Goal: Task Accomplishment & Management: Complete application form

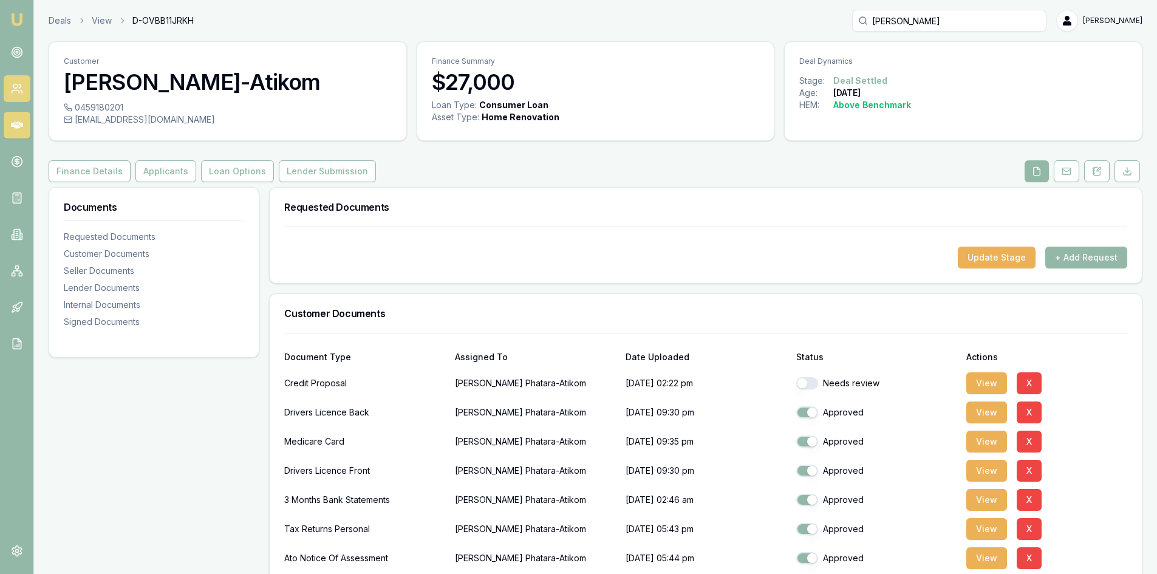
click at [16, 89] on icon at bounding box center [17, 89] width 12 height 12
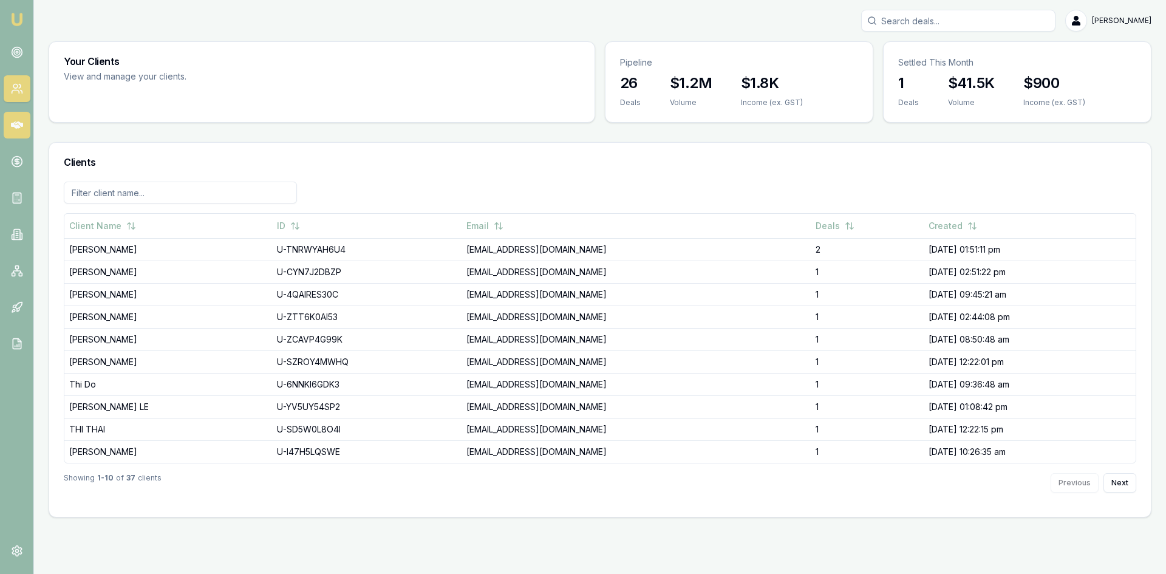
click at [19, 124] on icon at bounding box center [17, 124] width 12 height 7
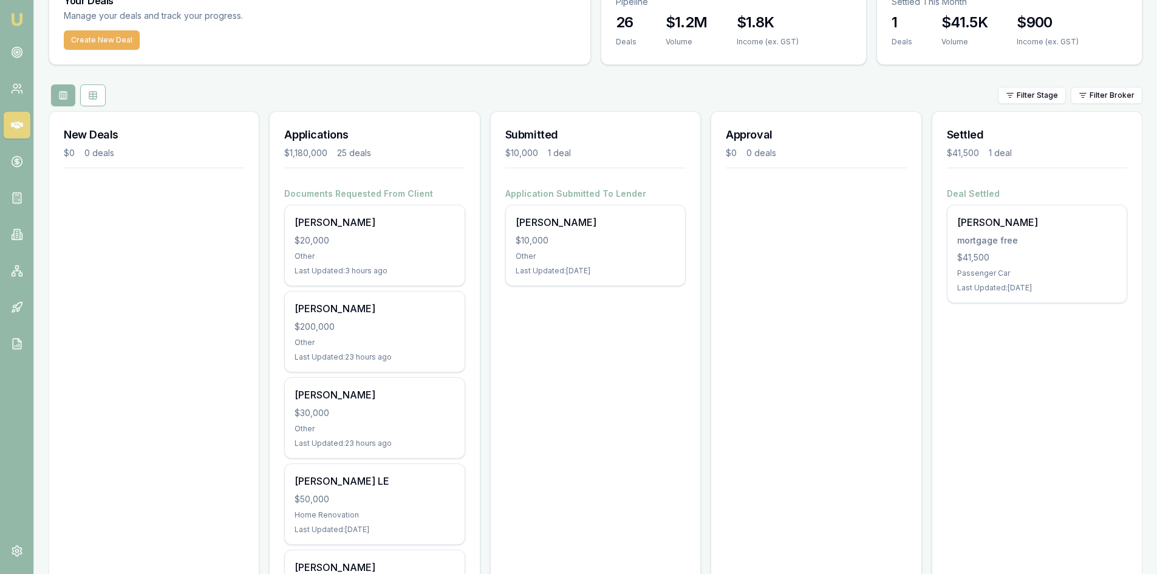
scroll to position [121, 0]
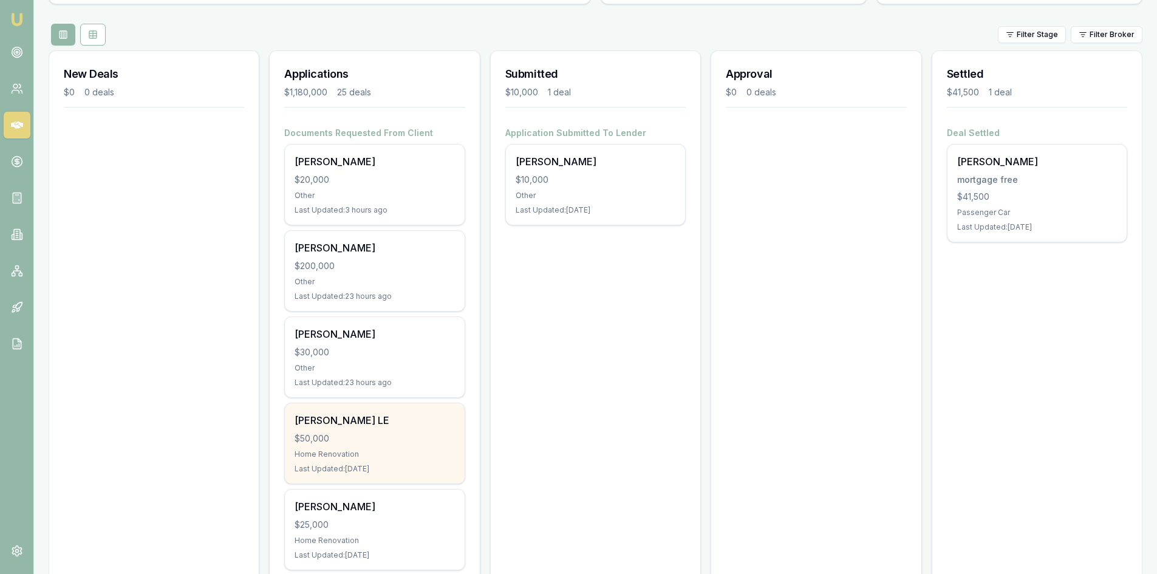
click at [359, 437] on div "$50,000" at bounding box center [375, 439] width 160 height 12
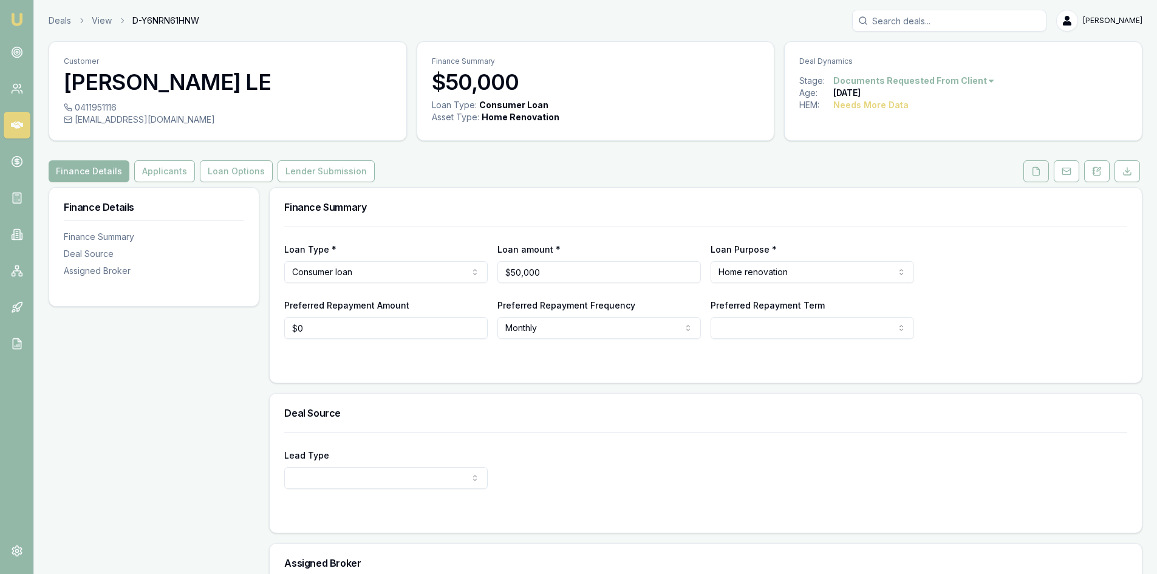
click at [1036, 177] on button at bounding box center [1037, 171] width 26 height 22
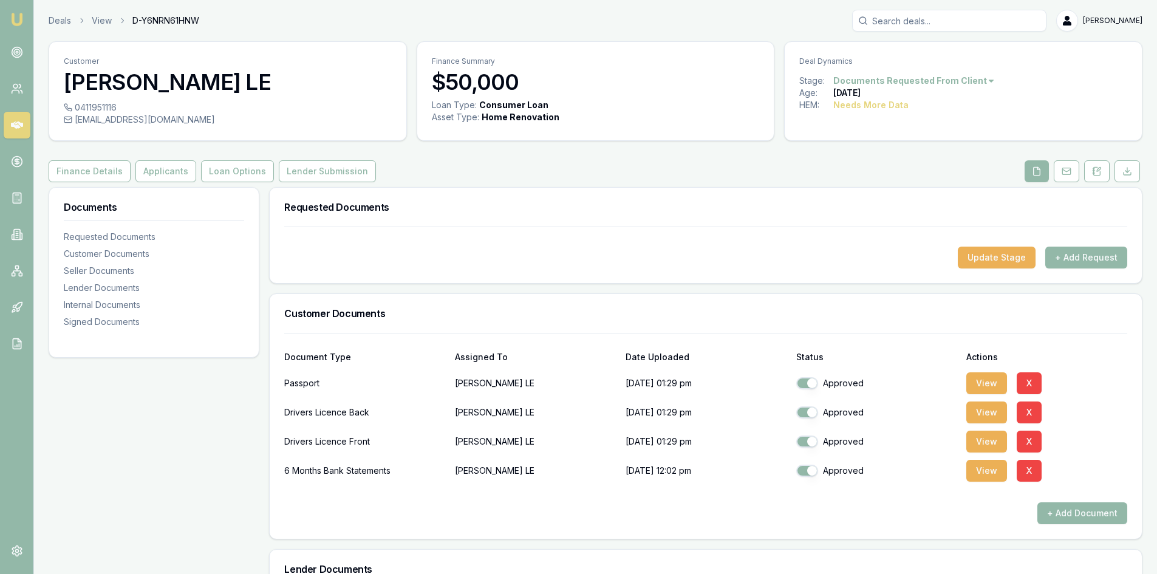
scroll to position [61, 0]
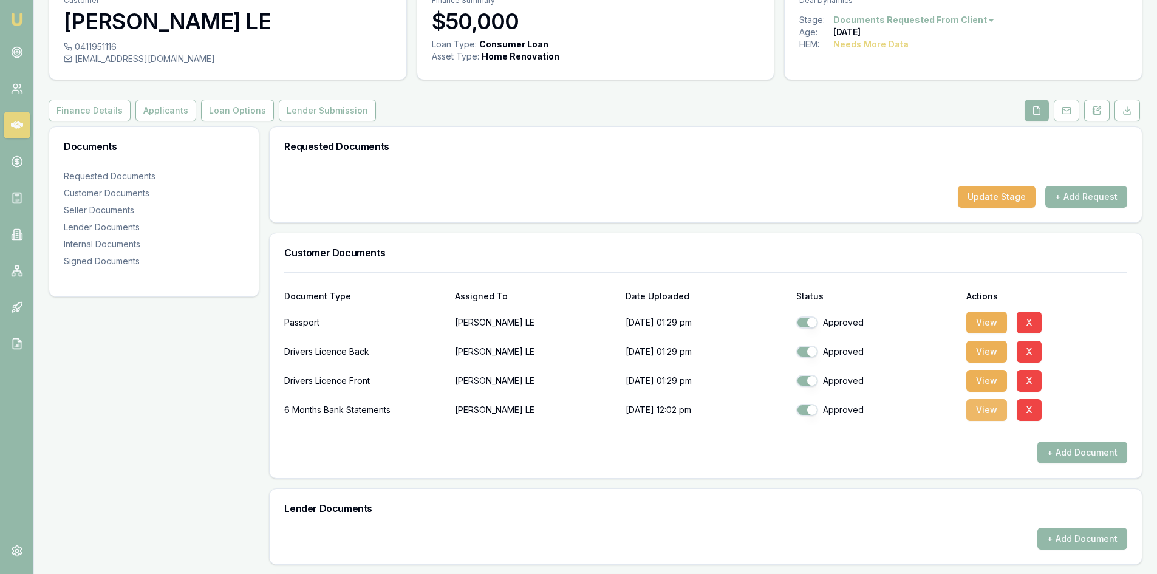
click at [985, 412] on button "View" at bounding box center [987, 410] width 41 height 22
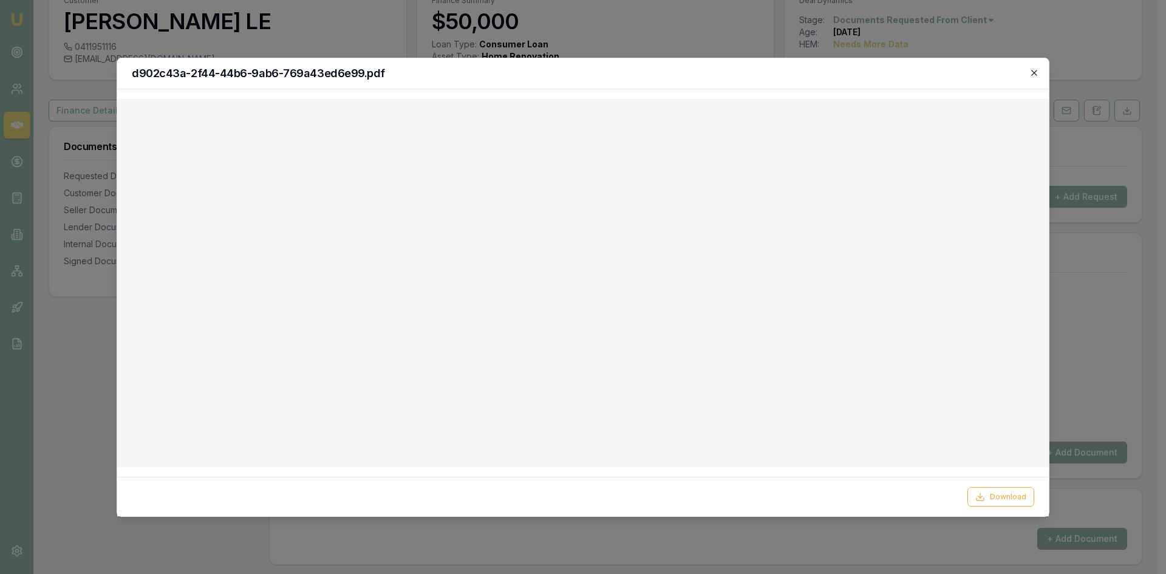
click at [1031, 74] on icon "button" at bounding box center [1035, 73] width 10 height 10
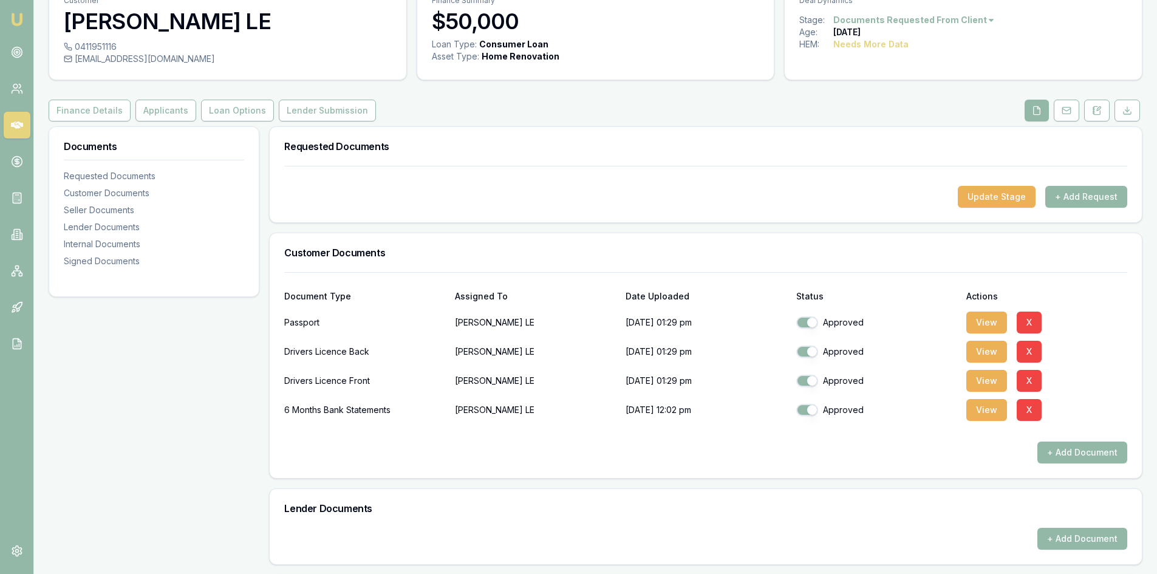
scroll to position [0, 0]
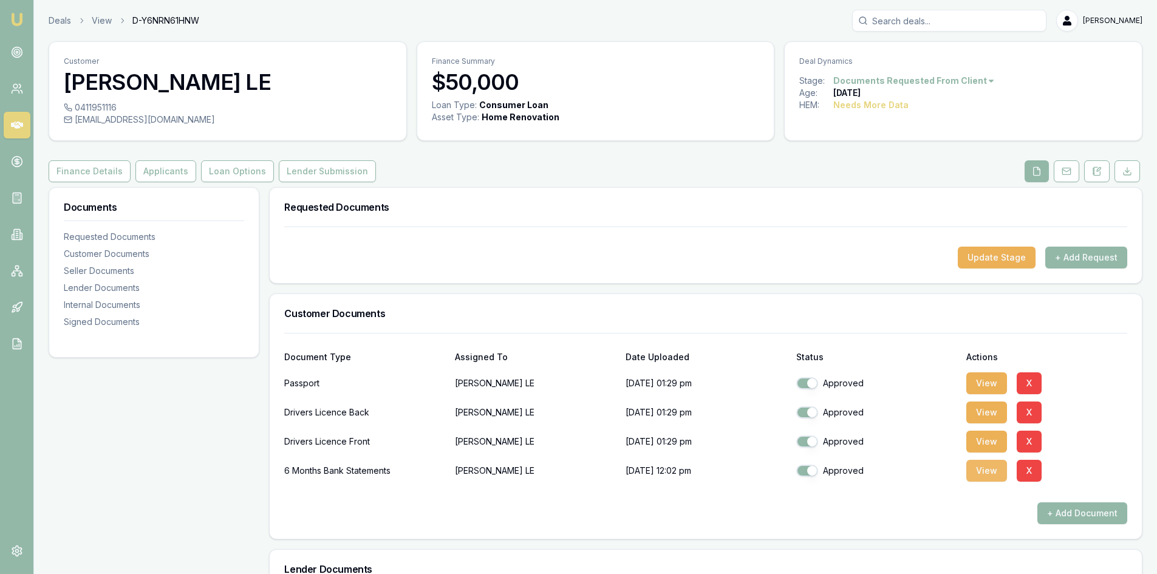
click at [981, 474] on button "View" at bounding box center [987, 471] width 41 height 22
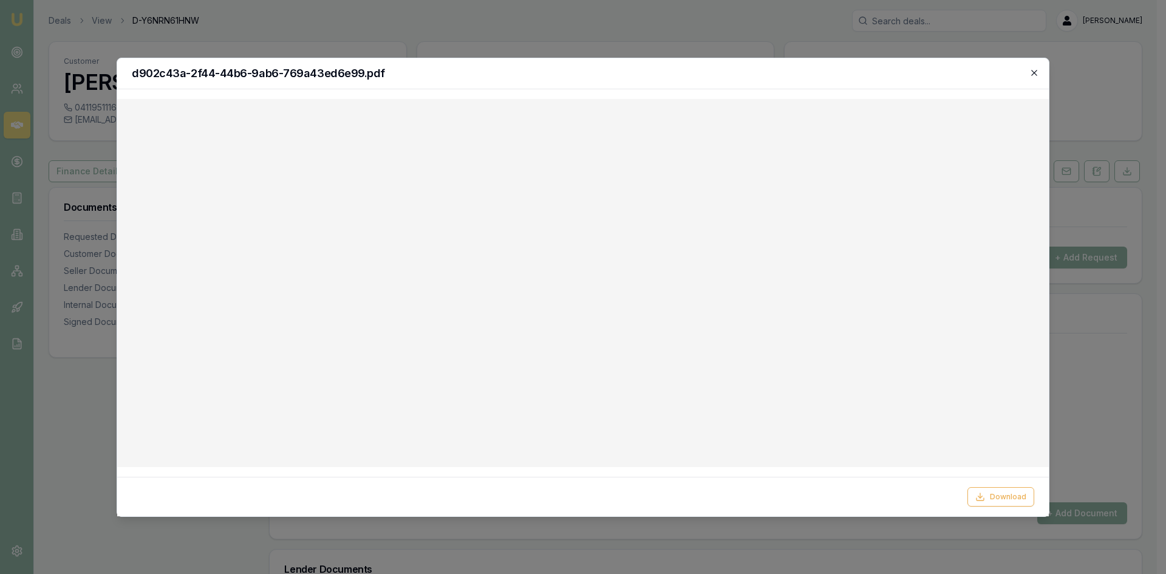
click at [1035, 72] on icon "button" at bounding box center [1035, 73] width 10 height 10
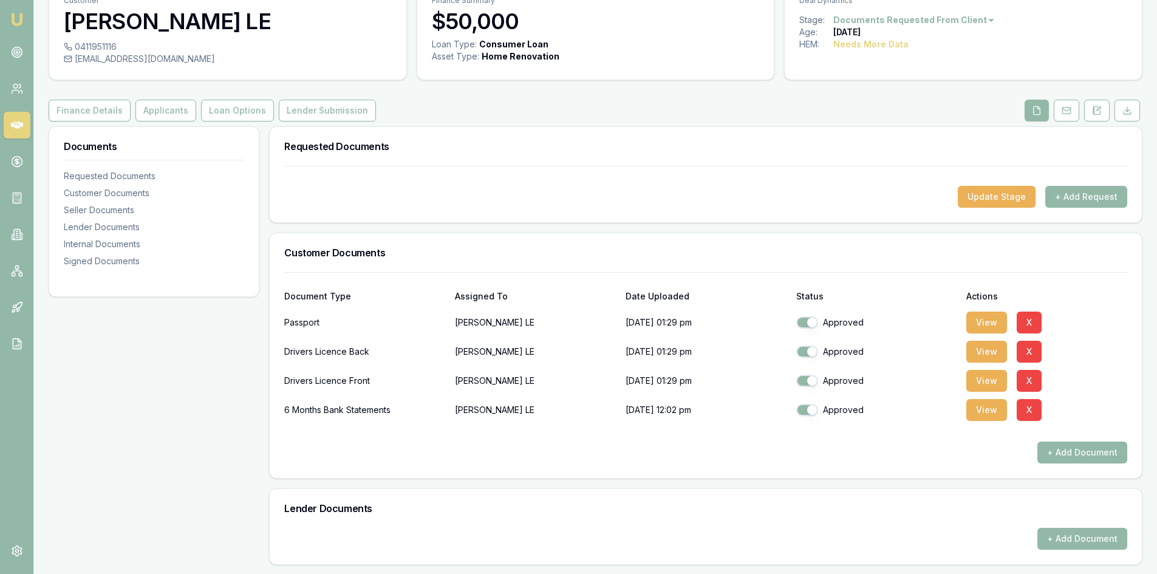
scroll to position [182, 0]
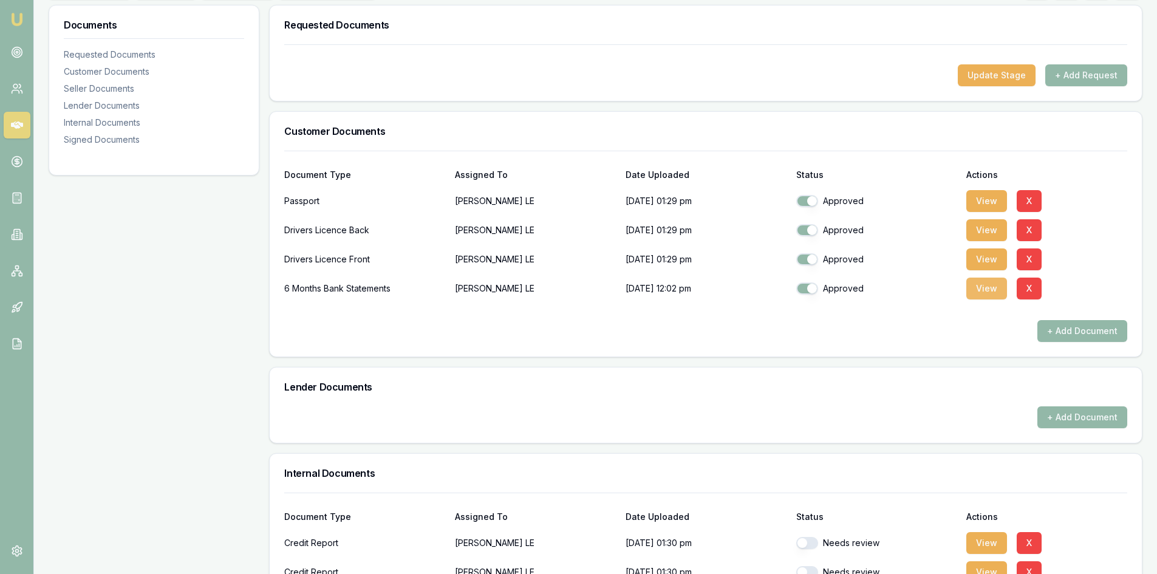
click at [997, 289] on button "View" at bounding box center [987, 289] width 41 height 22
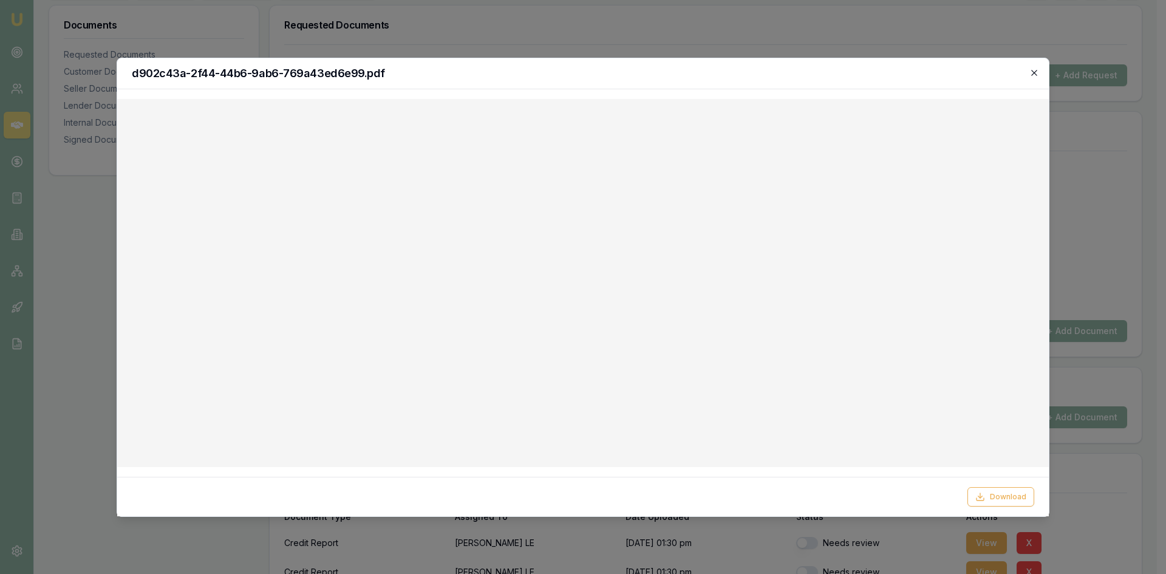
click at [1037, 74] on icon "button" at bounding box center [1035, 73] width 10 height 10
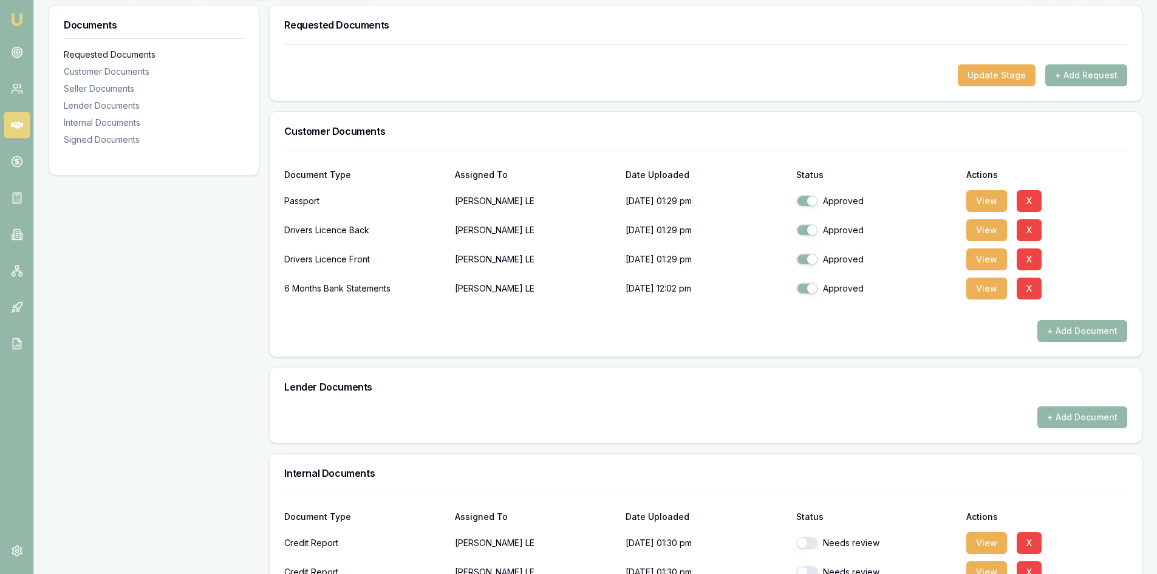
scroll to position [0, 0]
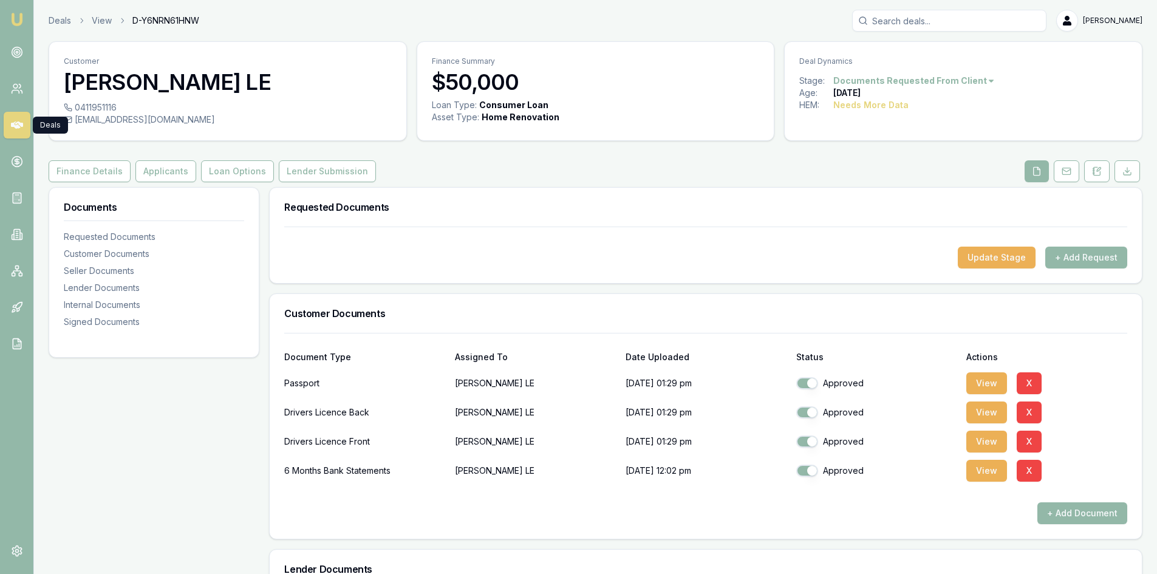
click at [12, 126] on icon at bounding box center [17, 124] width 12 height 7
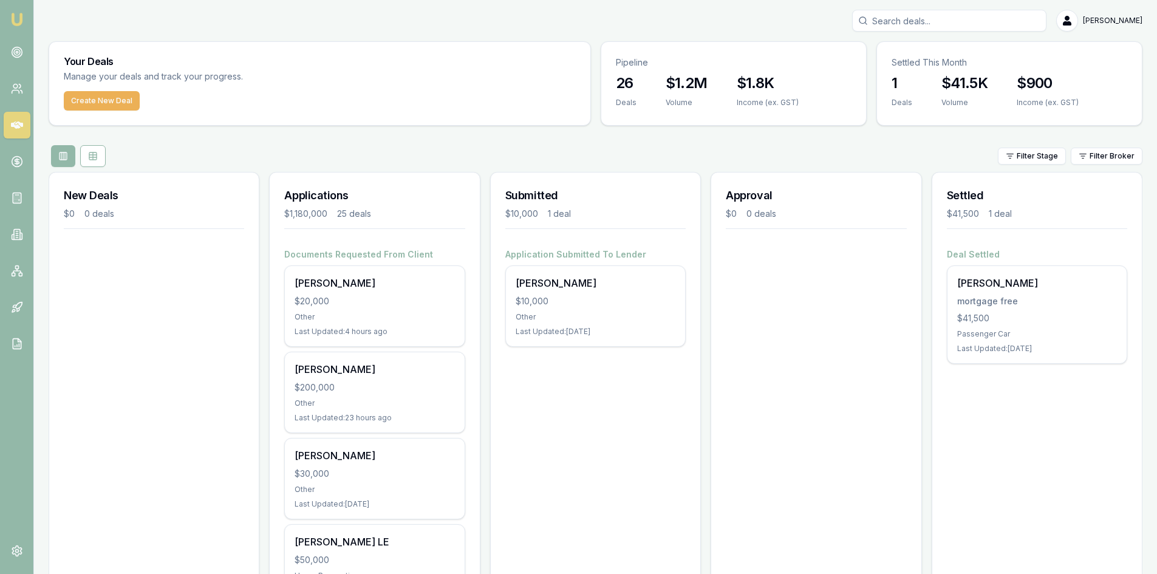
scroll to position [61, 0]
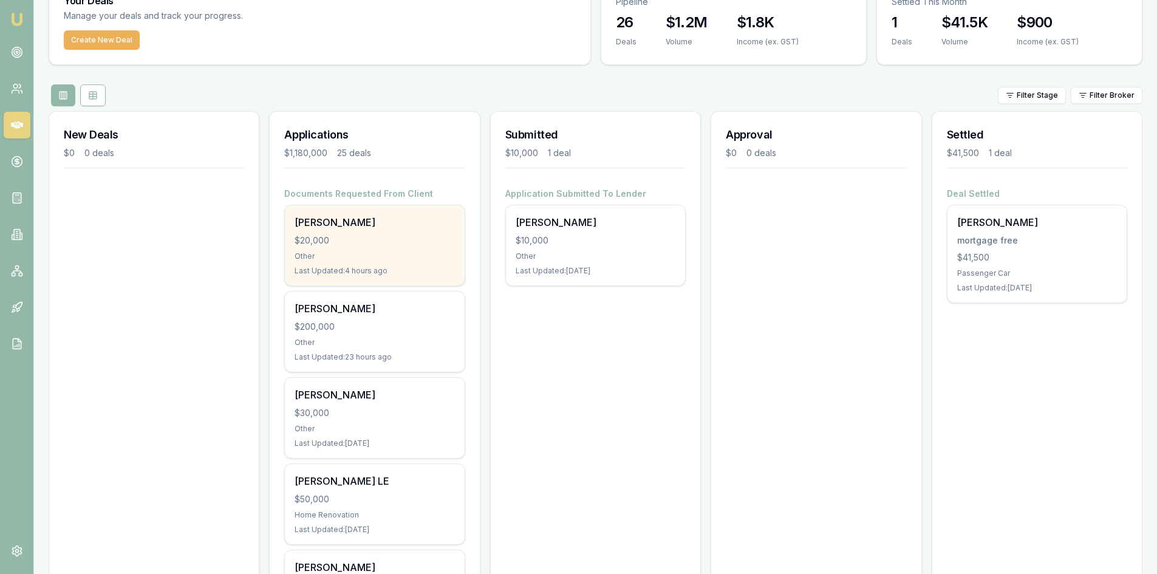
click at [350, 247] on div "HASSAN guler $20,000 Other Last Updated: 4 hours ago" at bounding box center [374, 245] width 179 height 80
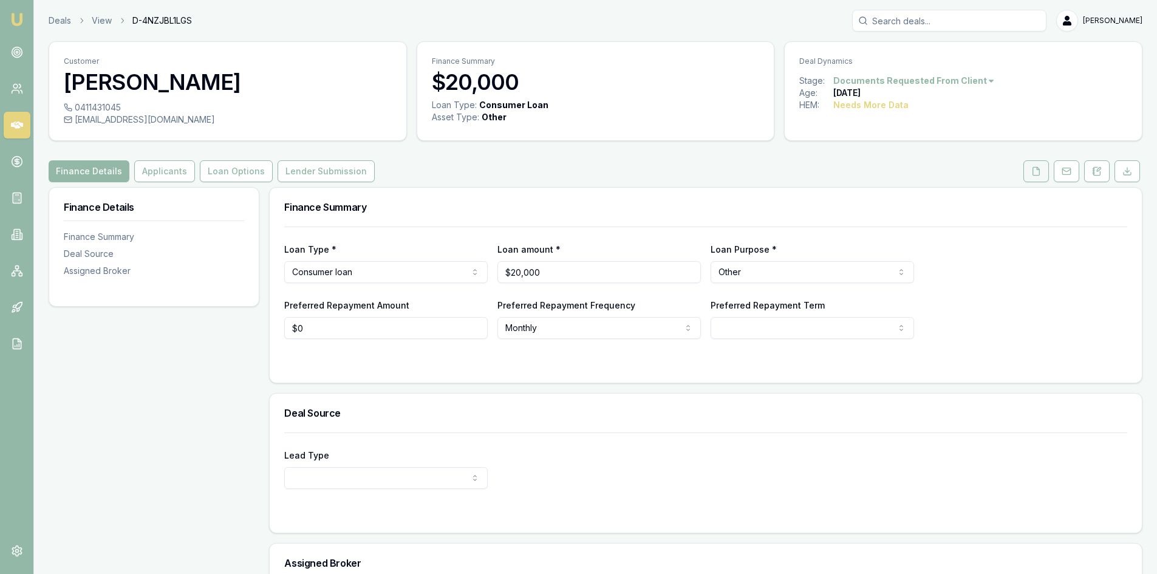
click at [1030, 175] on button at bounding box center [1037, 171] width 26 height 22
click at [5, 125] on link at bounding box center [17, 125] width 27 height 27
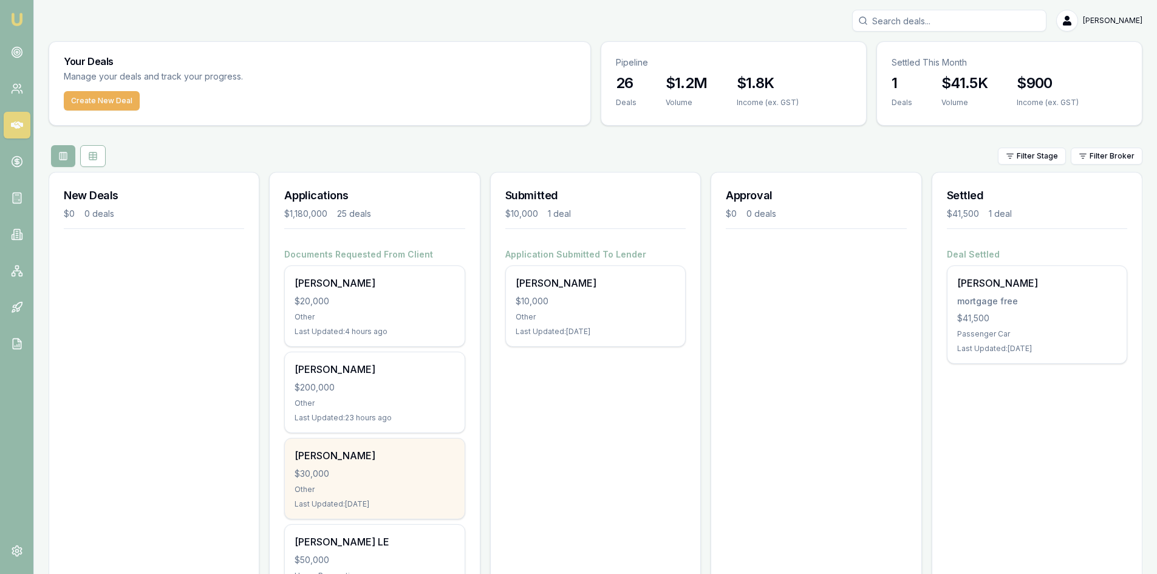
click at [389, 484] on div "HASSAN guler $30,000 Other Last Updated: 1 day ago" at bounding box center [374, 479] width 179 height 80
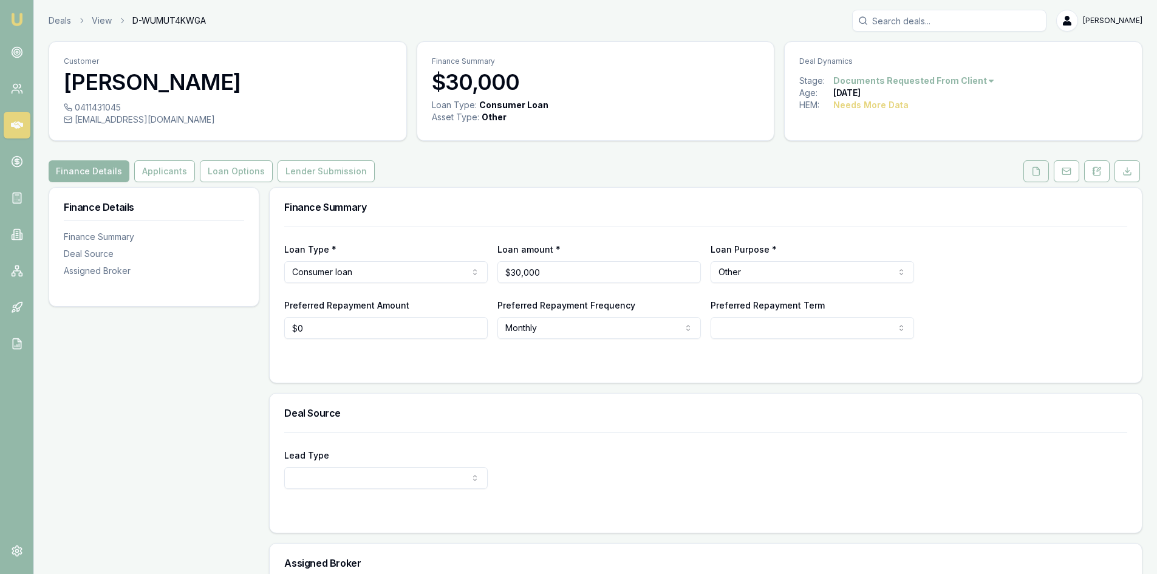
click at [1039, 171] on icon at bounding box center [1037, 171] width 10 height 10
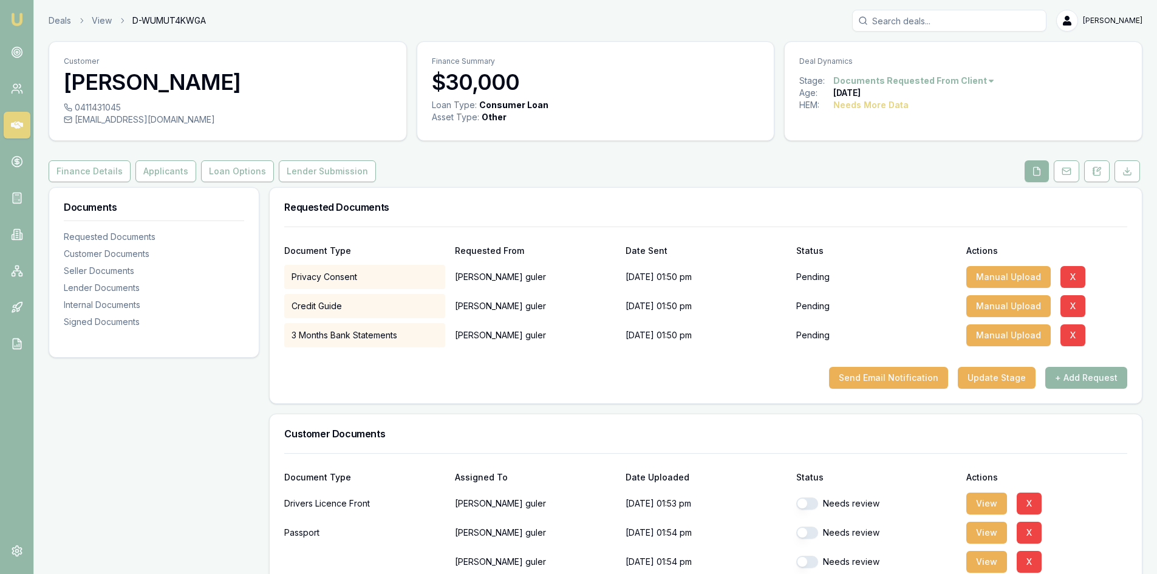
click at [26, 129] on link at bounding box center [17, 125] width 27 height 27
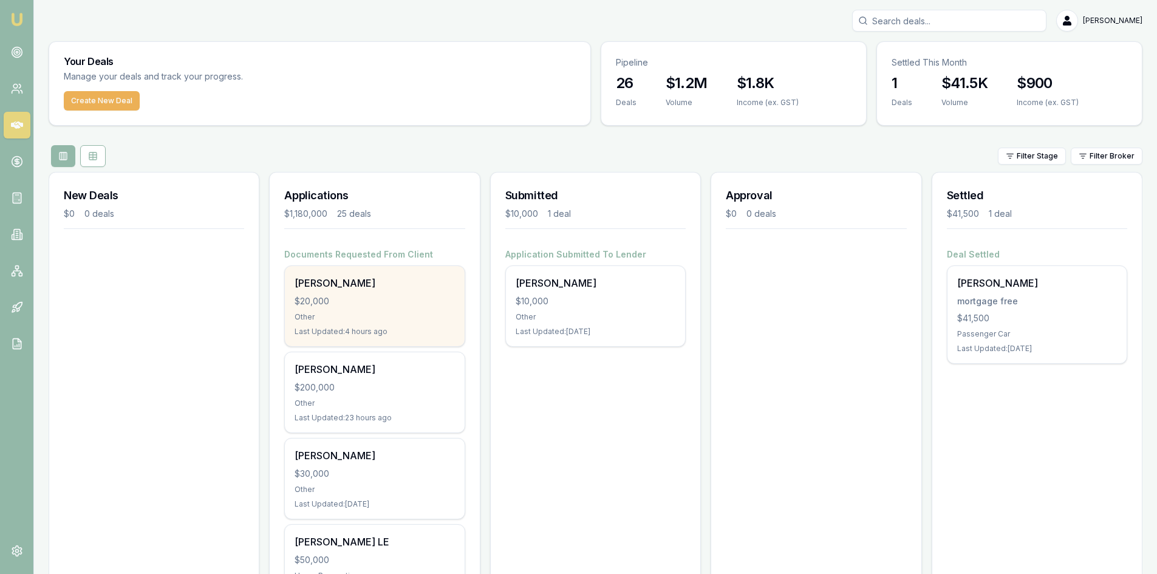
click at [344, 282] on div "HASSAN guler" at bounding box center [375, 283] width 160 height 15
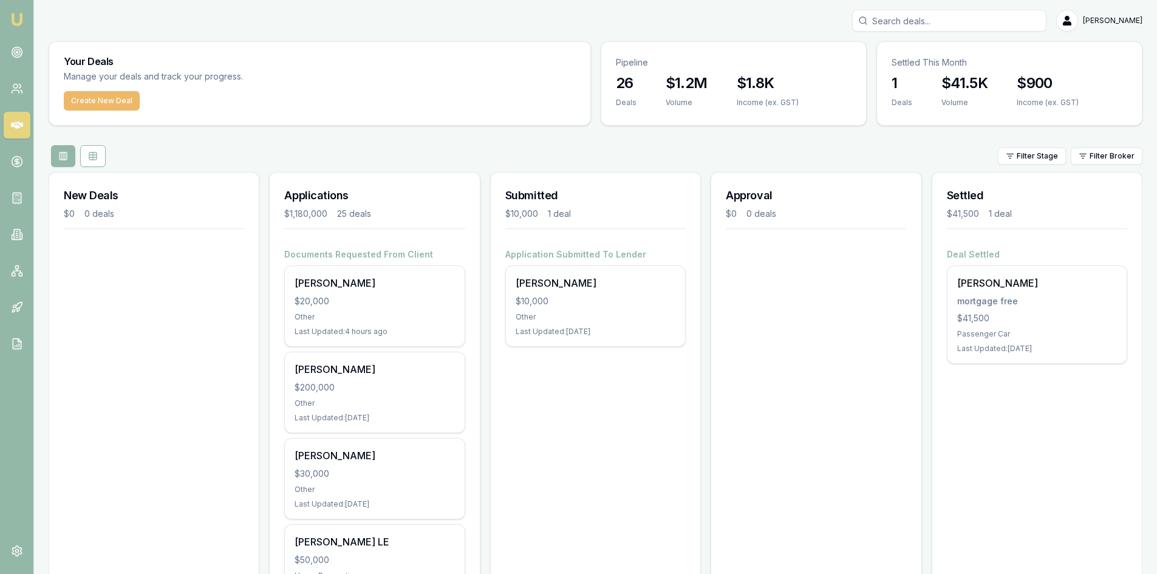
click at [89, 104] on button "Create New Deal" at bounding box center [102, 100] width 76 height 19
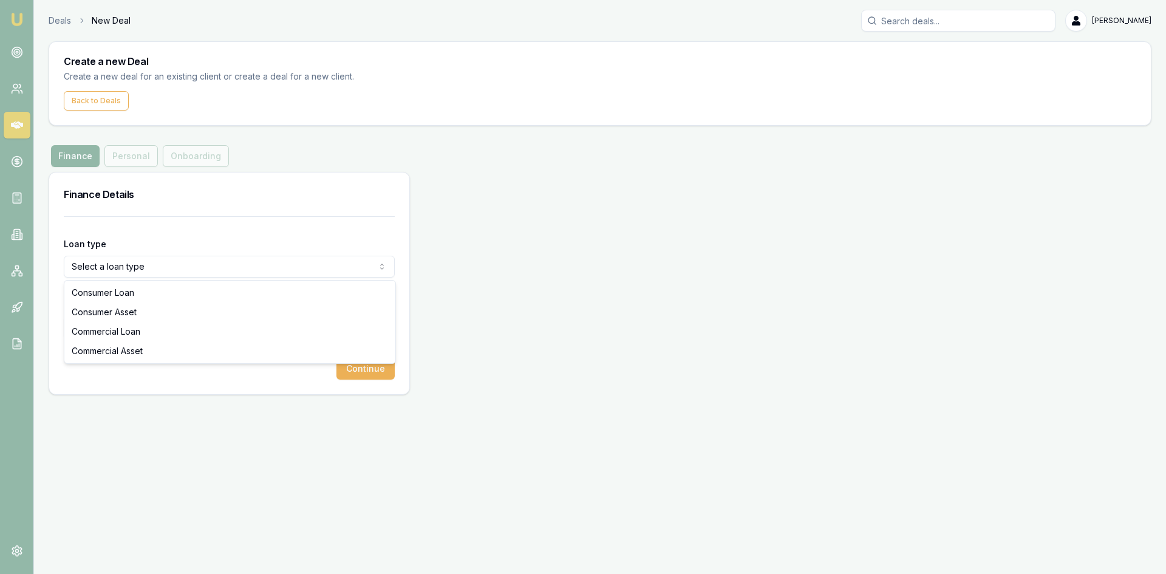
click at [180, 272] on html "Emu Broker Deals New Deal Steven Nguyen Toggle Menu Create a new Deal Create a …" at bounding box center [583, 287] width 1166 height 574
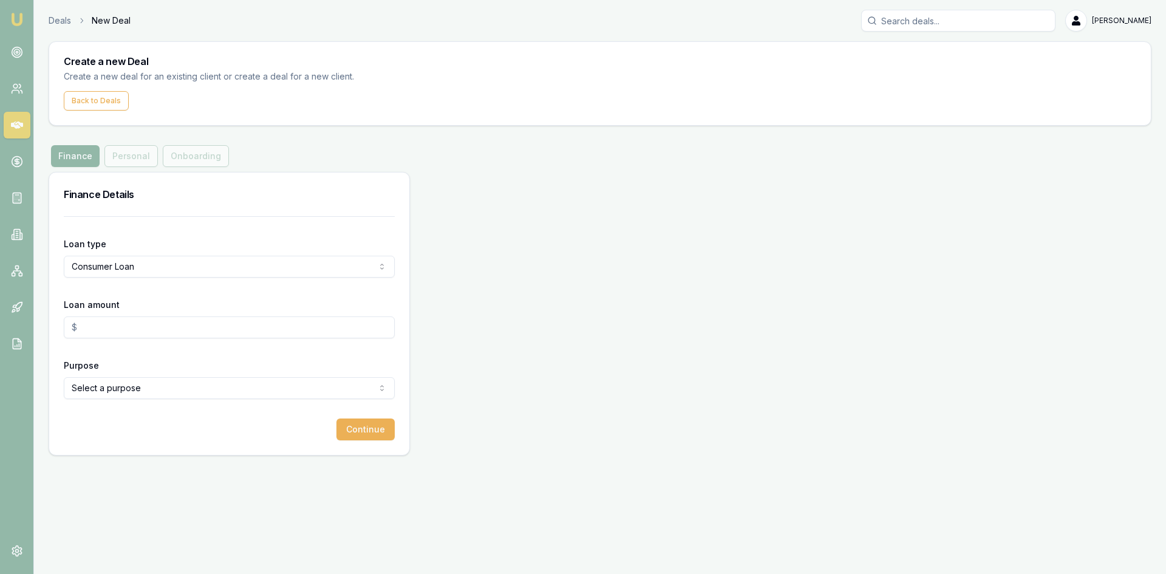
click at [123, 335] on input "Loan amount" at bounding box center [229, 327] width 331 height 22
type input "$20,000.00"
drag, startPoint x: 90, startPoint y: 483, endPoint x: 121, endPoint y: 428, distance: 63.4
click at [90, 482] on div "Emu Broker Deals New Deal Steven Nguyen Toggle Menu Create a new Deal Create a …" at bounding box center [583, 287] width 1166 height 574
click at [126, 390] on html "Emu Broker Deals New Deal Steven Nguyen Toggle Menu Create a new Deal Create a …" at bounding box center [583, 287] width 1166 height 574
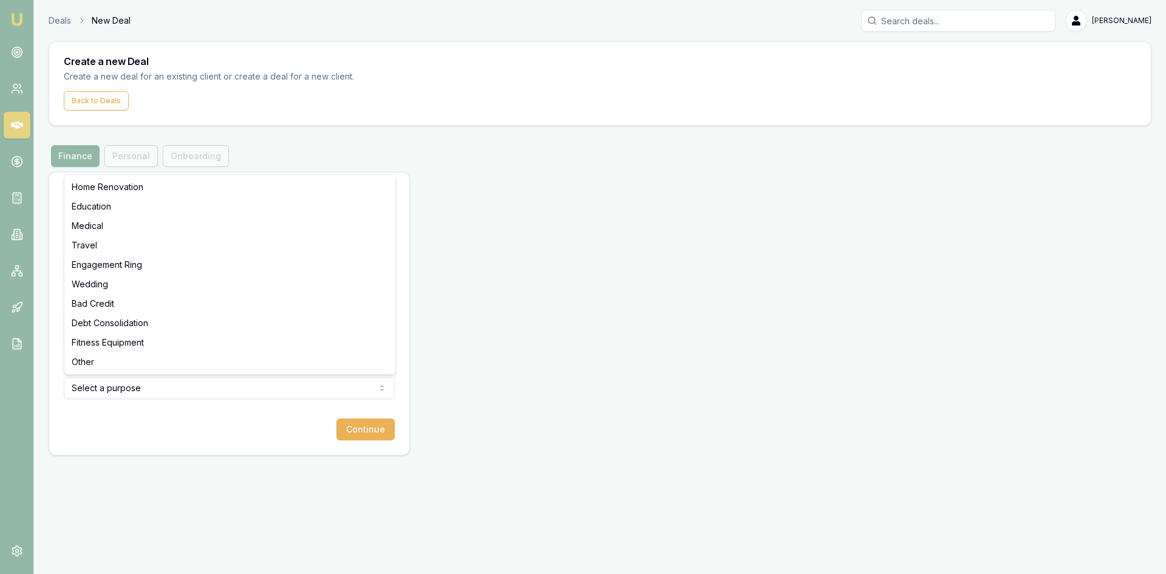
select select "OTHER"
click at [371, 441] on div "Loan type Consumer Loan Consumer Loan Consumer Asset Commercial Loan Commercial…" at bounding box center [229, 335] width 360 height 239
click at [370, 433] on button "Continue" at bounding box center [366, 430] width 58 height 22
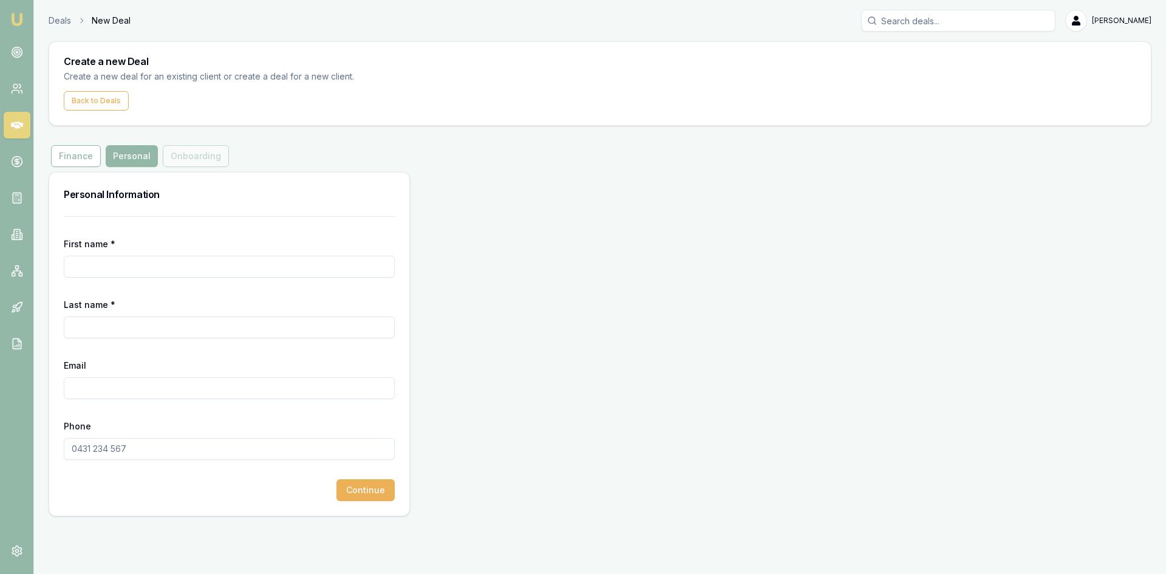
click at [157, 267] on input "First name *" at bounding box center [229, 267] width 331 height 22
click at [132, 269] on input "First name *" at bounding box center [229, 267] width 331 height 22
type input "mersadees"
click at [163, 333] on input "Last name *" at bounding box center [229, 327] width 331 height 22
type input "mcalister"
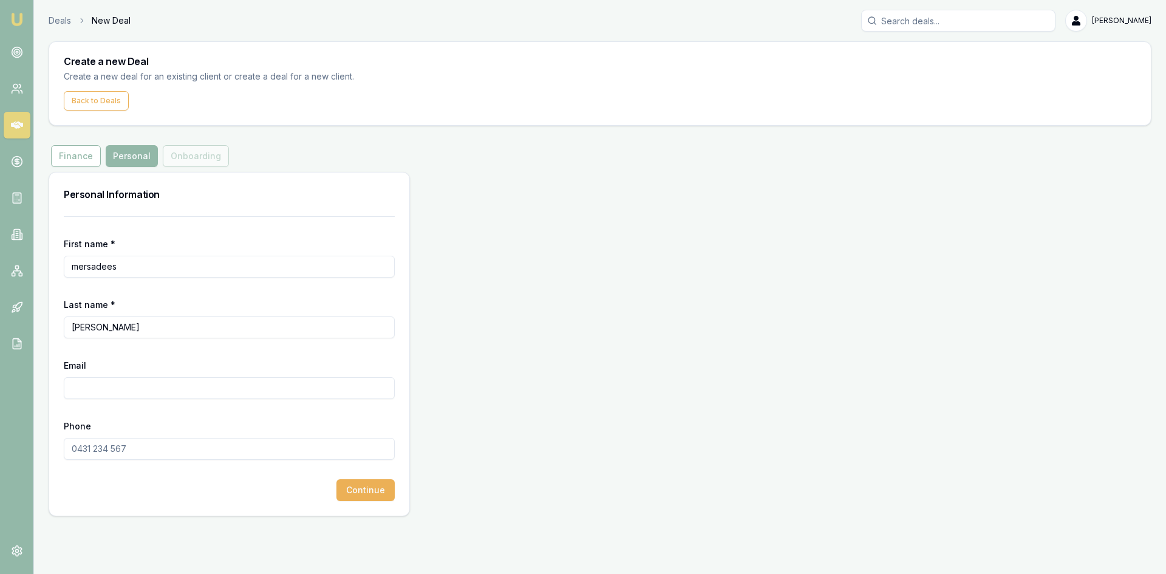
click at [124, 385] on input "Email" at bounding box center [229, 388] width 331 height 22
click at [91, 386] on input "Email" at bounding box center [229, 388] width 331 height 22
paste input "pickle192837@gmail.com"
type input "[EMAIL_ADDRESS][DOMAIN_NAME]"
click at [137, 448] on input "Phone" at bounding box center [229, 449] width 331 height 22
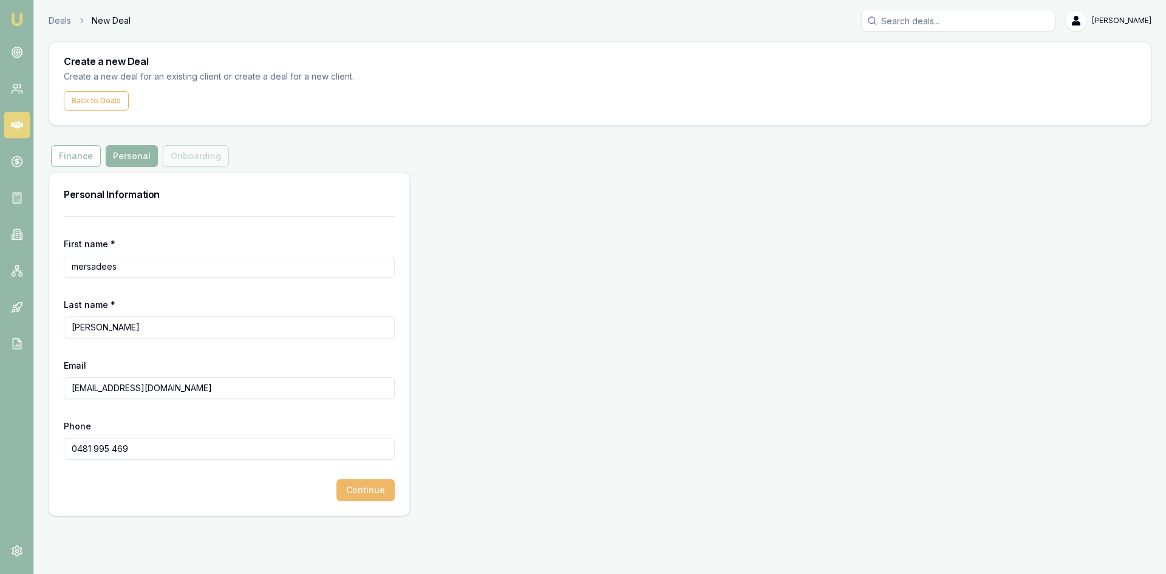
type input "0481 995 469"
click at [384, 496] on button "Continue" at bounding box center [366, 490] width 58 height 22
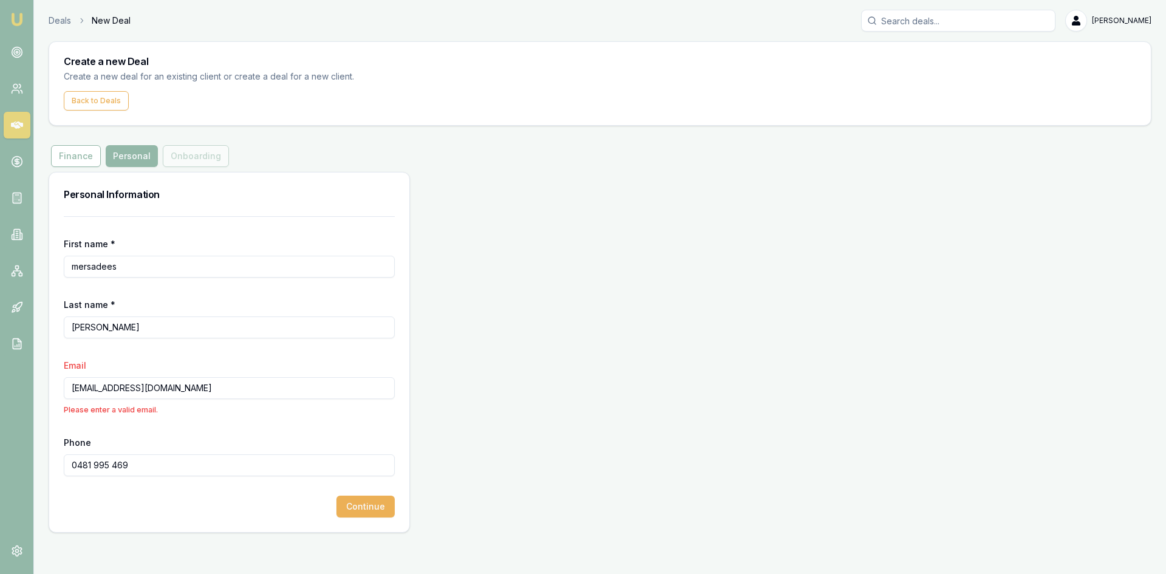
click at [196, 391] on input "[EMAIL_ADDRESS][DOMAIN_NAME]" at bounding box center [229, 388] width 331 height 22
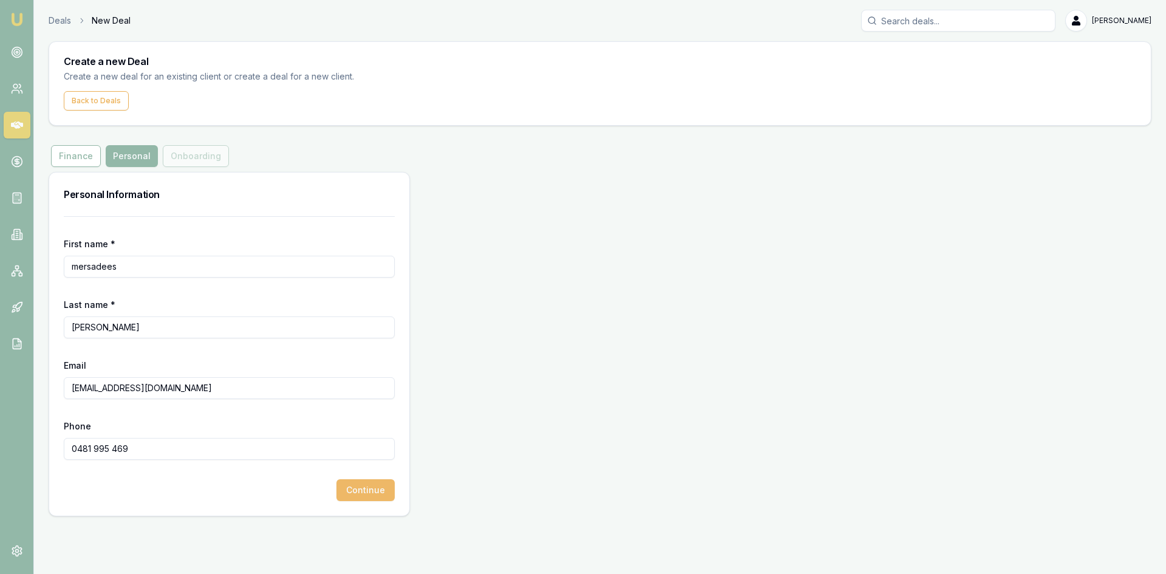
type input "[EMAIL_ADDRESS][DOMAIN_NAME]"
click at [378, 494] on button "Continue" at bounding box center [366, 490] width 58 height 22
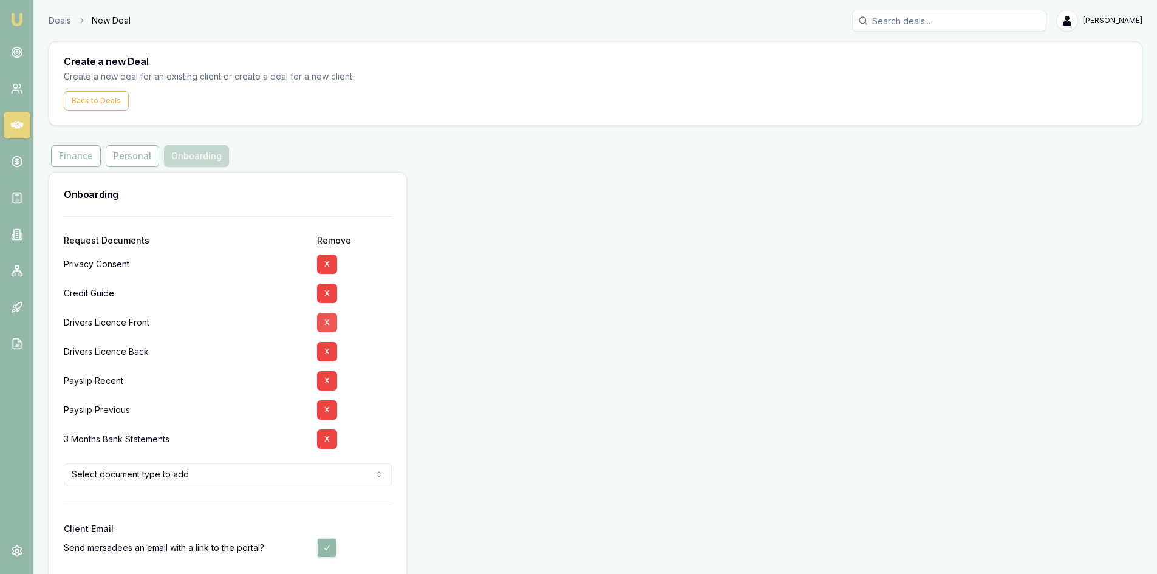
click at [329, 325] on button "X" at bounding box center [327, 322] width 20 height 19
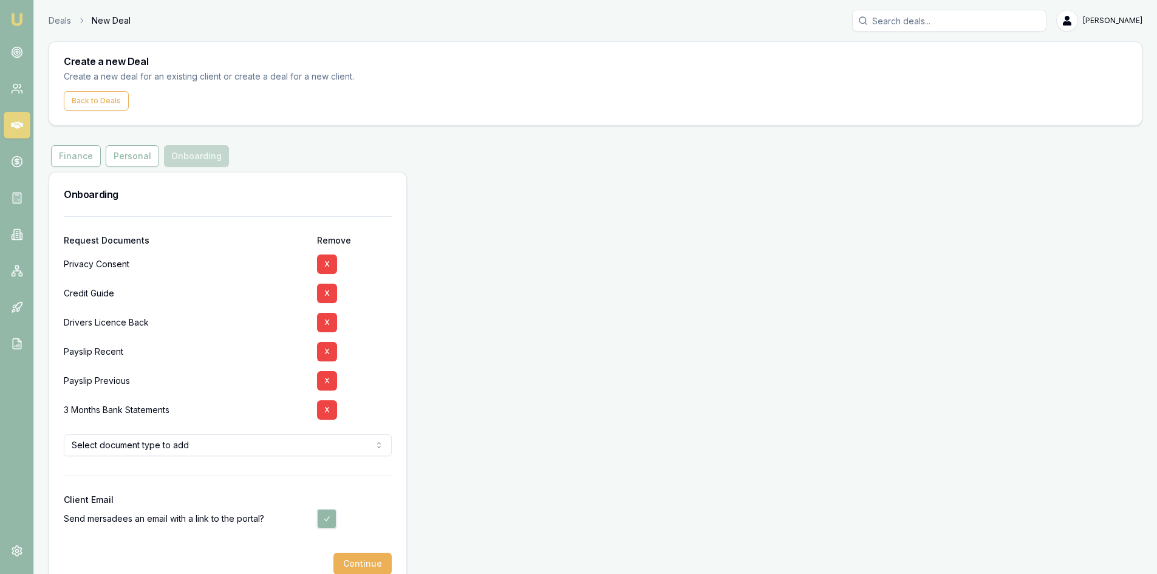
click at [329, 325] on button "X" at bounding box center [327, 322] width 20 height 19
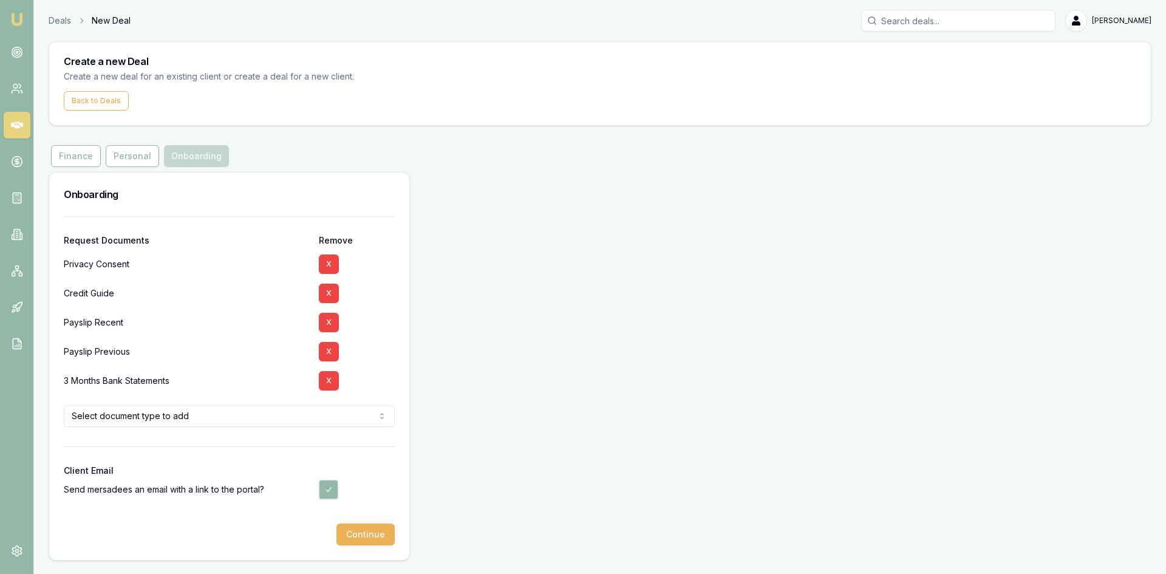
click at [329, 325] on button "X" at bounding box center [329, 322] width 20 height 19
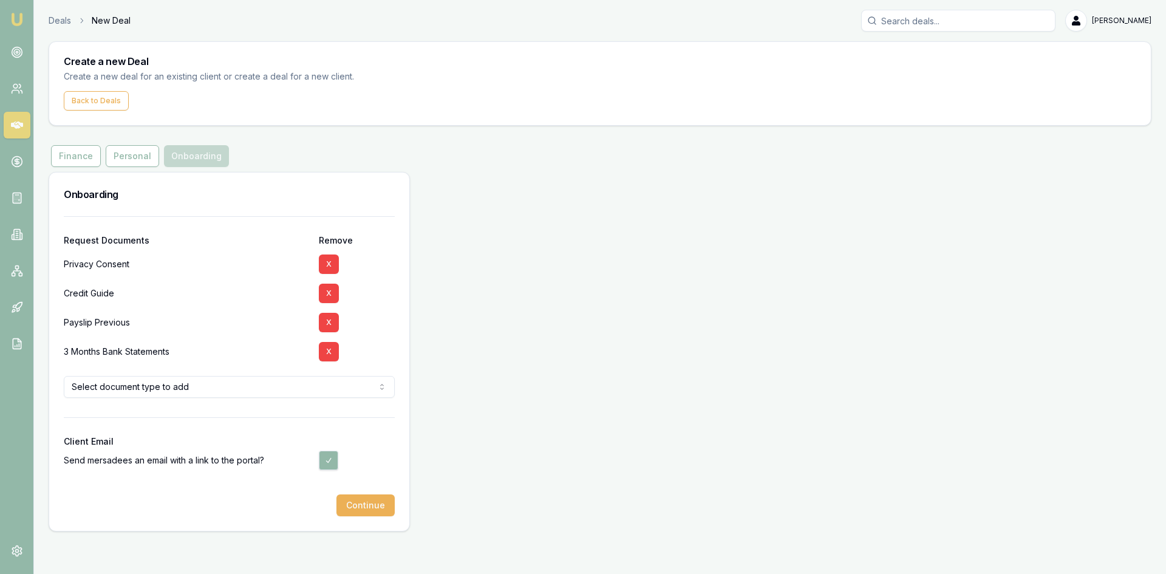
click at [329, 325] on button "X" at bounding box center [329, 322] width 20 height 19
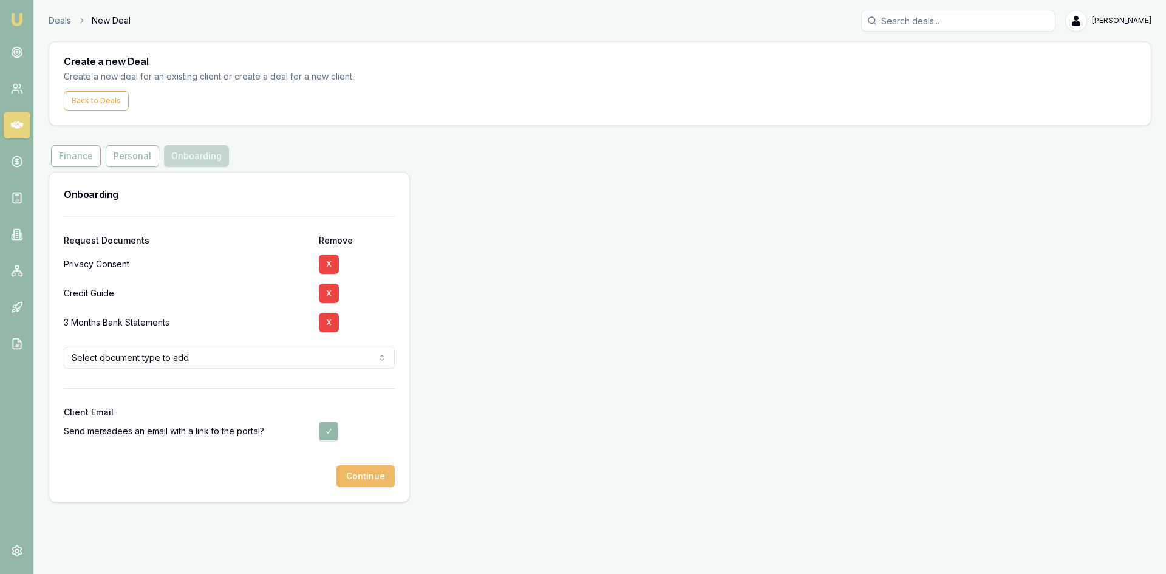
click at [367, 478] on button "Continue" at bounding box center [366, 476] width 58 height 22
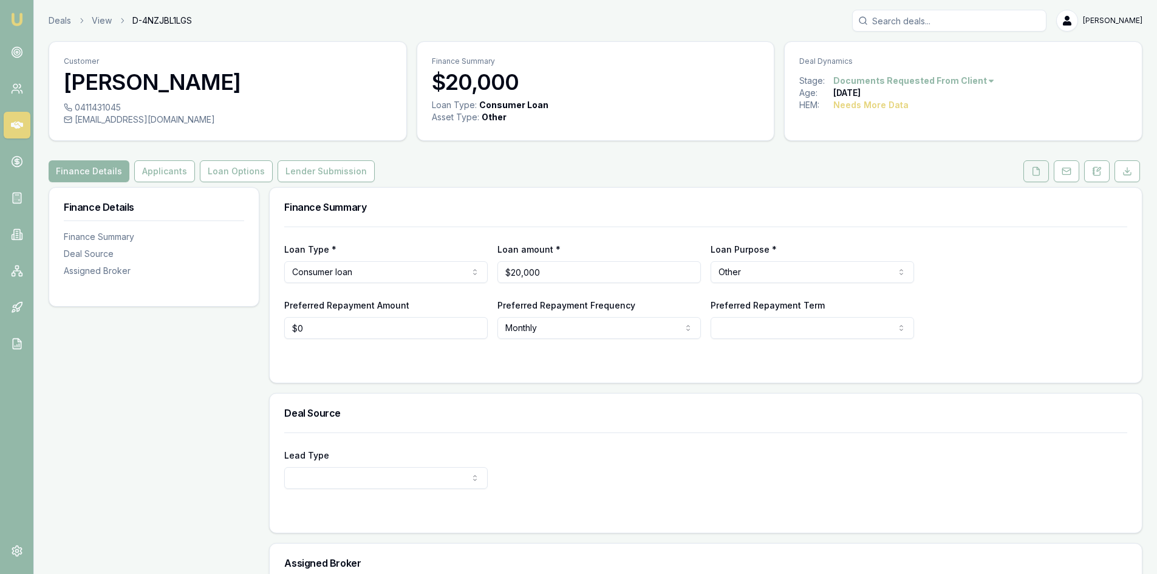
click at [1033, 182] on div "Customer [PERSON_NAME] 0411431045 [EMAIL_ADDRESS][DOMAIN_NAME] Finance Summary …" at bounding box center [596, 368] width 1094 height 654
click at [1034, 172] on icon at bounding box center [1037, 171] width 10 height 10
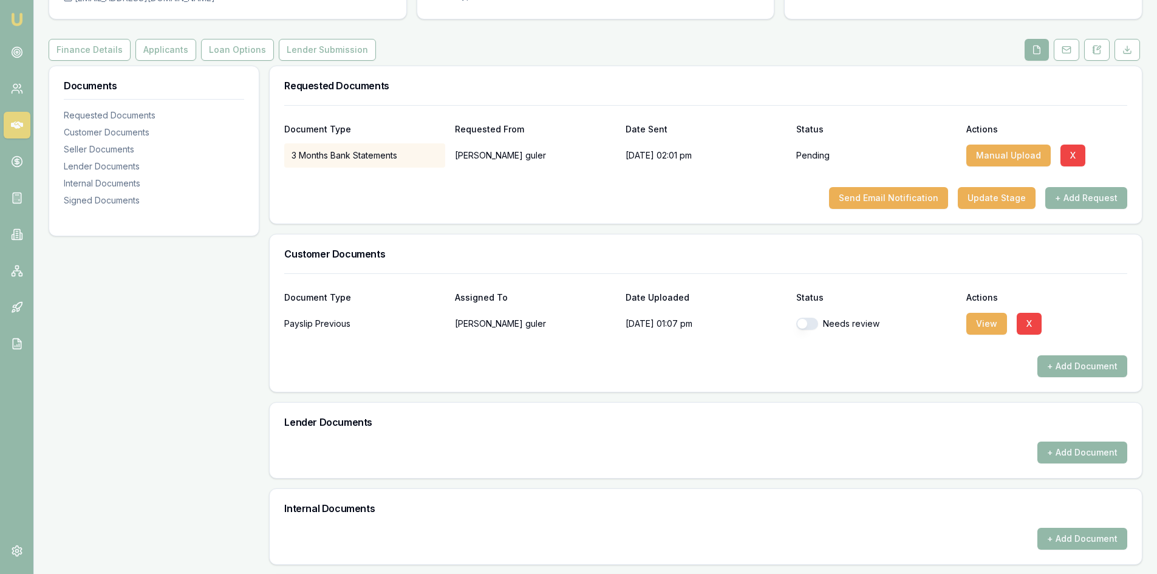
scroll to position [320, 0]
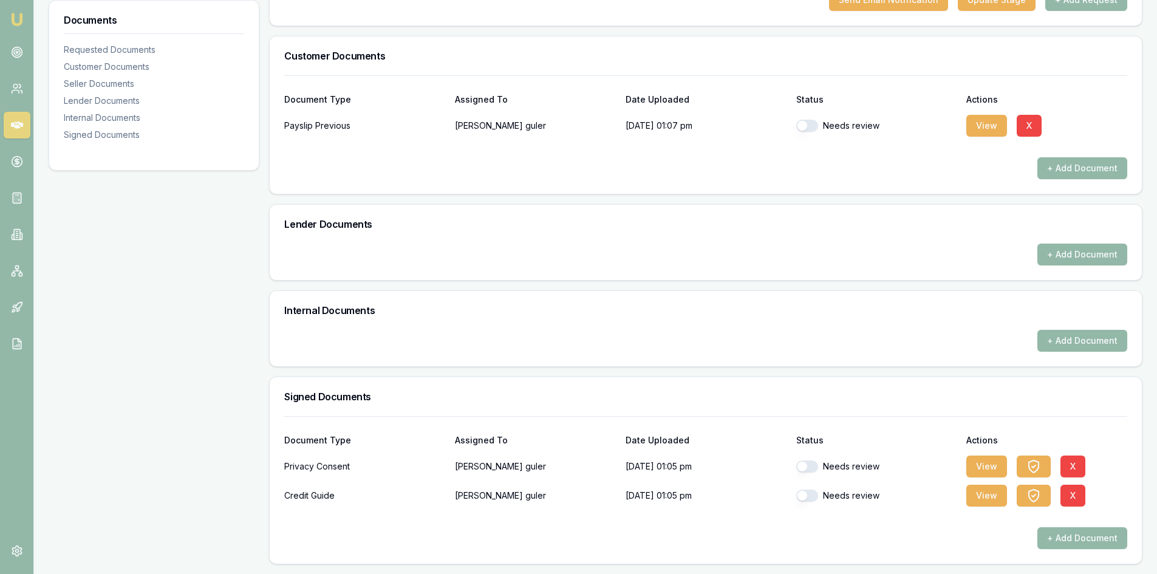
click at [811, 470] on button "button" at bounding box center [807, 466] width 22 height 12
checkbox input "true"
click at [810, 497] on button "button" at bounding box center [807, 496] width 22 height 12
checkbox input "true"
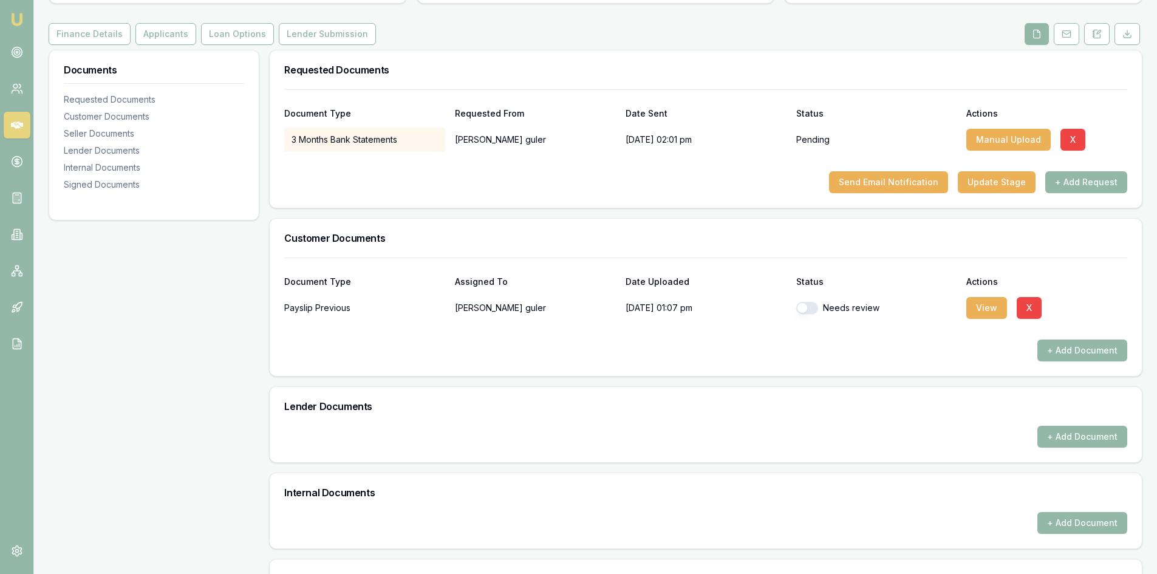
scroll to position [16, 0]
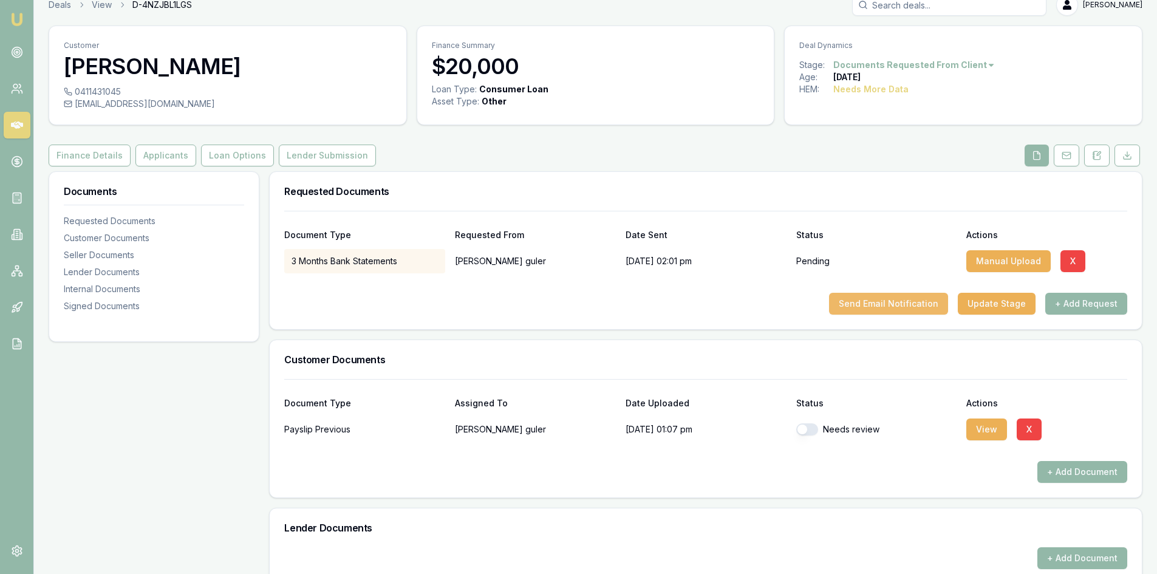
click at [889, 304] on button "Send Email Notification" at bounding box center [888, 304] width 119 height 22
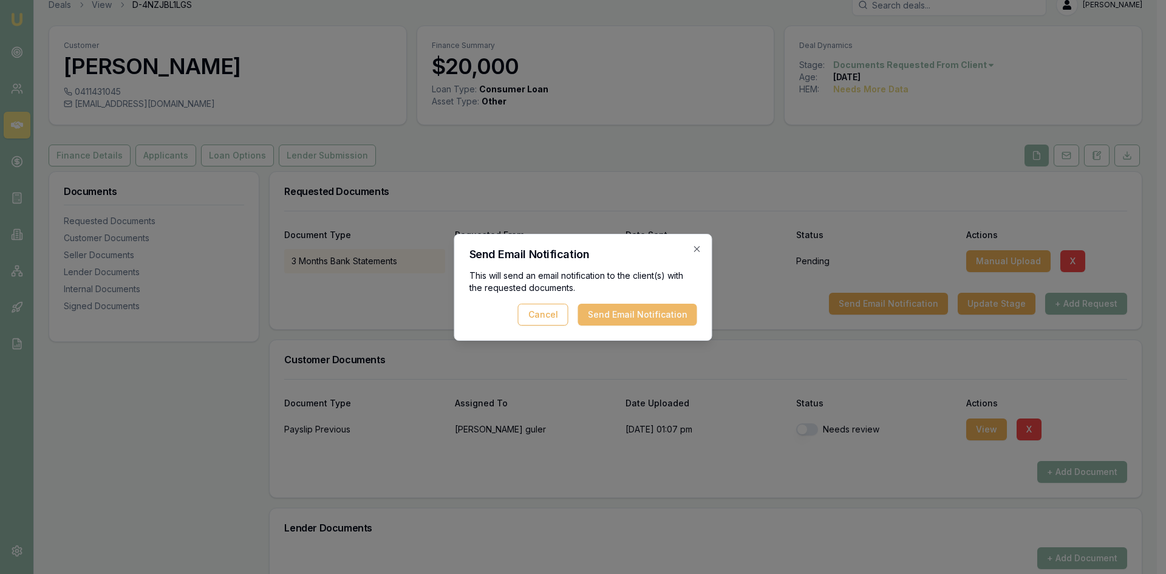
click at [643, 316] on button "Send Email Notification" at bounding box center [637, 315] width 119 height 22
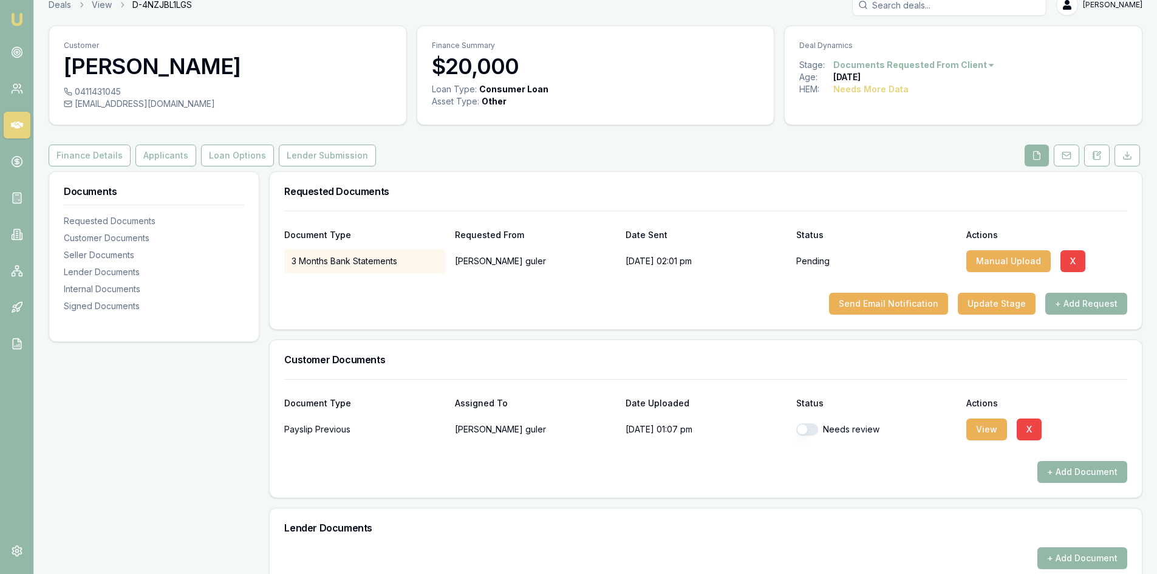
scroll to position [0, 0]
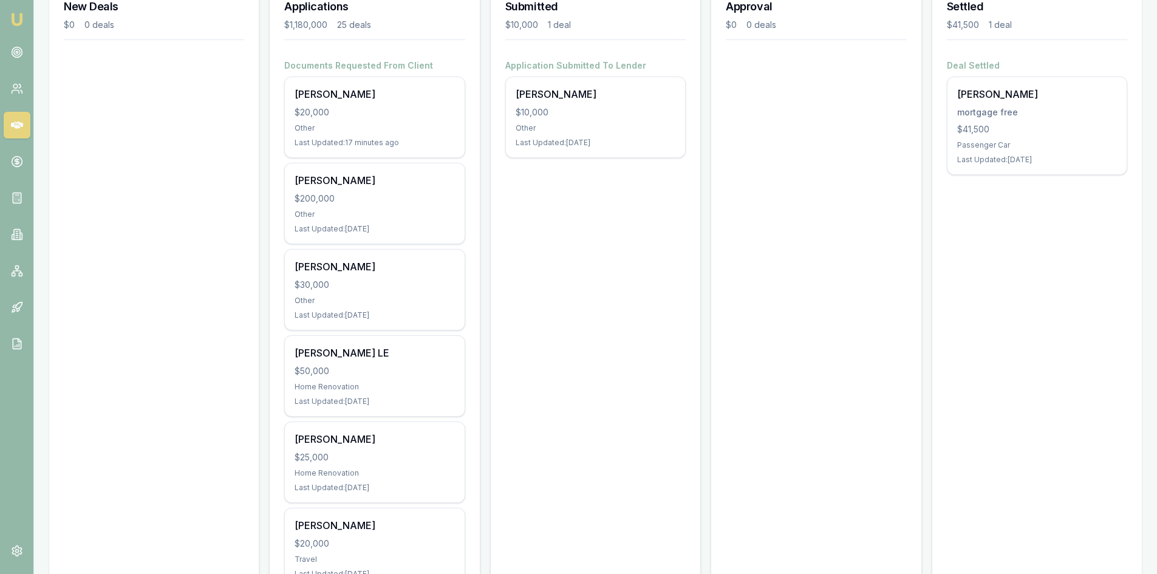
scroll to position [7, 0]
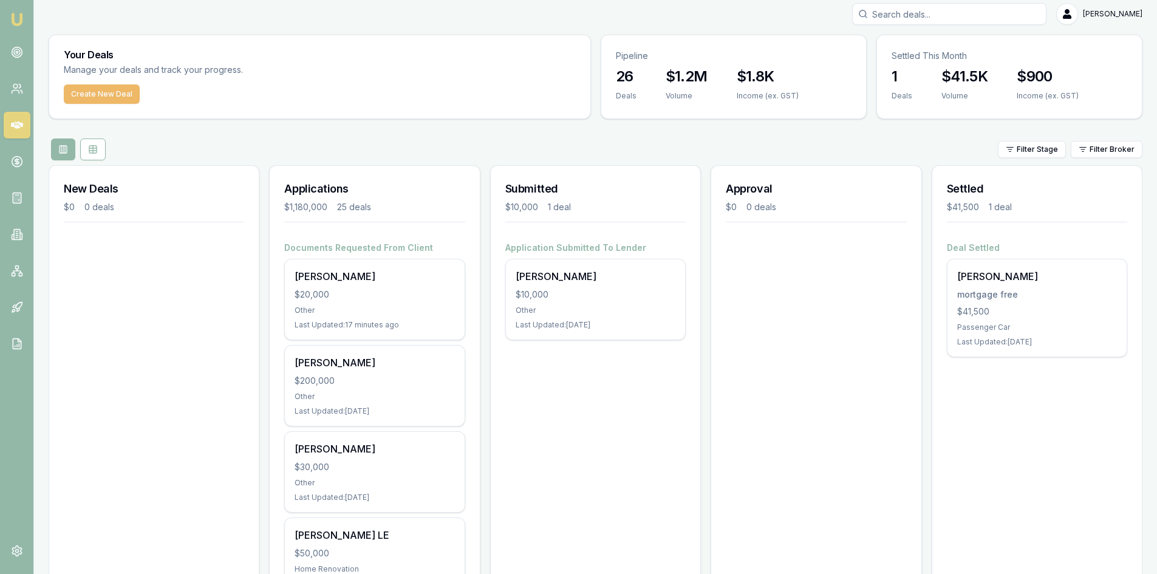
click at [100, 94] on button "Create New Deal" at bounding box center [102, 93] width 76 height 19
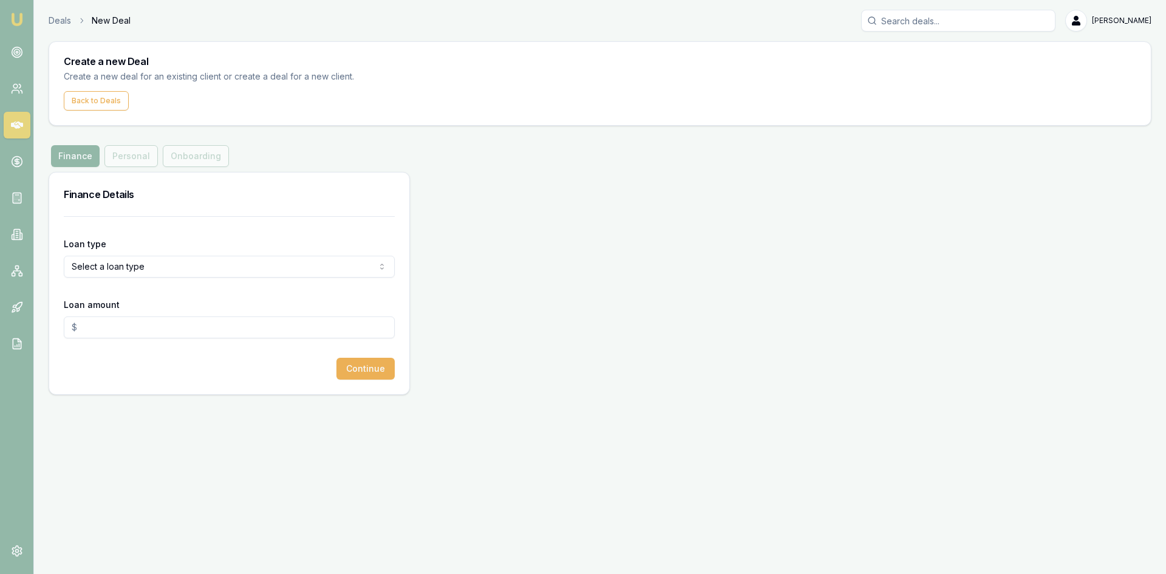
click at [118, 267] on html "Emu Broker Deals New Deal [PERSON_NAME] Toggle Menu Create a new Deal Create a …" at bounding box center [583, 287] width 1166 height 574
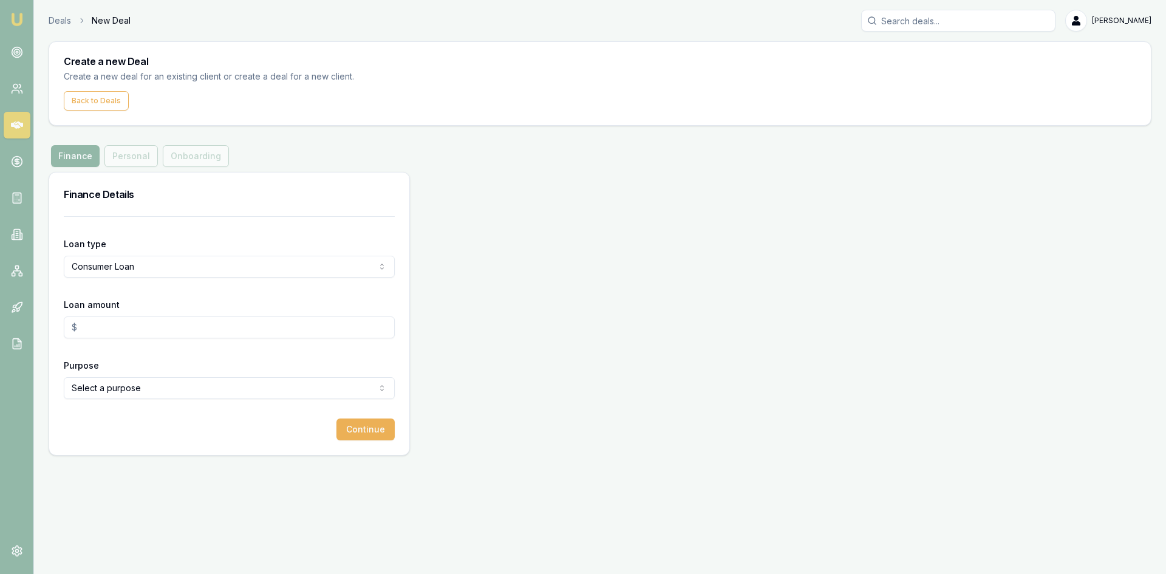
click at [132, 327] on input "Loan amount" at bounding box center [229, 327] width 331 height 22
click at [138, 391] on html "Emu Broker Deals New Deal Steven Nguyen Toggle Menu Create a new Deal Create a …" at bounding box center [583, 287] width 1166 height 574
type input "$20,000.00"
select select "OTHER"
click at [368, 425] on button "Continue" at bounding box center [366, 430] width 58 height 22
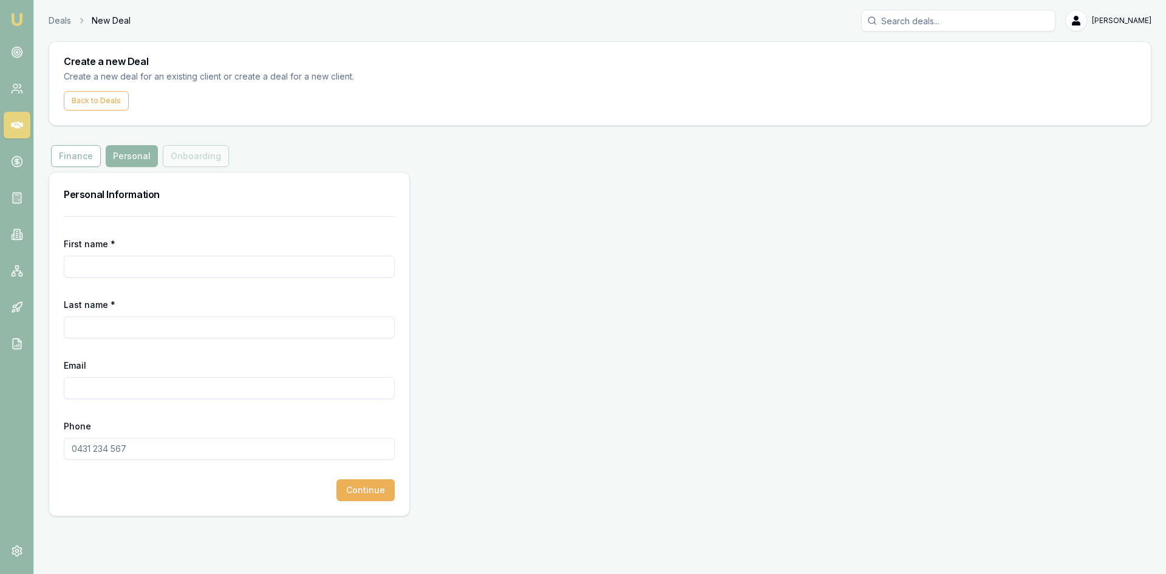
click at [150, 264] on input "First name *" at bounding box center [229, 267] width 331 height 22
click at [95, 268] on input "First name *" at bounding box center [229, 267] width 331 height 22
type input "mersadee"
click at [108, 324] on input "Last name *" at bounding box center [229, 327] width 331 height 22
type input "mcalister"
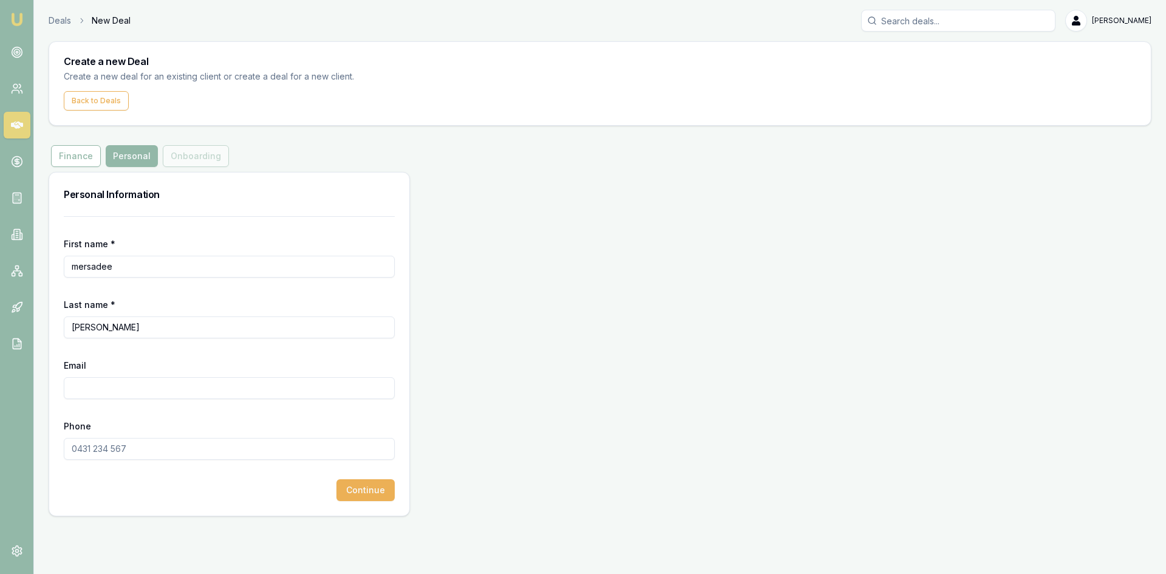
click at [82, 396] on input "Email" at bounding box center [229, 388] width 331 height 22
paste input "[EMAIL_ADDRESS][DOMAIN_NAME]"
type input "[EMAIL_ADDRESS][DOMAIN_NAME]"
click at [135, 453] on input "Phone" at bounding box center [229, 449] width 331 height 22
type input "0481 995 469"
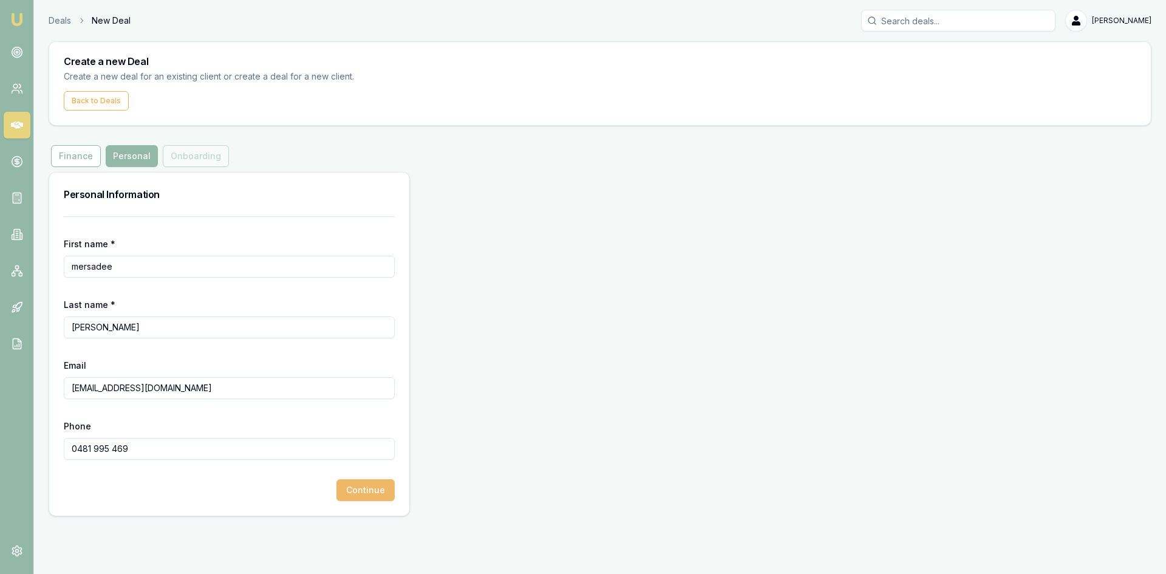
click at [362, 498] on button "Continue" at bounding box center [366, 490] width 58 height 22
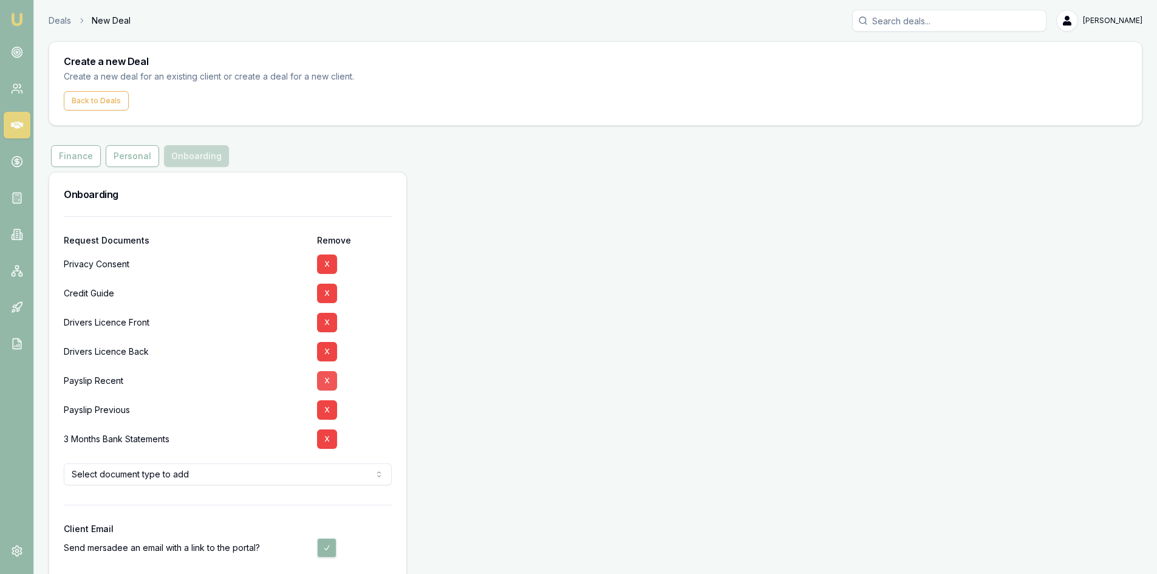
click at [330, 380] on button "X" at bounding box center [327, 380] width 20 height 19
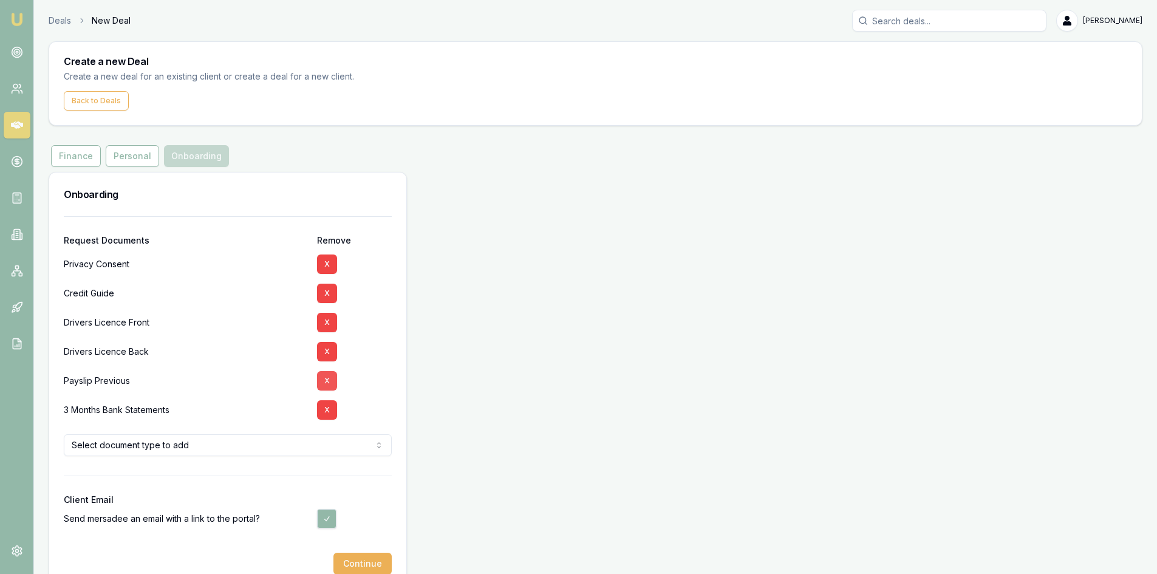
click at [326, 381] on button "X" at bounding box center [327, 380] width 20 height 19
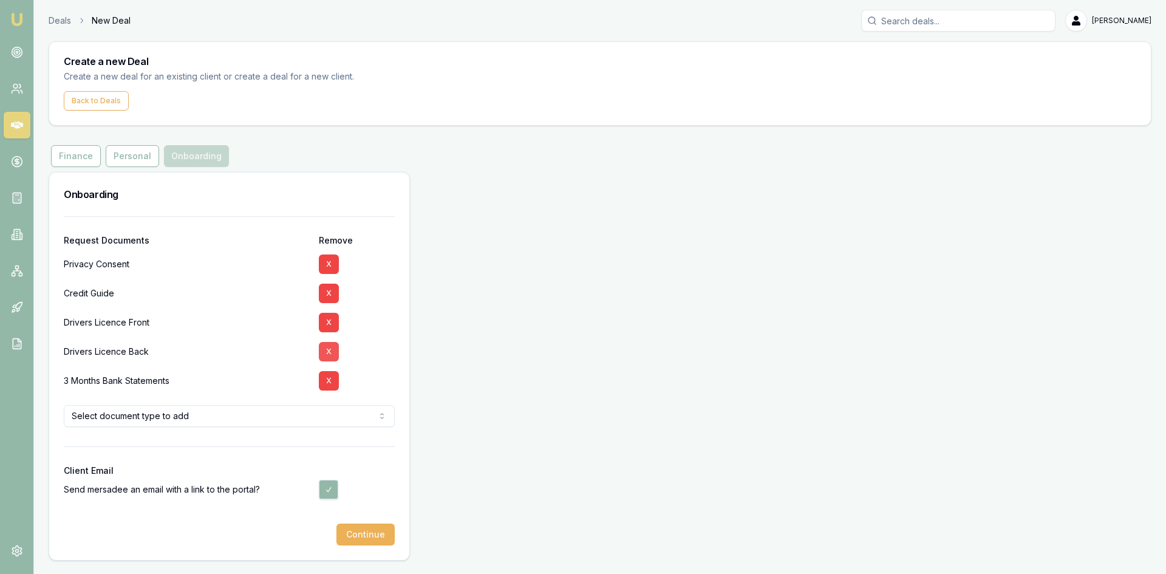
click at [330, 350] on button "X" at bounding box center [329, 351] width 20 height 19
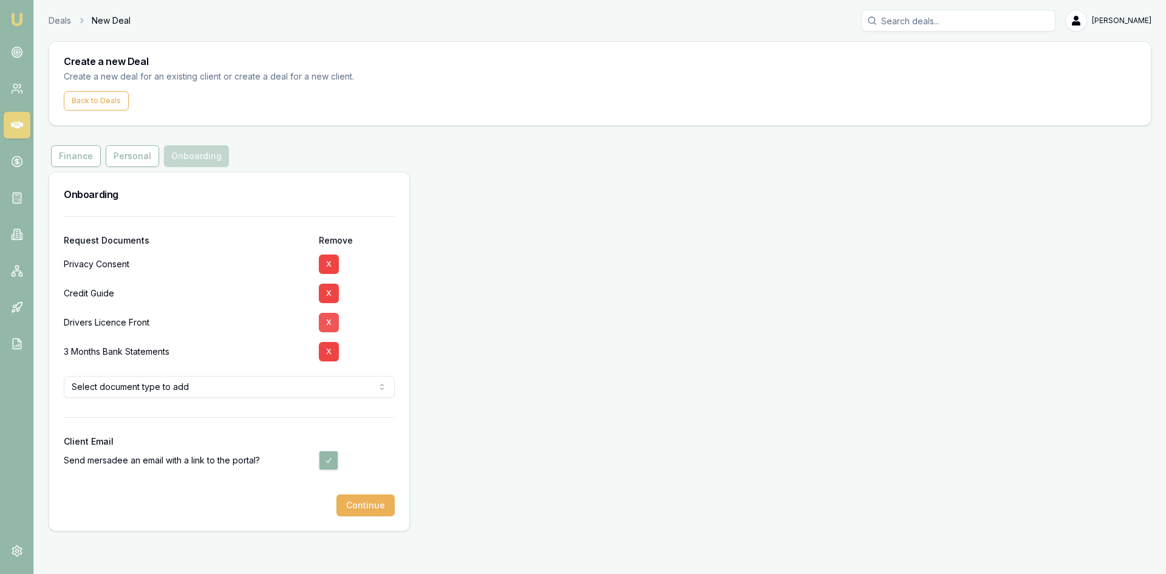
click at [329, 319] on button "X" at bounding box center [329, 322] width 20 height 19
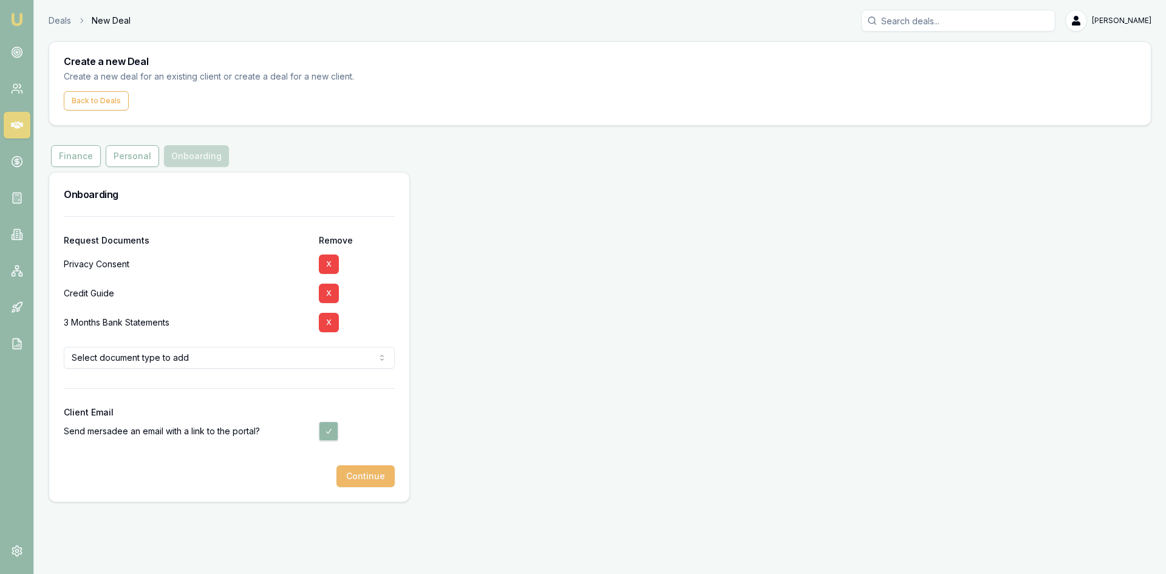
click at [354, 472] on button "Continue" at bounding box center [366, 476] width 58 height 22
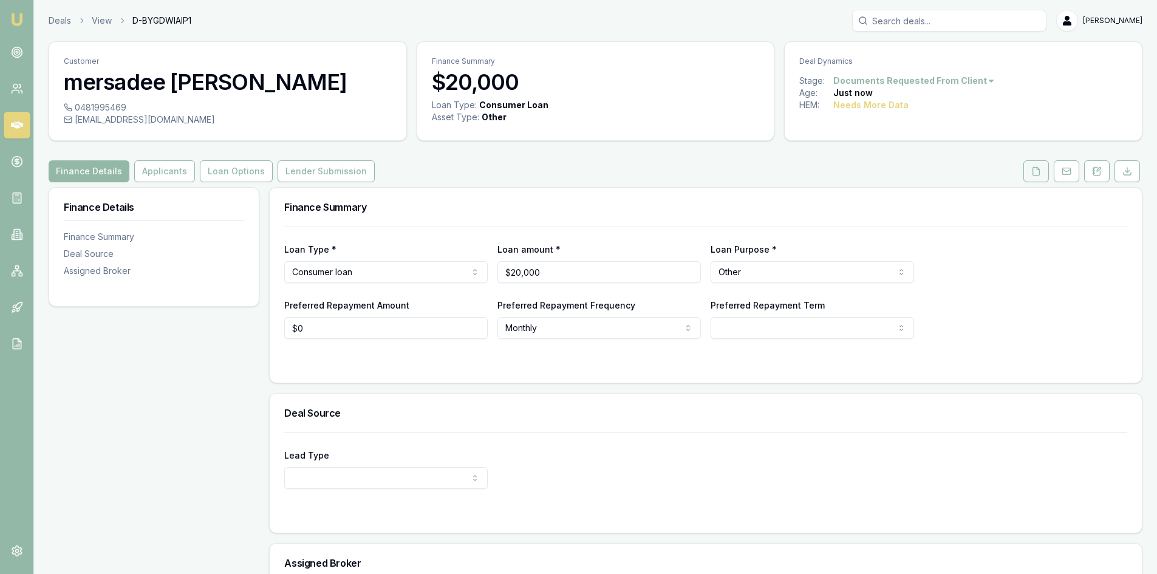
click at [1029, 173] on button at bounding box center [1037, 171] width 26 height 22
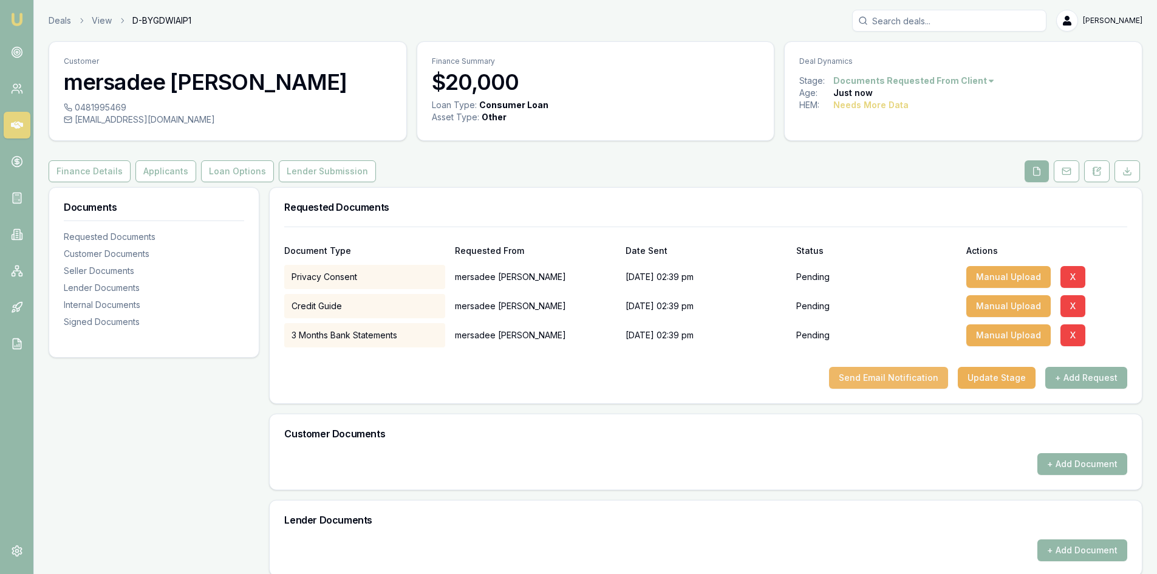
click at [887, 377] on button "Send Email Notification" at bounding box center [888, 378] width 119 height 22
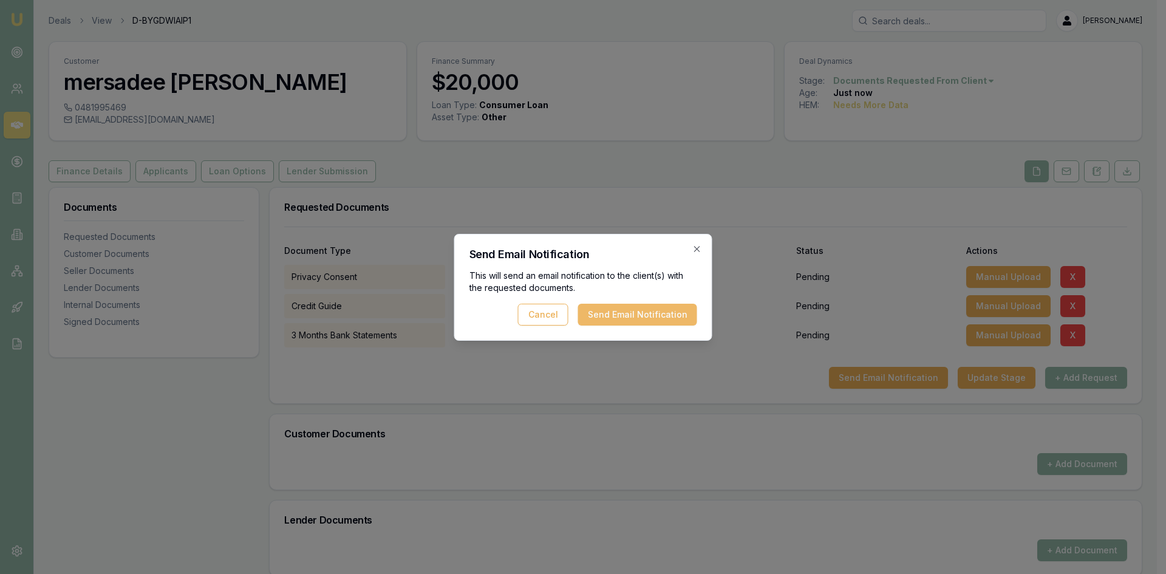
click at [638, 321] on button "Send Email Notification" at bounding box center [637, 315] width 119 height 22
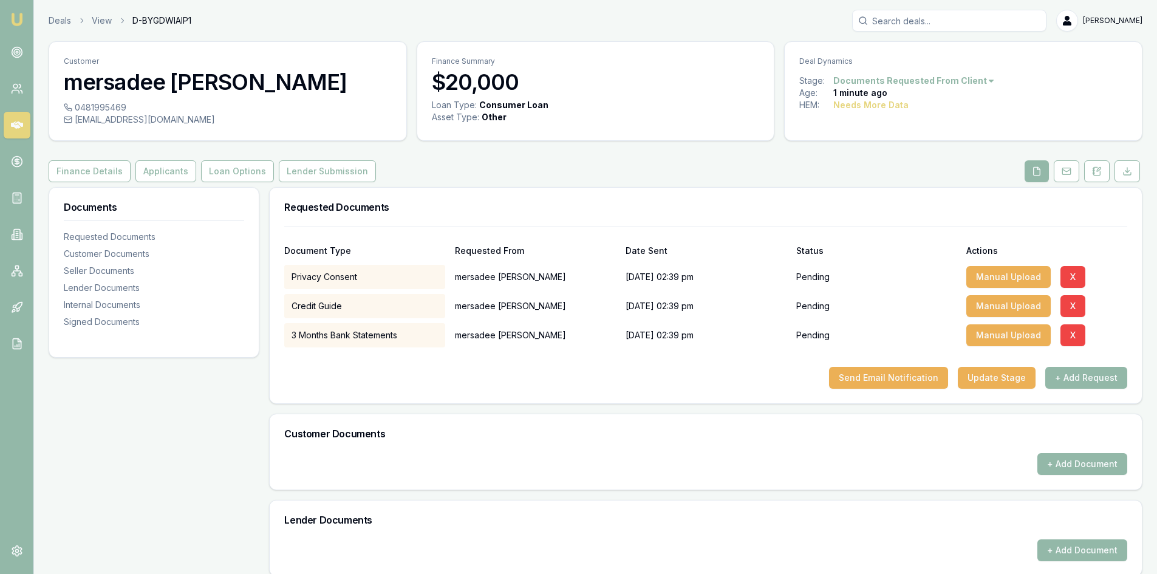
click at [600, 472] on div "+ Add Document" at bounding box center [705, 464] width 843 height 22
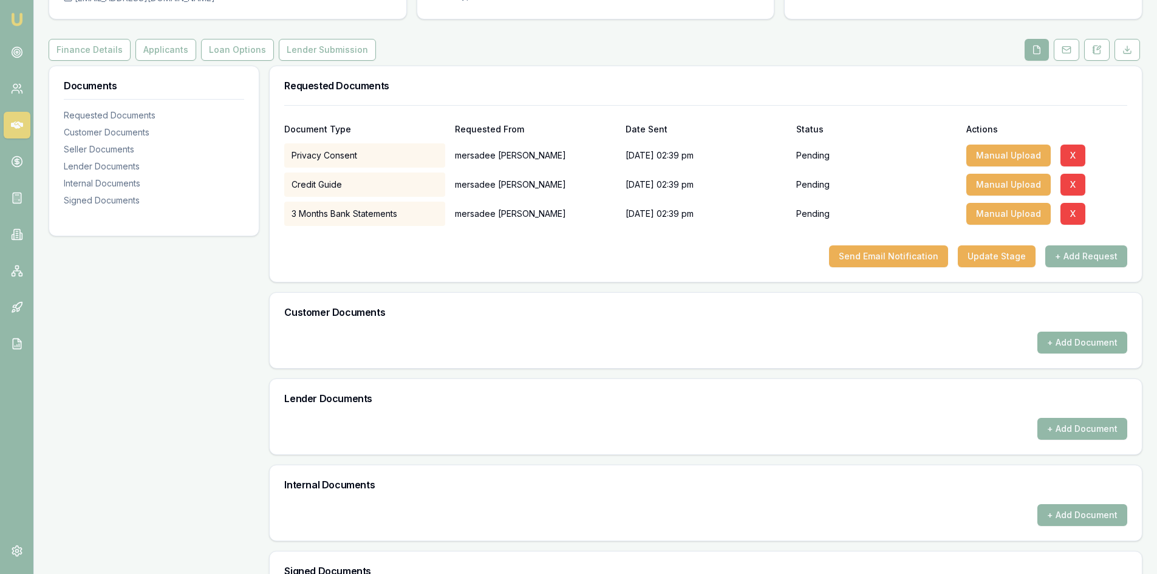
click at [1069, 344] on button "+ Add Document" at bounding box center [1083, 343] width 90 height 22
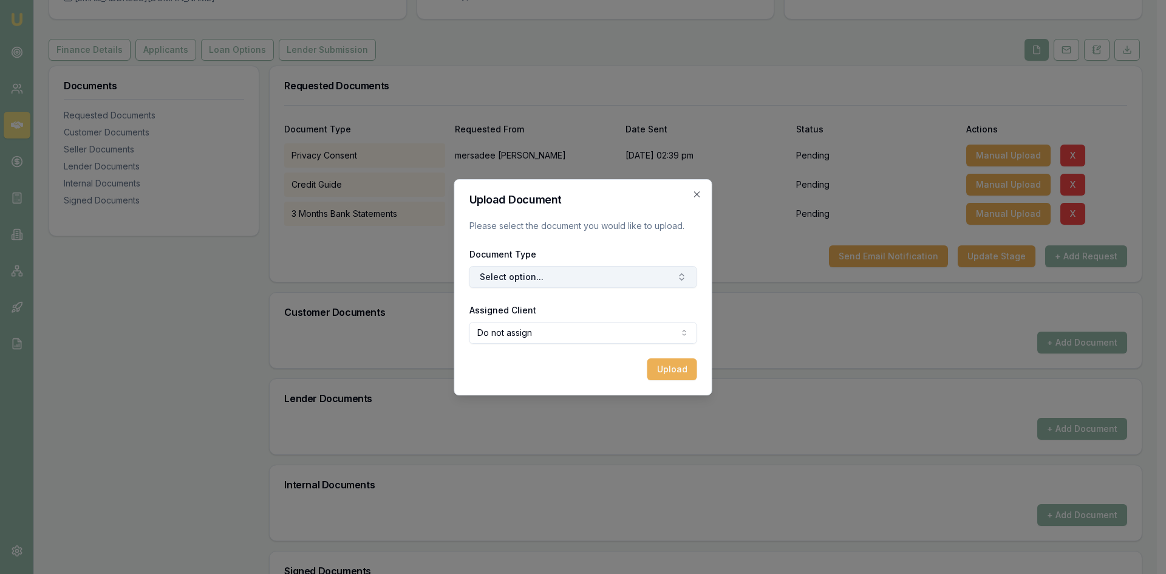
click at [531, 284] on button "Select option..." at bounding box center [584, 277] width 228 height 22
type input "front"
click at [567, 329] on div "Front of Drivers Licence" at bounding box center [589, 327] width 152 height 19
click at [672, 370] on button "Upload" at bounding box center [673, 369] width 50 height 22
click at [695, 192] on icon "button" at bounding box center [696, 193] width 5 height 5
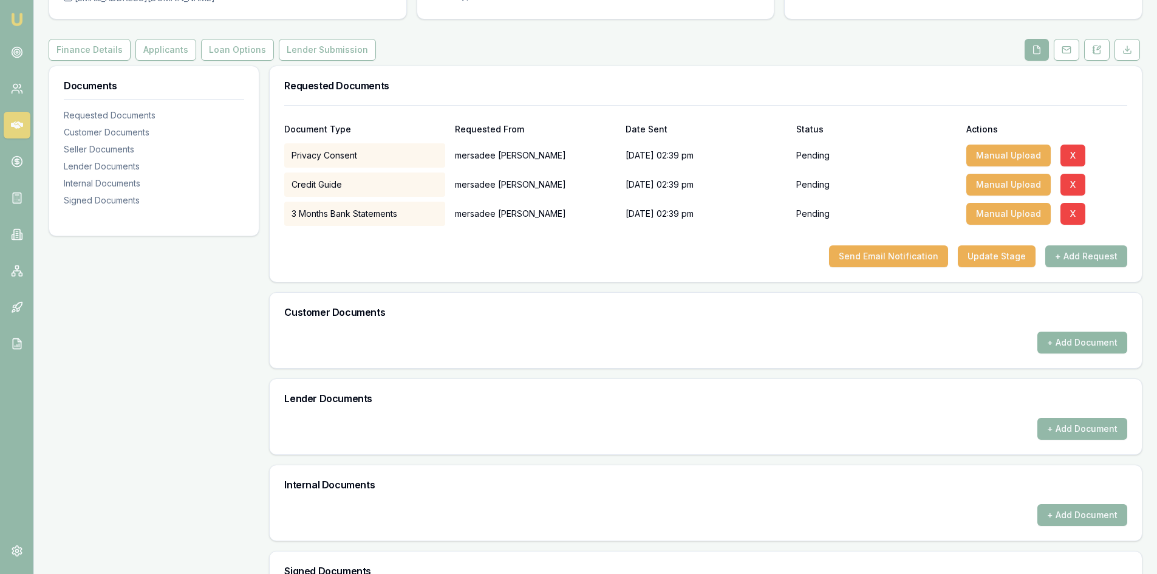
click at [1080, 346] on button "+ Add Document" at bounding box center [1083, 343] width 90 height 22
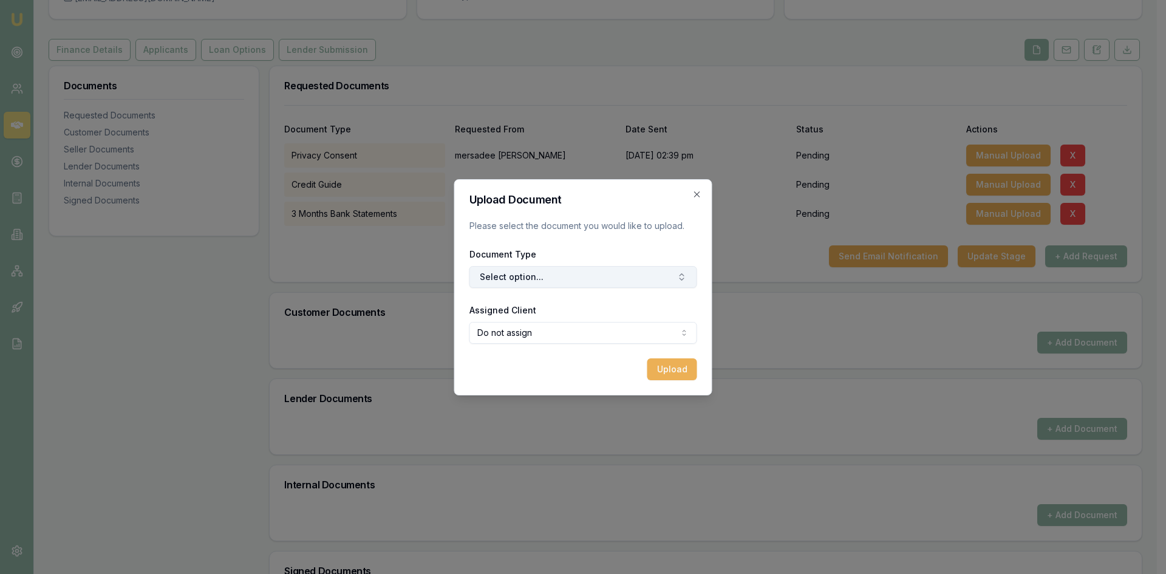
click at [522, 279] on button "Select option..." at bounding box center [584, 277] width 228 height 22
type input "front"
click at [527, 323] on icon "Suggestions" at bounding box center [523, 328] width 10 height 10
click at [564, 330] on body "Emu Broker Deals View D-BYGDWIAIP1 Steven Nguyen Toggle Menu Customer mersadee …" at bounding box center [578, 166] width 1157 height 574
select select "U-1QK5AN38L0"
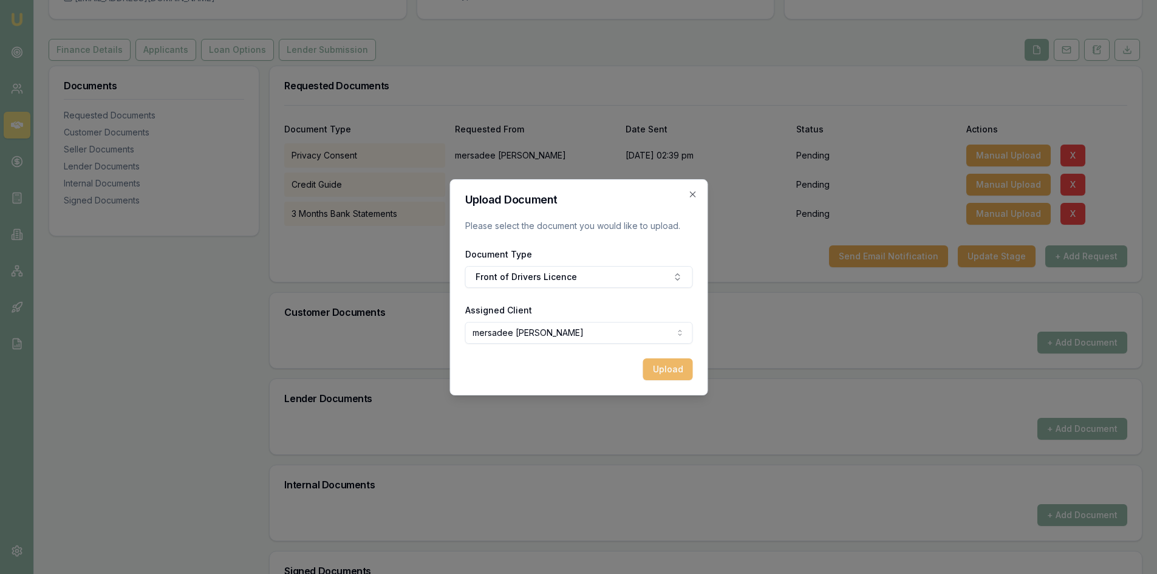
click at [657, 372] on button "Upload" at bounding box center [668, 369] width 50 height 22
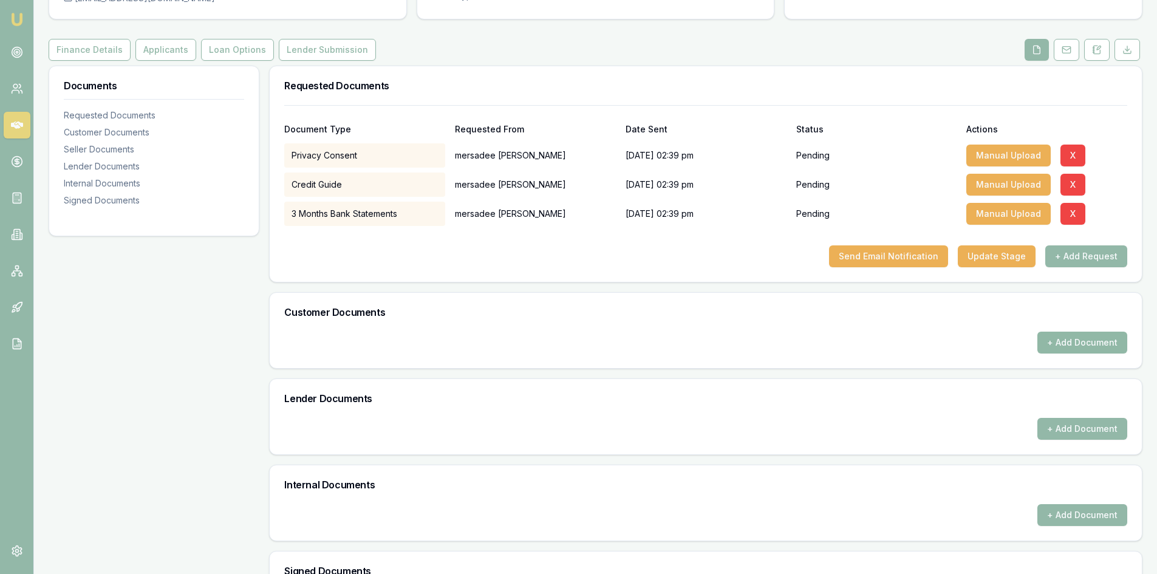
click at [1091, 350] on button "+ Add Document" at bounding box center [1083, 343] width 90 height 22
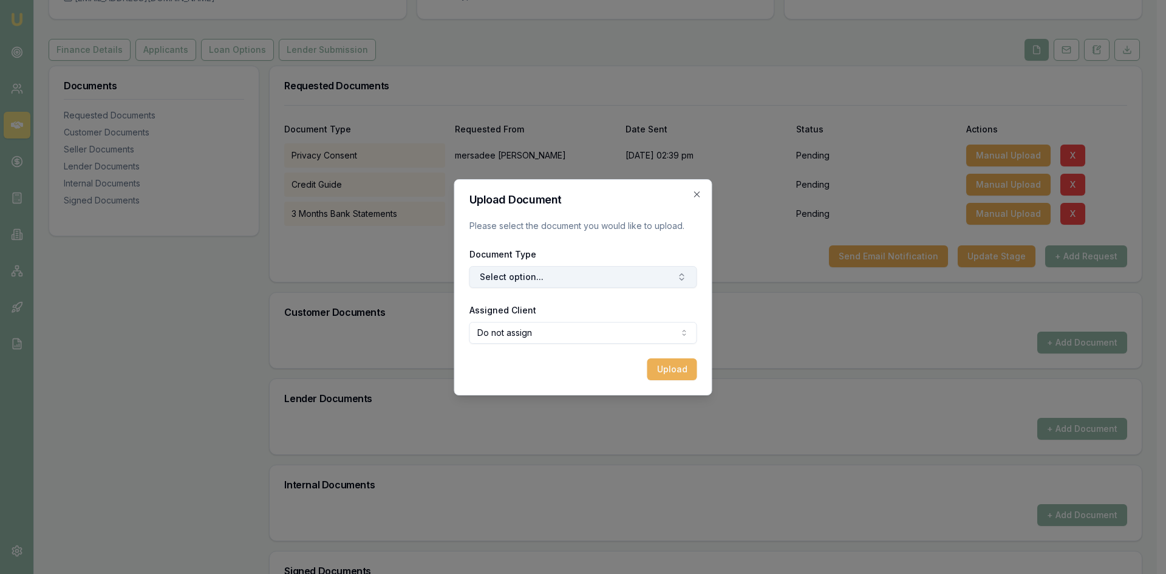
click at [529, 282] on button "Select option..." at bounding box center [584, 277] width 228 height 22
type input "front"
click at [552, 324] on div "Front of Drivers Licence" at bounding box center [589, 327] width 152 height 19
click at [530, 338] on body "Emu Broker Deals View D-BYGDWIAIP1 Steven Nguyen Toggle Menu Customer mersadee …" at bounding box center [578, 166] width 1157 height 574
select select "U-1QK5AN38L0"
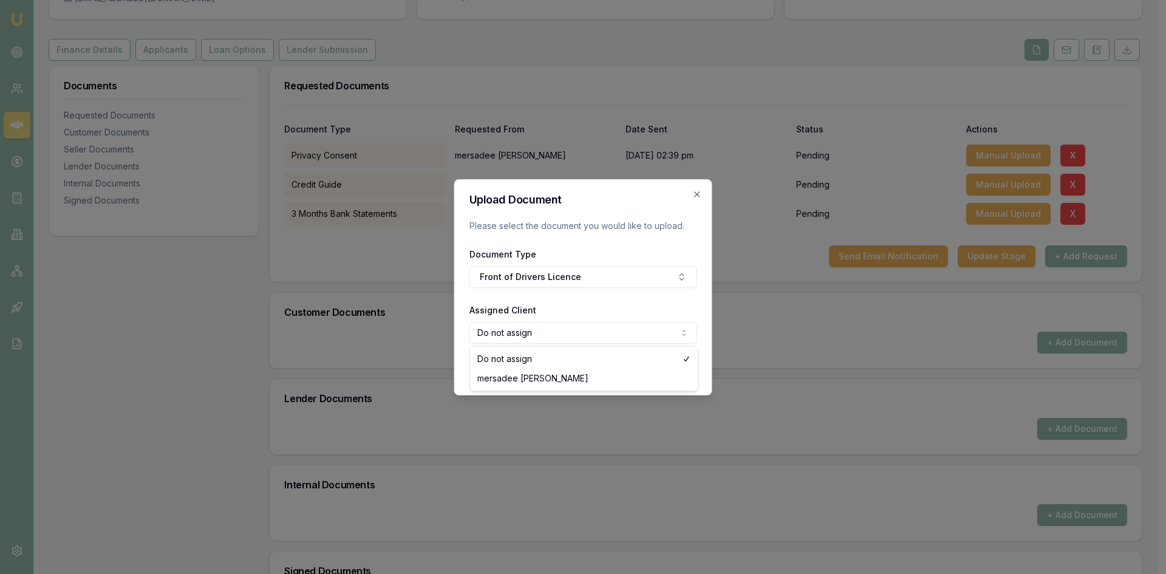
drag, startPoint x: 522, startPoint y: 376, endPoint x: 538, endPoint y: 375, distance: 15.8
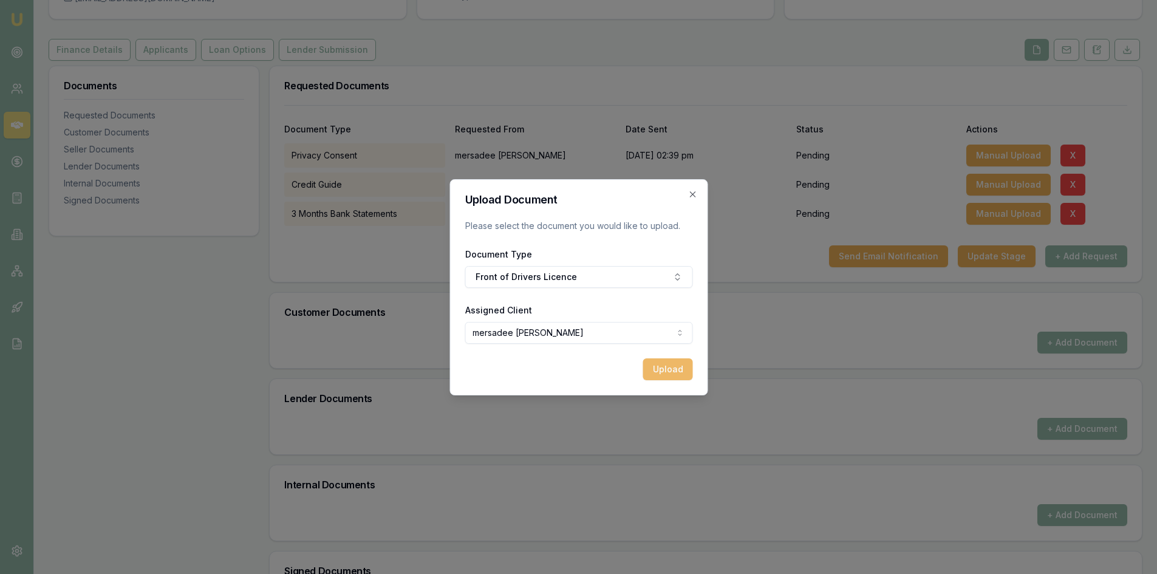
click at [676, 372] on button "Upload" at bounding box center [668, 369] width 50 height 22
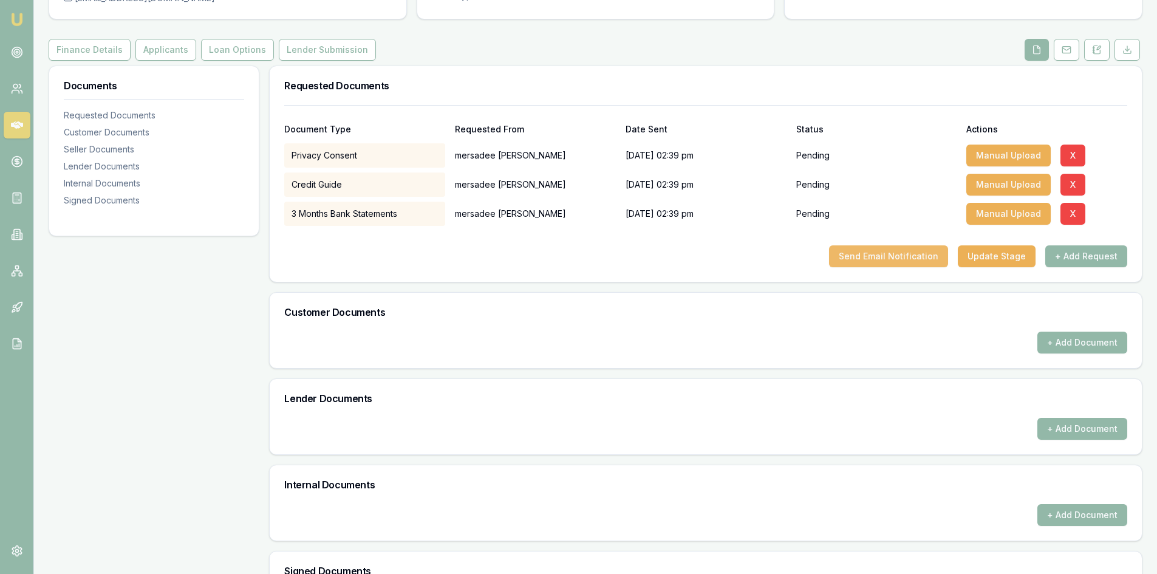
click at [883, 254] on button "Send Email Notification" at bounding box center [888, 256] width 119 height 22
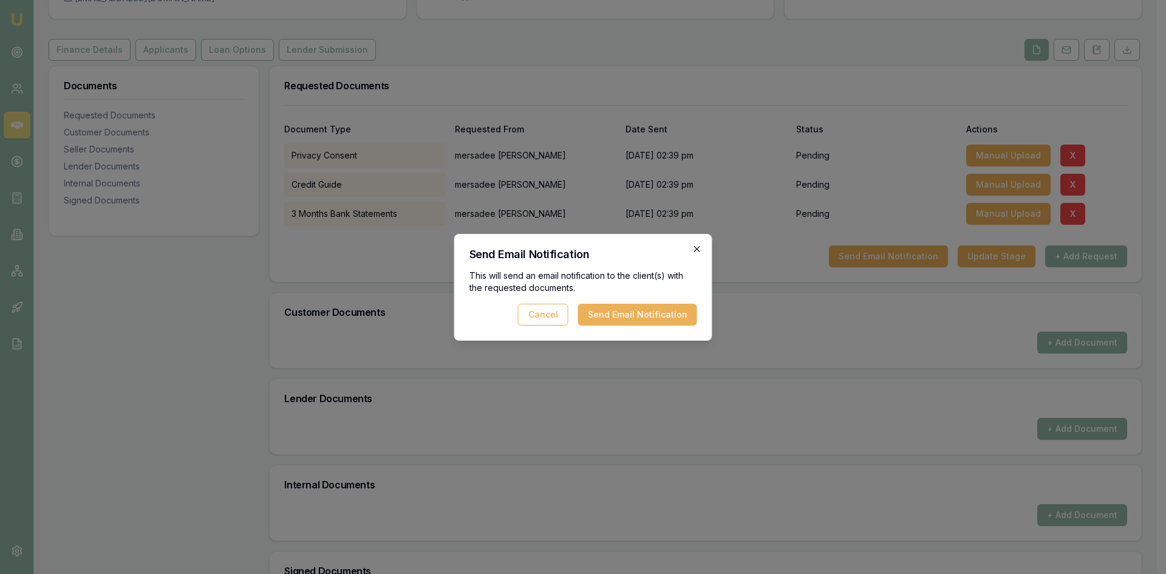
click at [696, 247] on icon "button" at bounding box center [698, 249] width 10 height 10
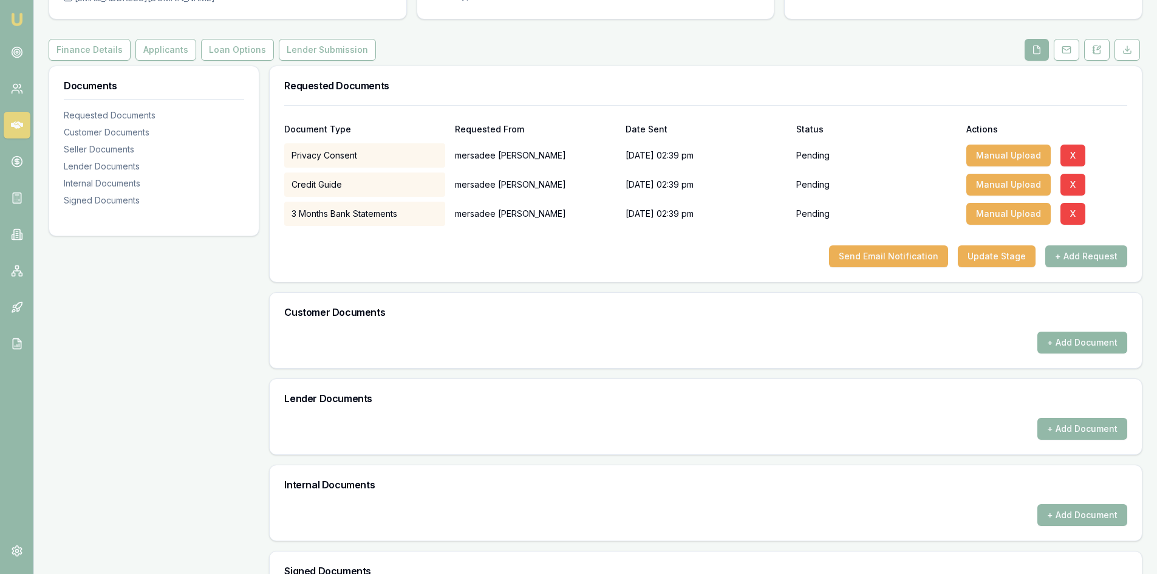
click at [1082, 343] on button "+ Add Document" at bounding box center [1083, 343] width 90 height 22
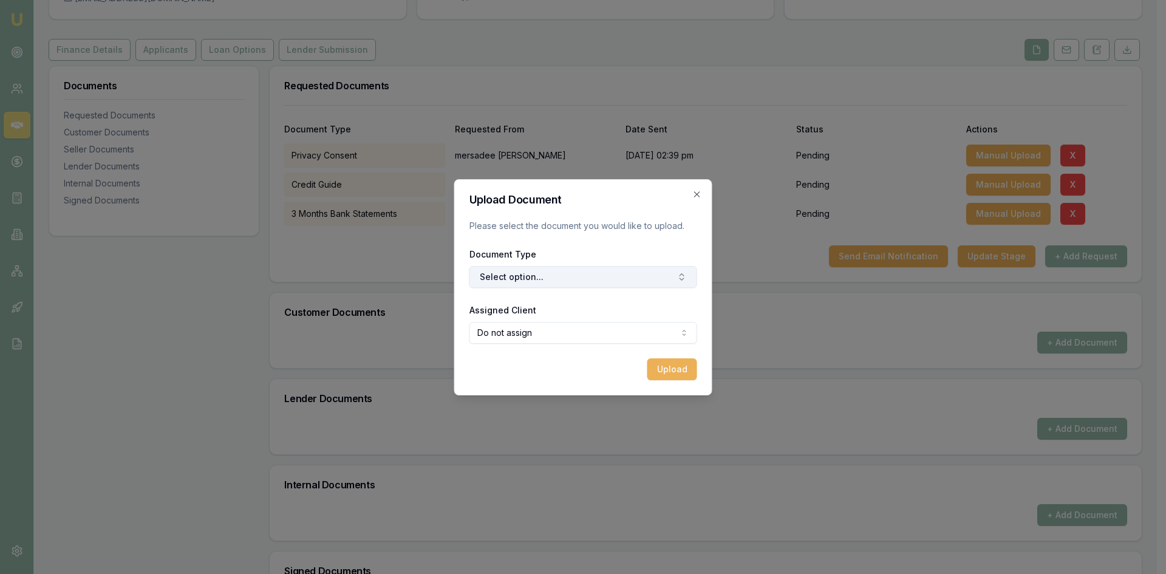
click at [615, 270] on button "Select option..." at bounding box center [584, 277] width 228 height 22
type input "front"
click at [569, 332] on div "Front of Drivers Licence" at bounding box center [589, 327] width 152 height 19
click at [562, 340] on body "Emu Broker Deals View D-BYGDWIAIP1 Steven Nguyen Toggle Menu Customer mersadee …" at bounding box center [578, 166] width 1157 height 574
select select "U-1QK5AN38L0"
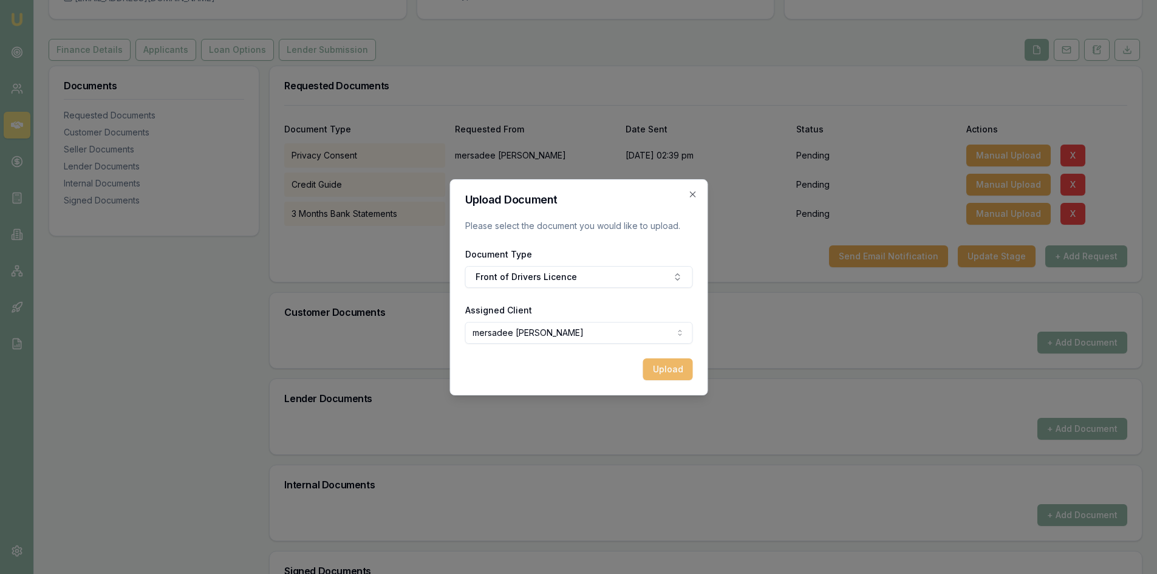
click at [667, 369] on button "Upload" at bounding box center [668, 369] width 50 height 22
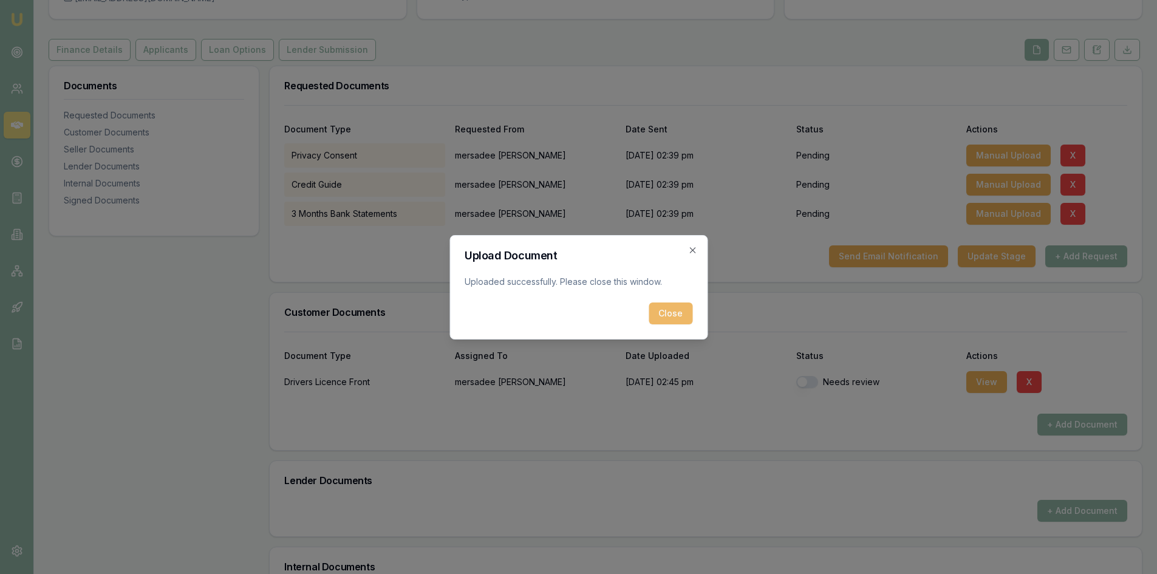
click at [669, 315] on button "Close" at bounding box center [671, 314] width 44 height 22
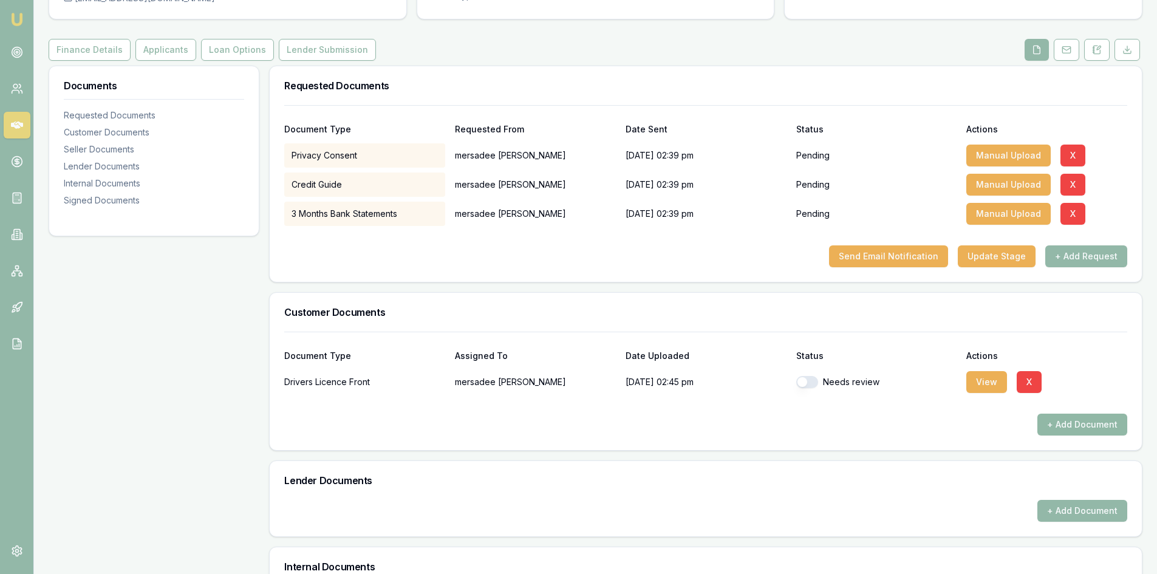
click at [1072, 419] on button "+ Add Document" at bounding box center [1083, 425] width 90 height 22
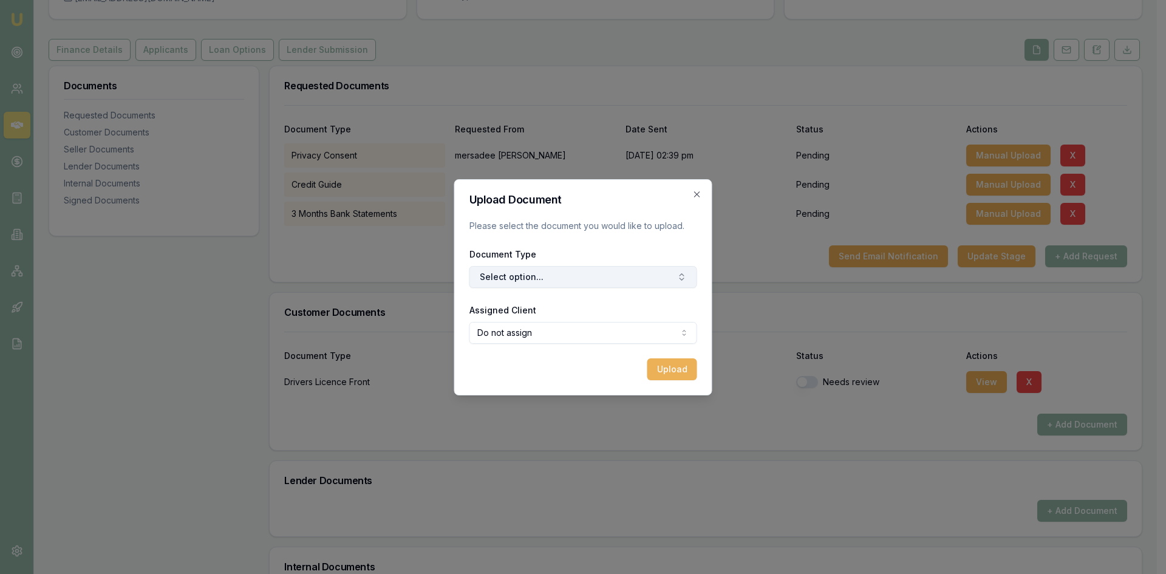
click at [553, 267] on button "Select option..." at bounding box center [584, 277] width 228 height 22
type input "back"
click at [567, 327] on div "Back of Drivers Licence" at bounding box center [589, 327] width 152 height 19
click at [527, 336] on body "Emu Broker Deals View D-BYGDWIAIP1 Steven Nguyen Toggle Menu Customer mersadee …" at bounding box center [578, 166] width 1157 height 574
select select "U-1QK5AN38L0"
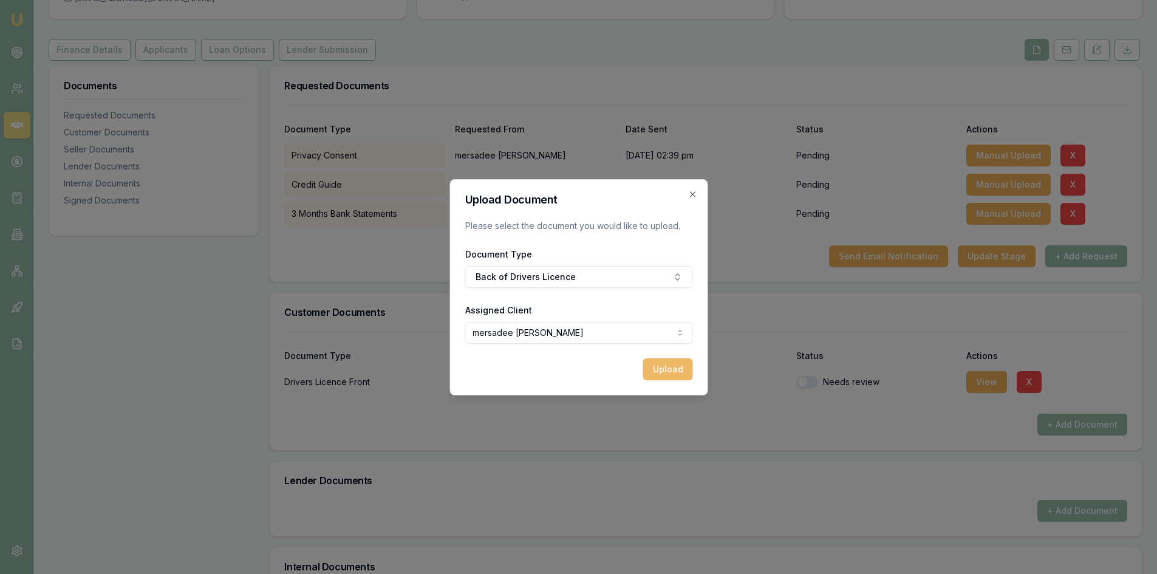
click at [673, 373] on button "Upload" at bounding box center [668, 369] width 50 height 22
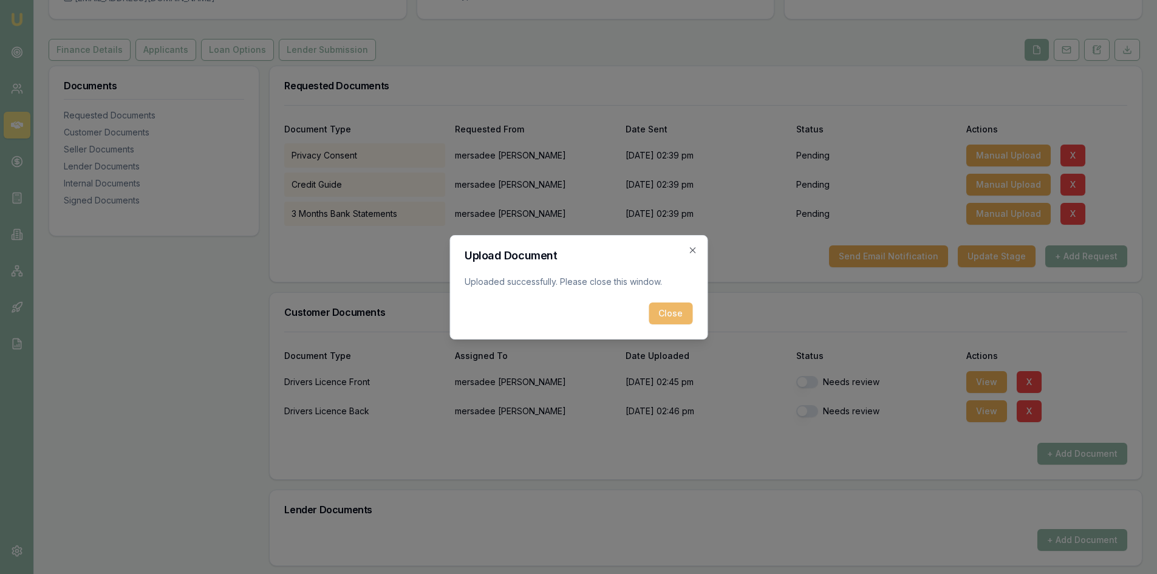
click at [682, 313] on button "Close" at bounding box center [671, 314] width 44 height 22
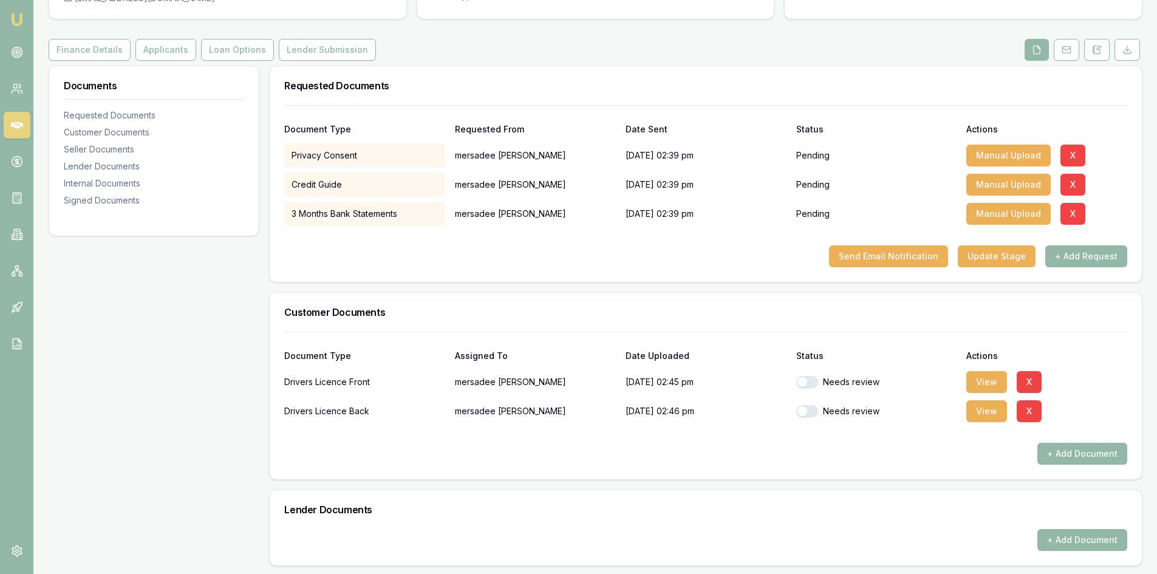
scroll to position [0, 0]
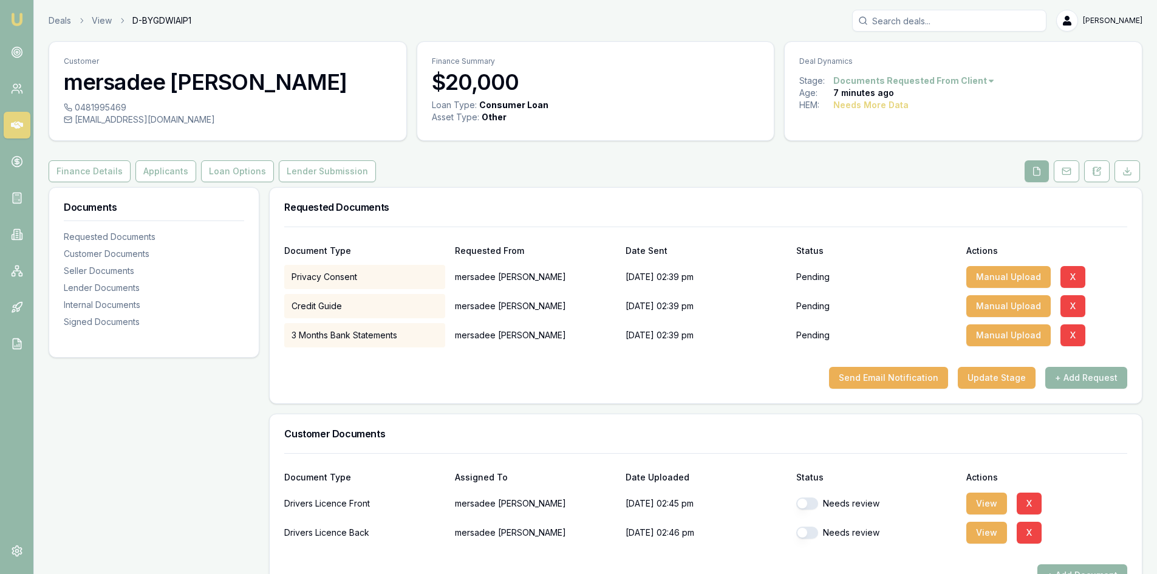
click at [21, 129] on icon at bounding box center [17, 125] width 12 height 12
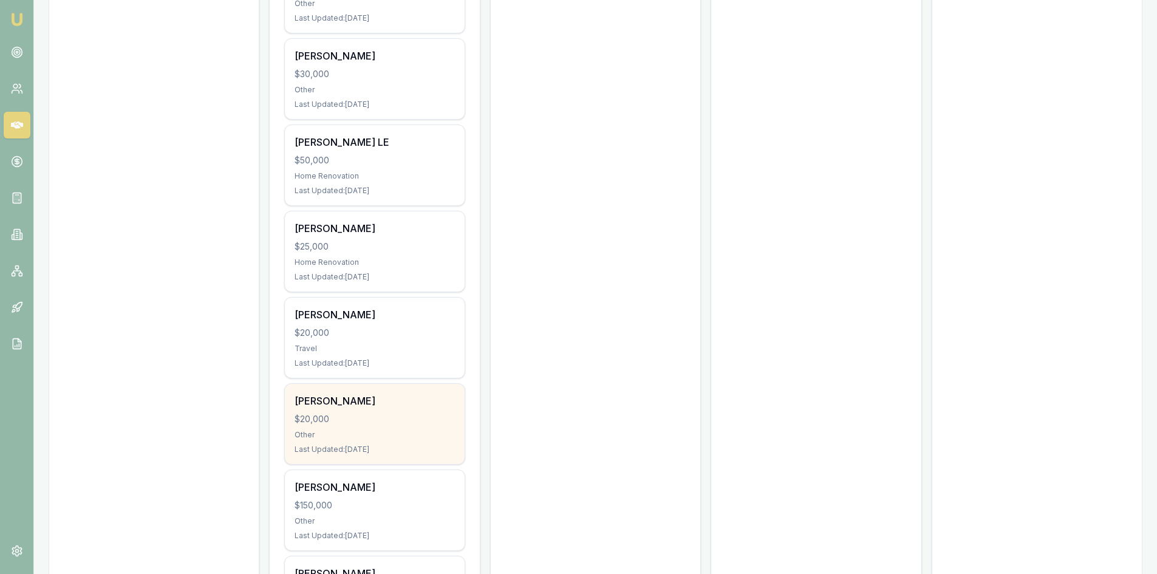
scroll to position [364, 0]
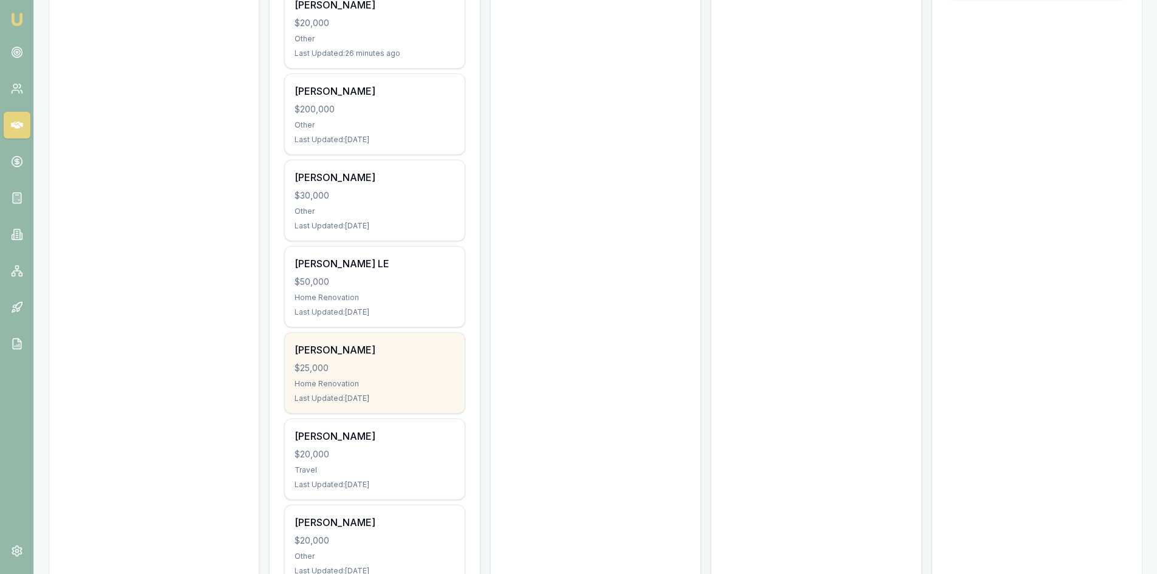
click at [356, 368] on div "$25,000" at bounding box center [375, 368] width 160 height 12
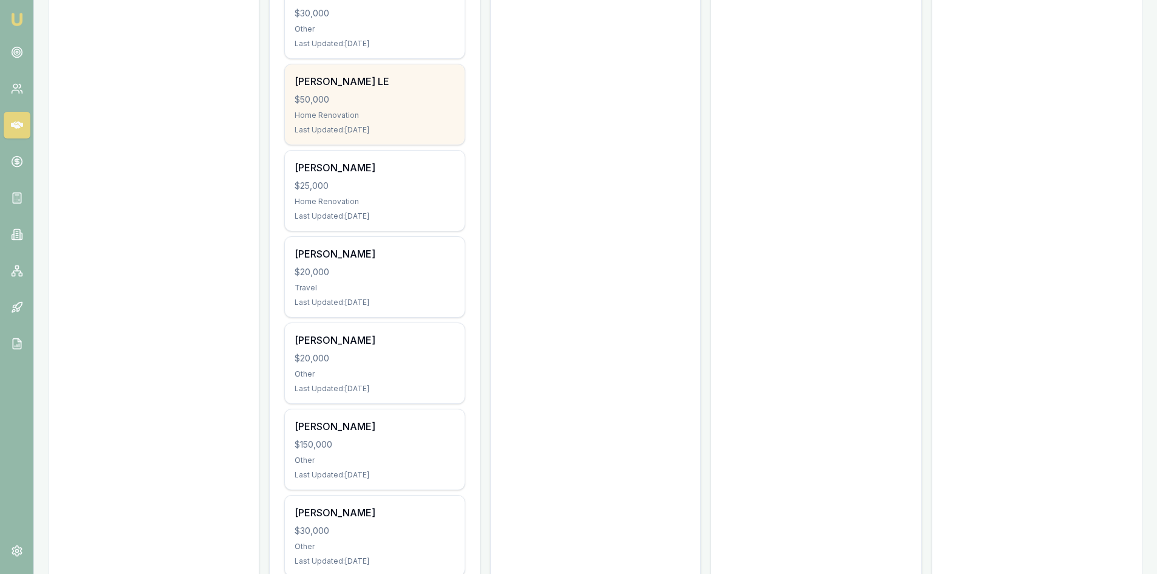
click at [368, 86] on div "NGOC LE" at bounding box center [375, 81] width 160 height 15
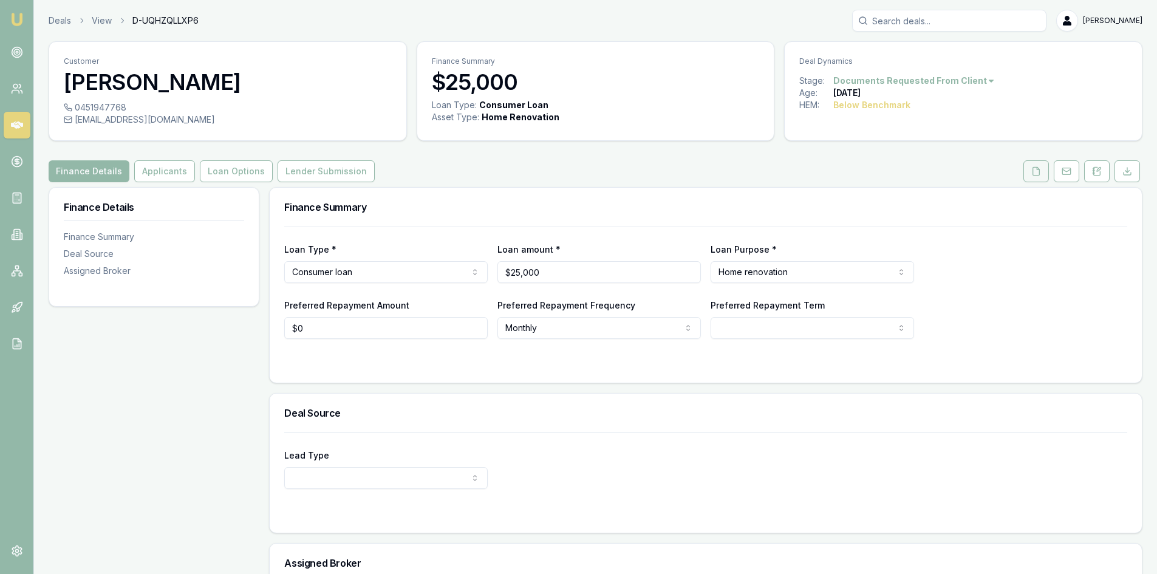
click at [1033, 176] on button at bounding box center [1037, 171] width 26 height 22
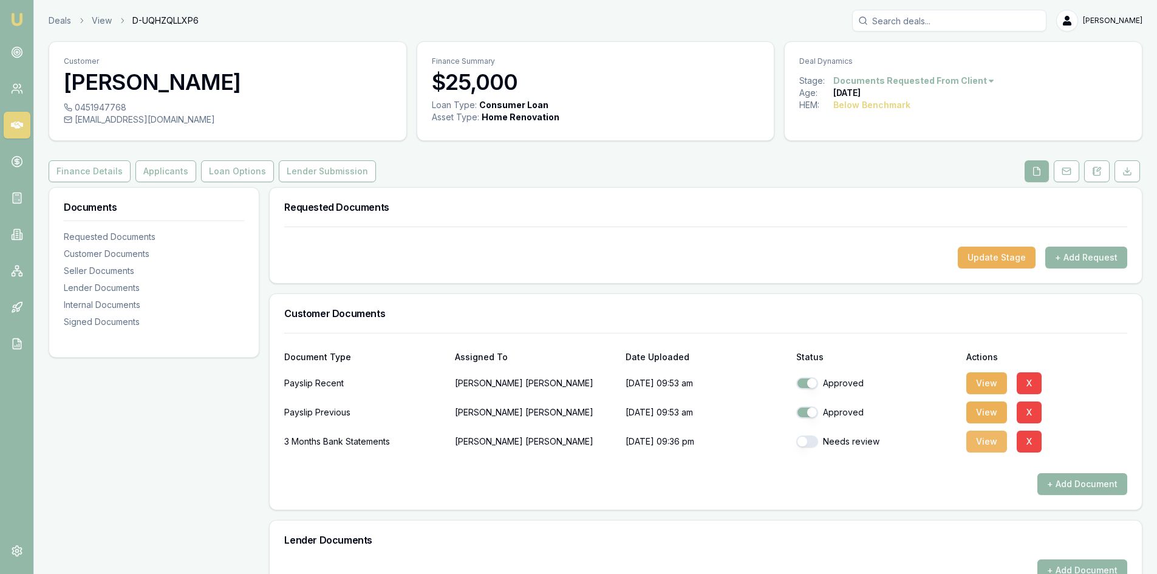
click at [982, 439] on button "View" at bounding box center [987, 442] width 41 height 22
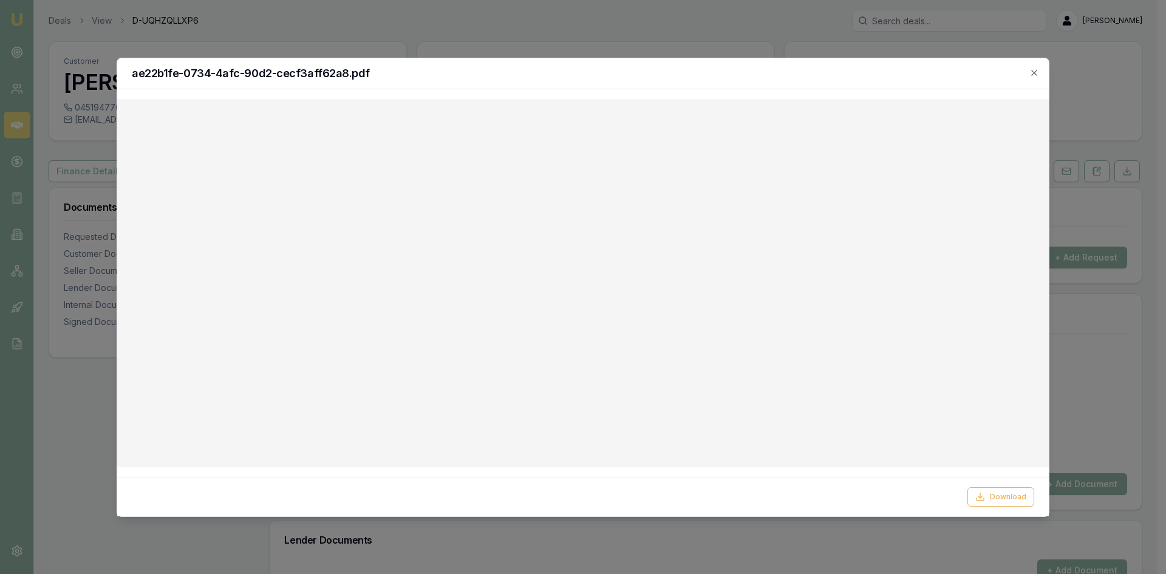
click at [1040, 70] on div "ae22b1fe-0734-4afc-90d2-cecf3aff62a8.pdf" at bounding box center [583, 73] width 932 height 31
click at [1035, 75] on icon "button" at bounding box center [1035, 73] width 10 height 10
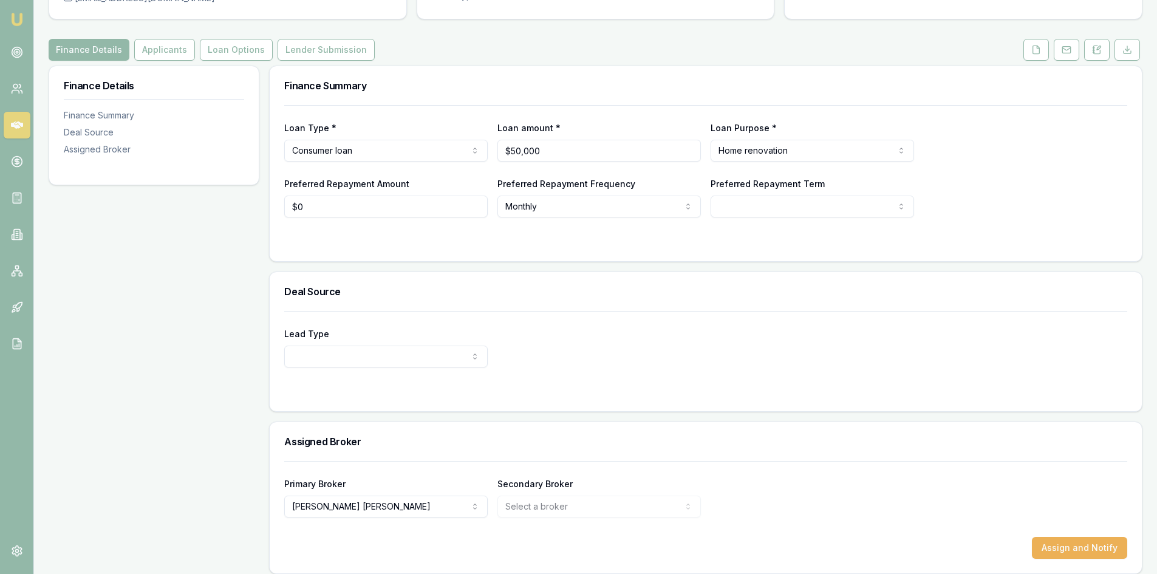
scroll to position [61, 0]
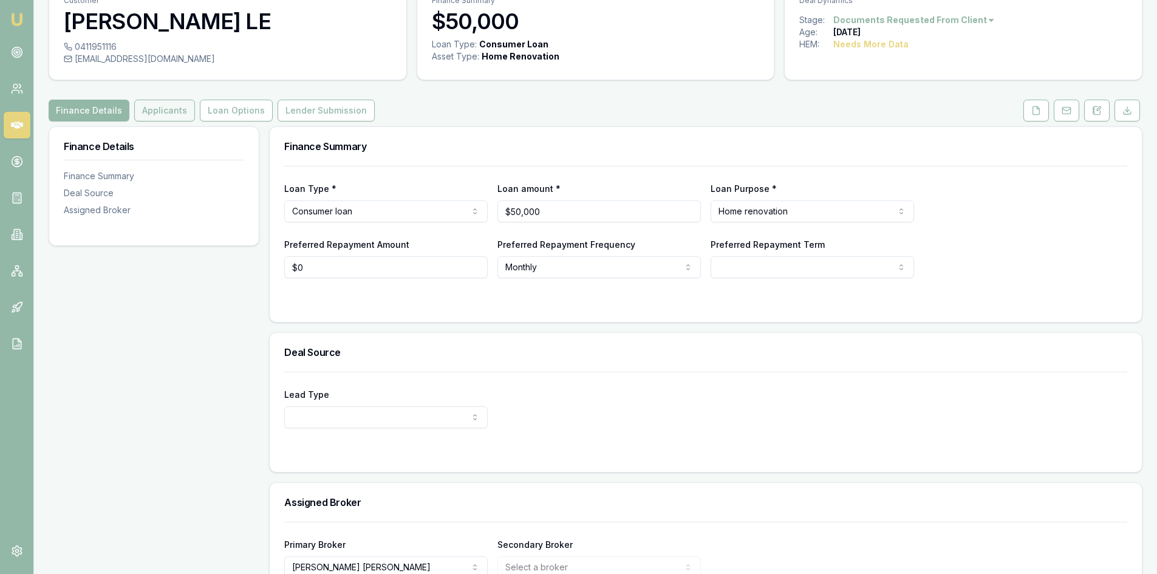
click at [159, 109] on button "Applicants" at bounding box center [164, 111] width 61 height 22
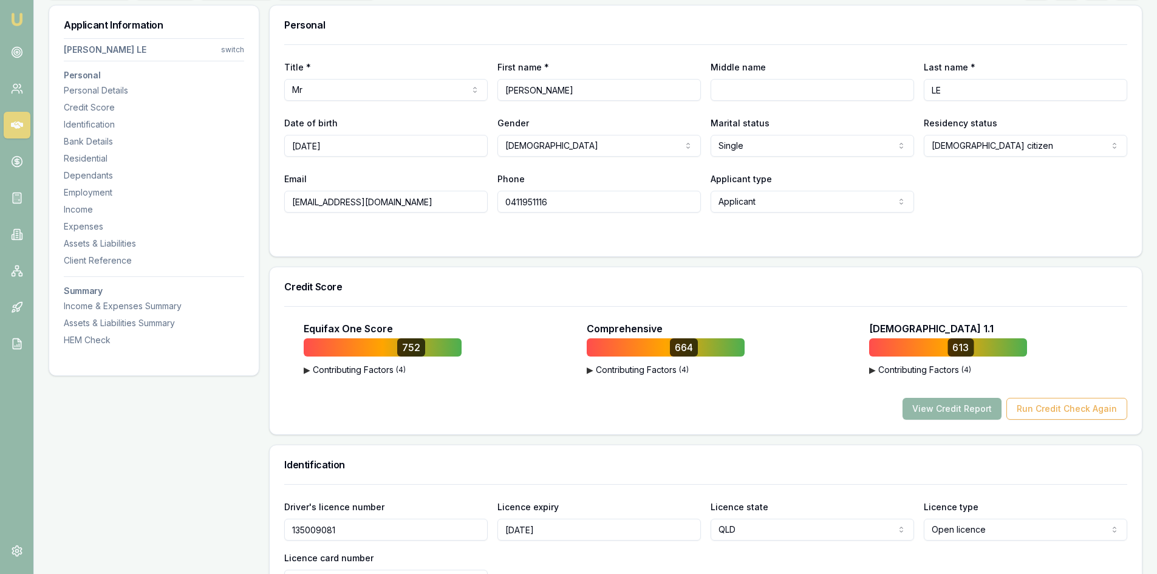
scroll to position [61, 0]
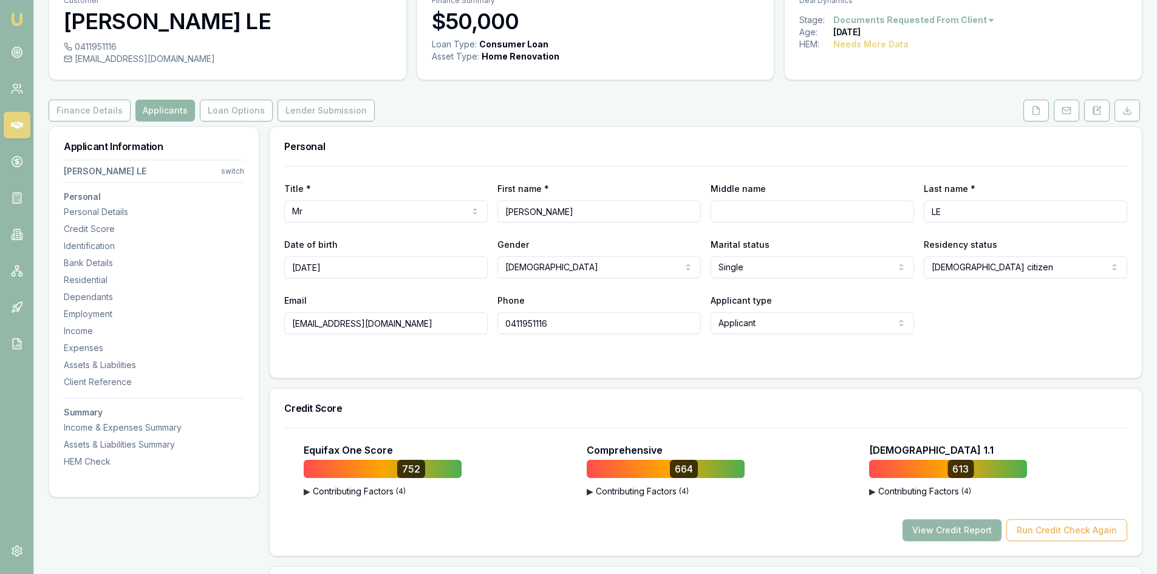
drag, startPoint x: 292, startPoint y: 324, endPoint x: 422, endPoint y: 321, distance: 129.4
click at [422, 321] on input "[EMAIL_ADDRESS][DOMAIN_NAME]" at bounding box center [386, 323] width 204 height 22
click at [511, 323] on input "0411951116" at bounding box center [600, 323] width 204 height 22
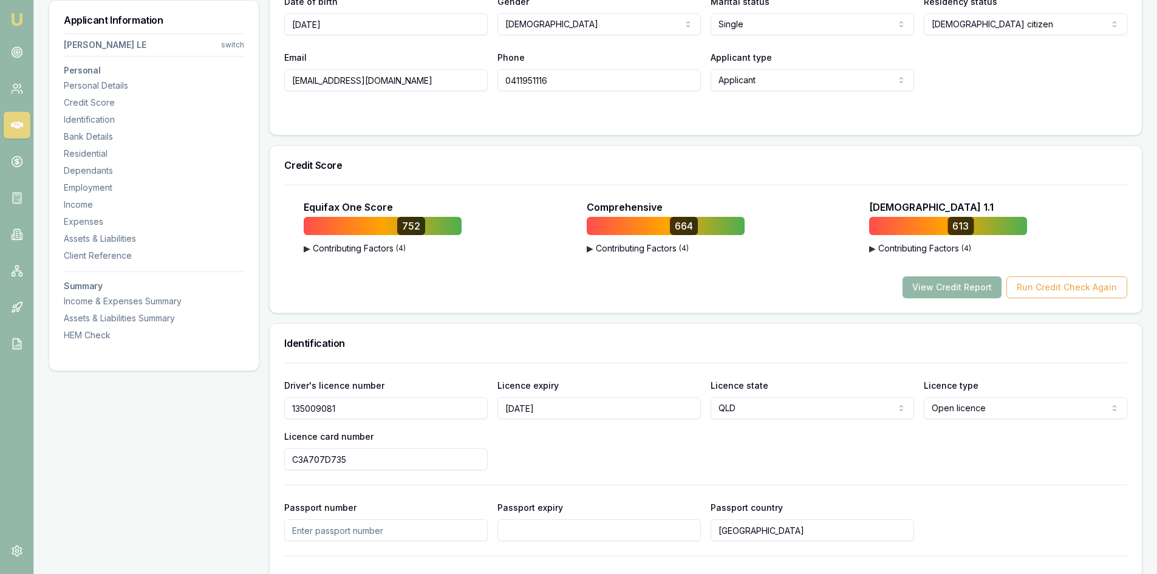
scroll to position [364, 0]
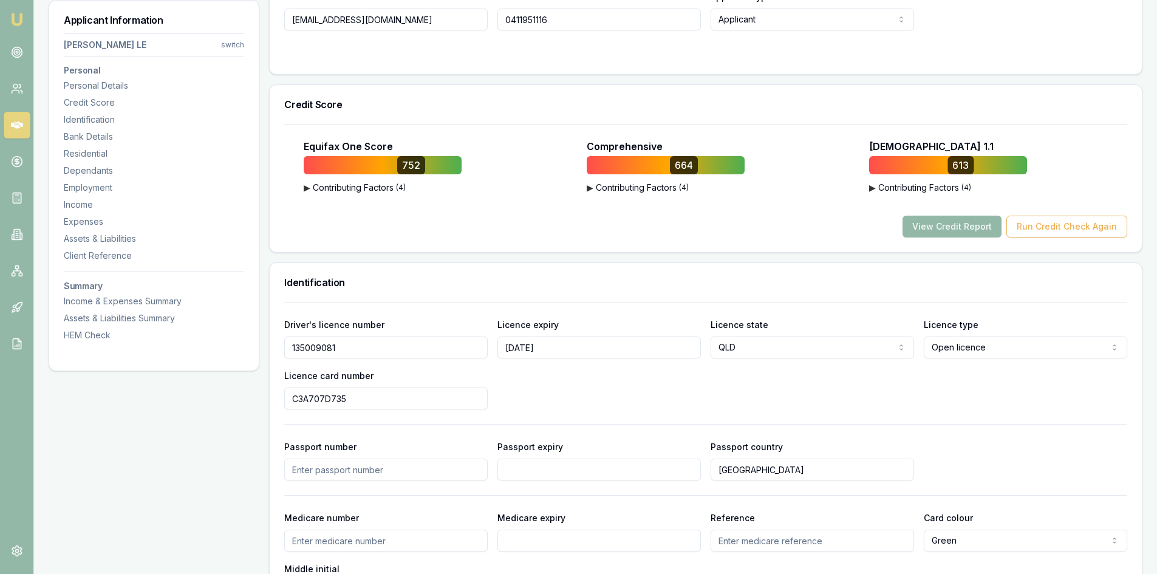
click at [316, 347] on input "135009081" at bounding box center [386, 348] width 204 height 22
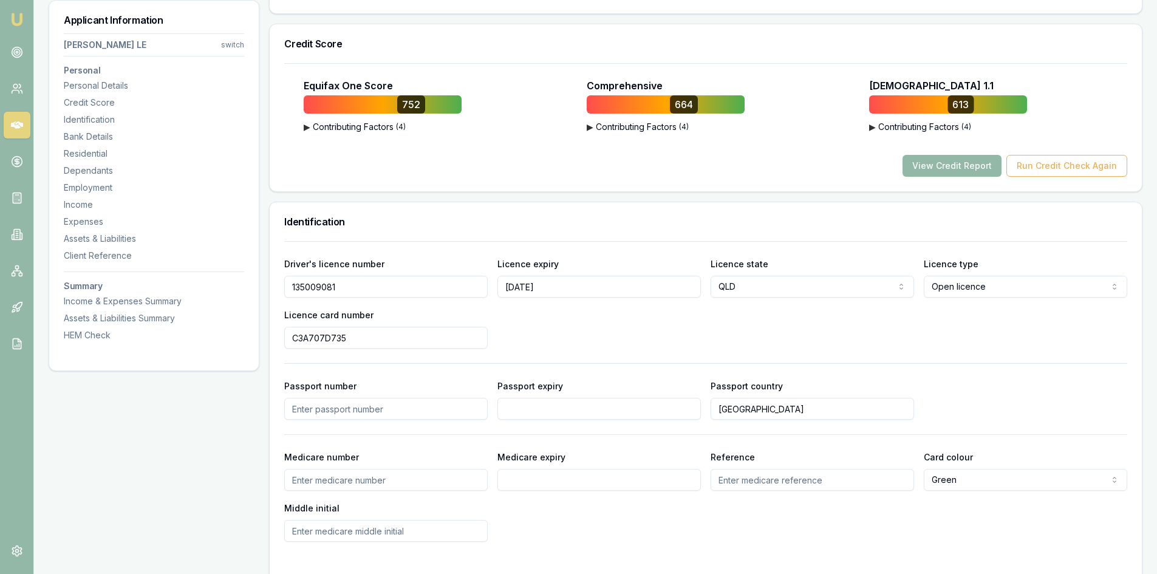
scroll to position [486, 0]
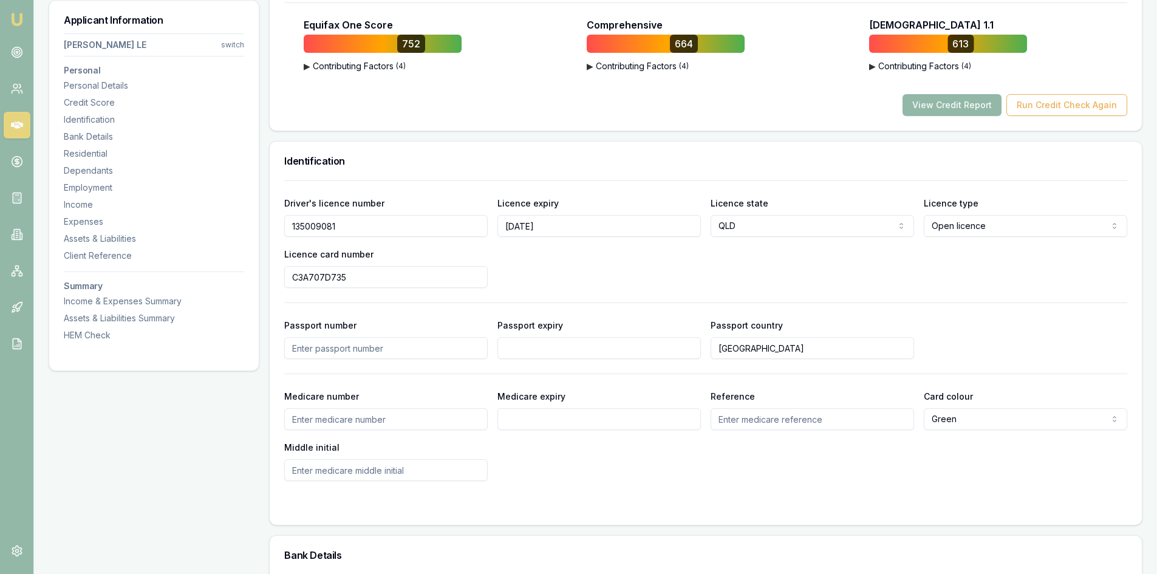
click at [331, 274] on input "C3A707D735" at bounding box center [386, 277] width 204 height 22
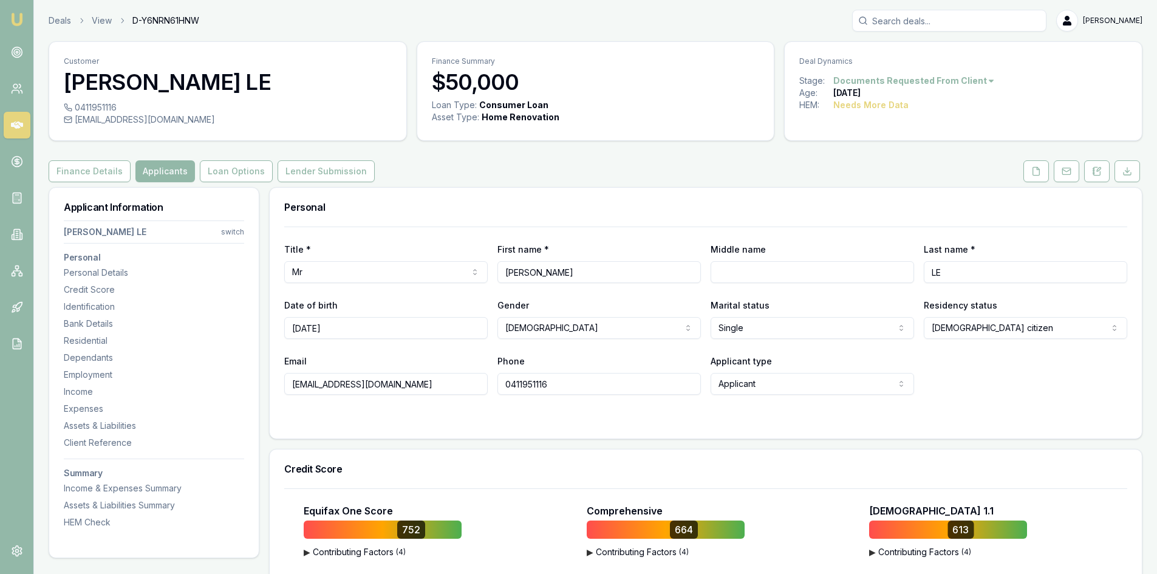
scroll to position [61, 0]
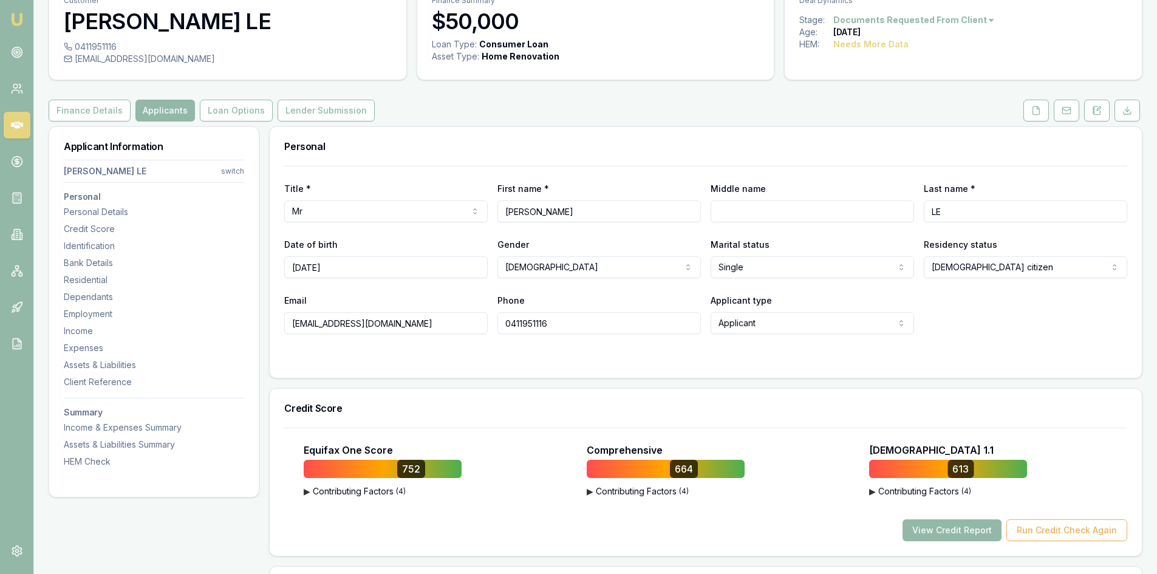
drag, startPoint x: 293, startPoint y: 323, endPoint x: 415, endPoint y: 319, distance: 122.2
click at [415, 319] on input "dongle21071984@gmail.com" at bounding box center [386, 323] width 204 height 22
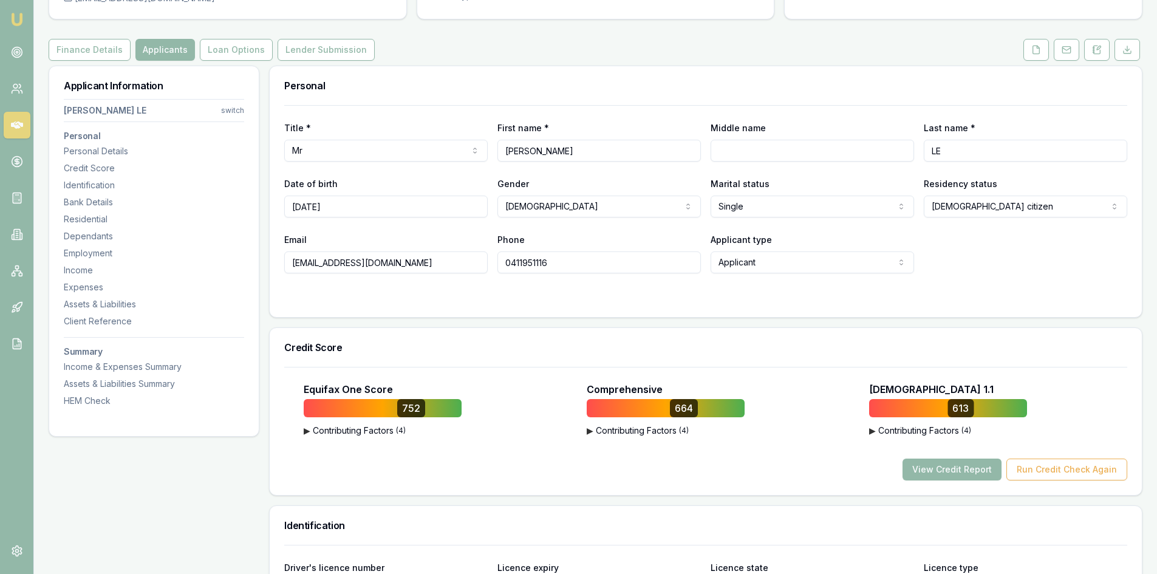
scroll to position [0, 0]
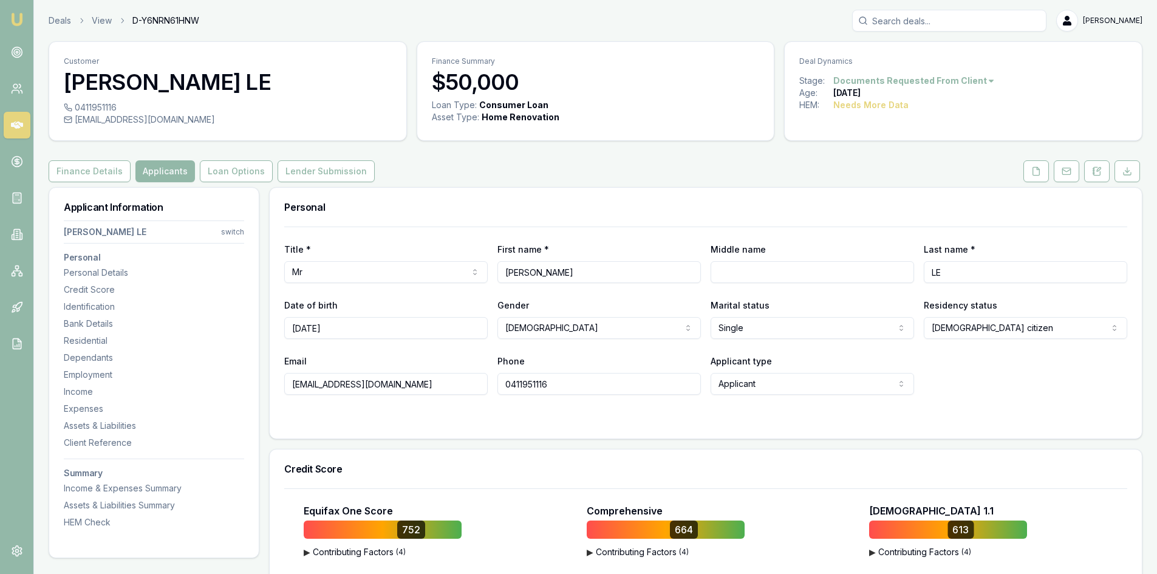
click at [533, 386] on input "0411951116" at bounding box center [600, 384] width 204 height 22
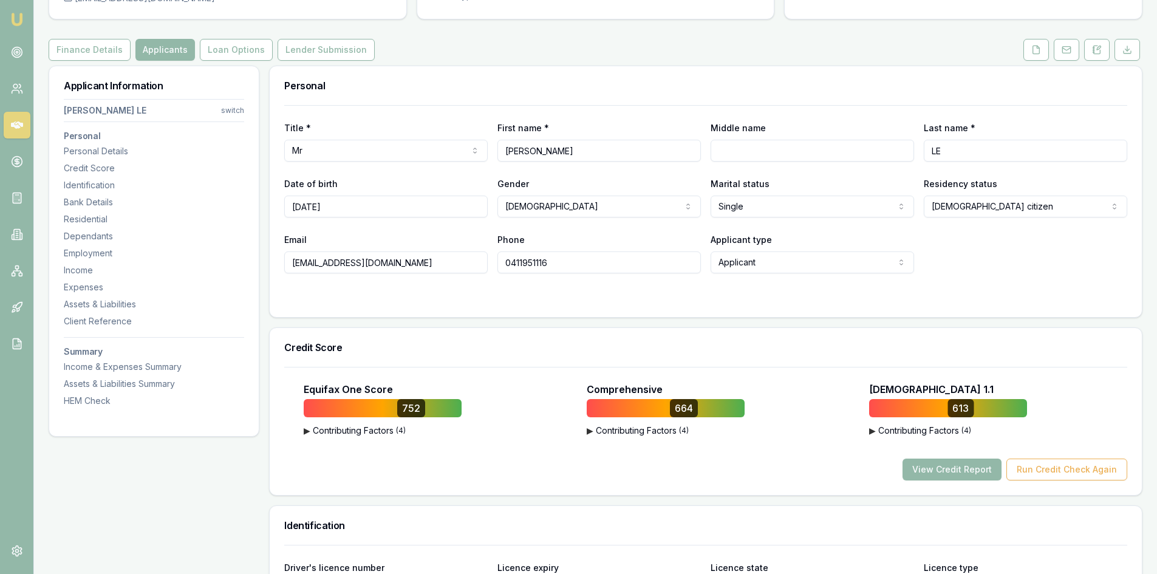
scroll to position [364, 0]
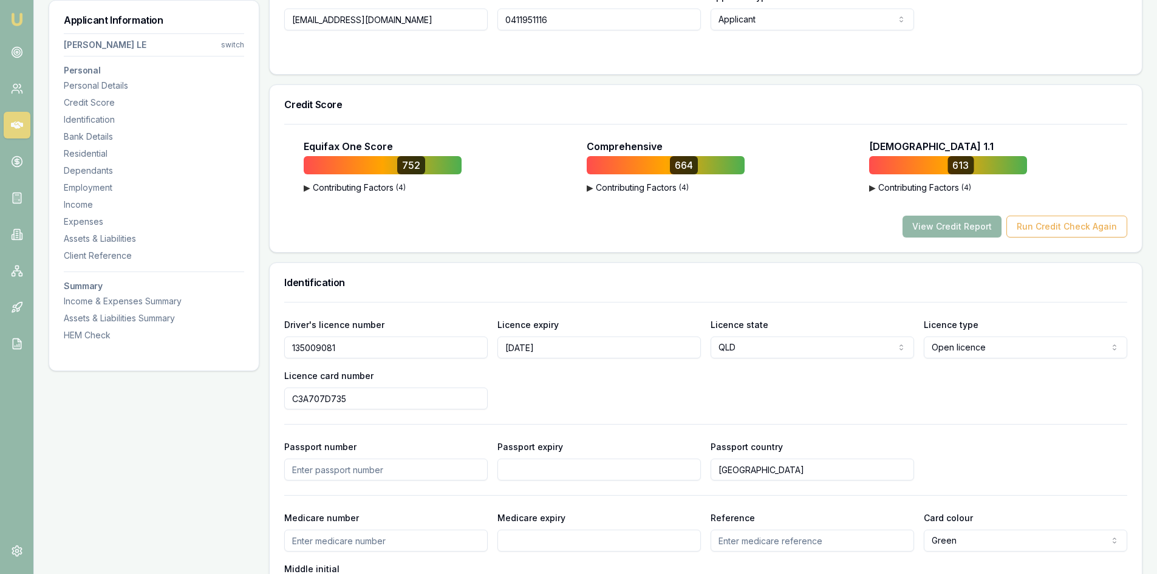
click at [313, 349] on input "135009081" at bounding box center [386, 348] width 204 height 22
click at [316, 400] on input "C3A707D735" at bounding box center [386, 399] width 204 height 22
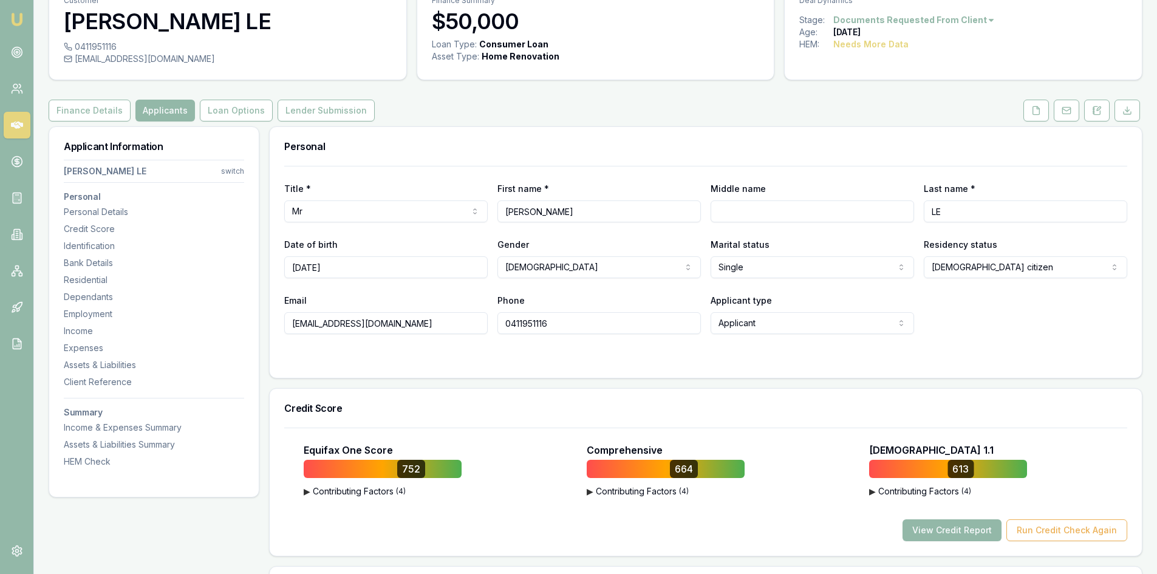
scroll to position [0, 0]
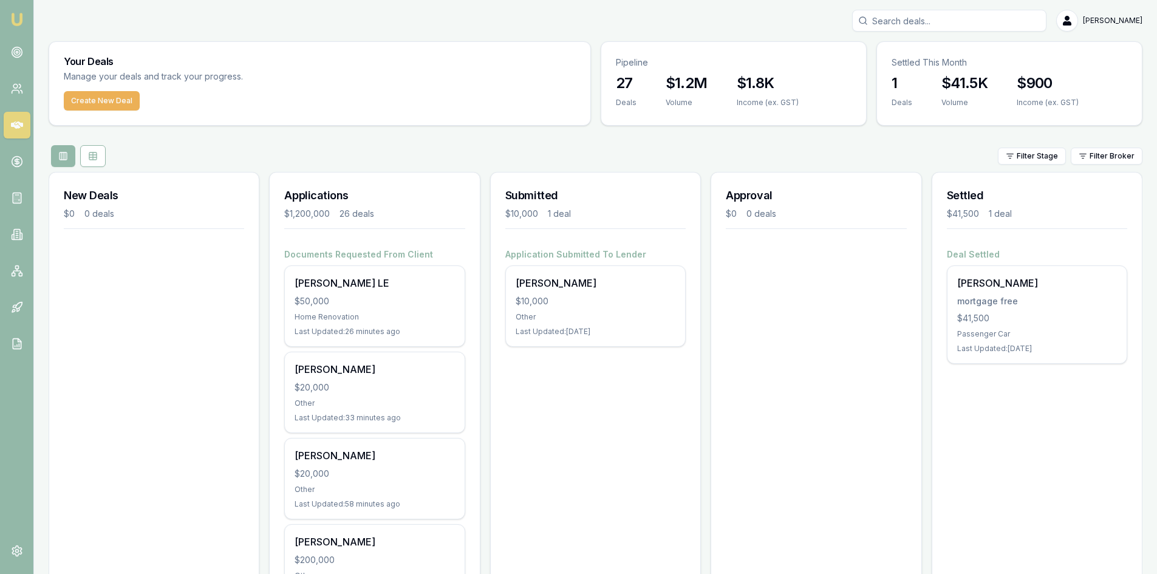
scroll to position [61, 0]
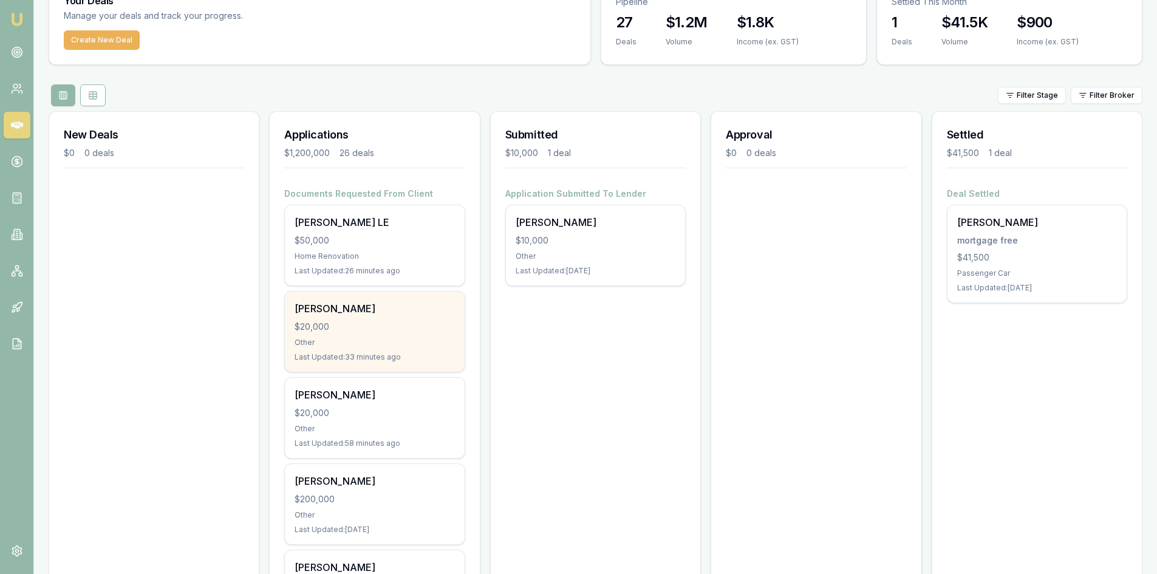
click at [384, 322] on div "$20,000" at bounding box center [375, 327] width 160 height 12
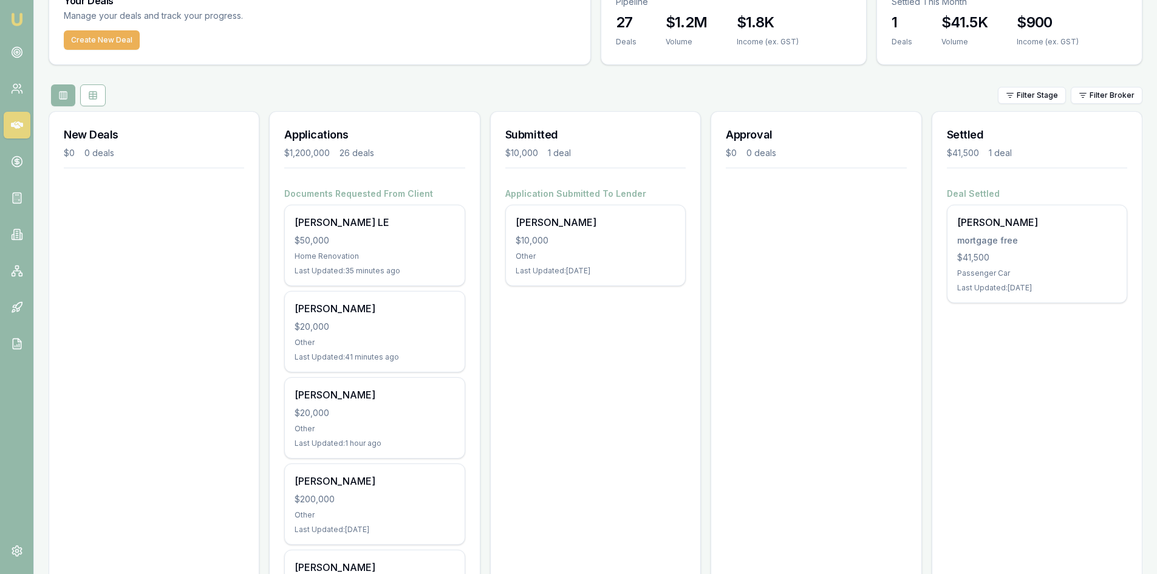
scroll to position [0, 0]
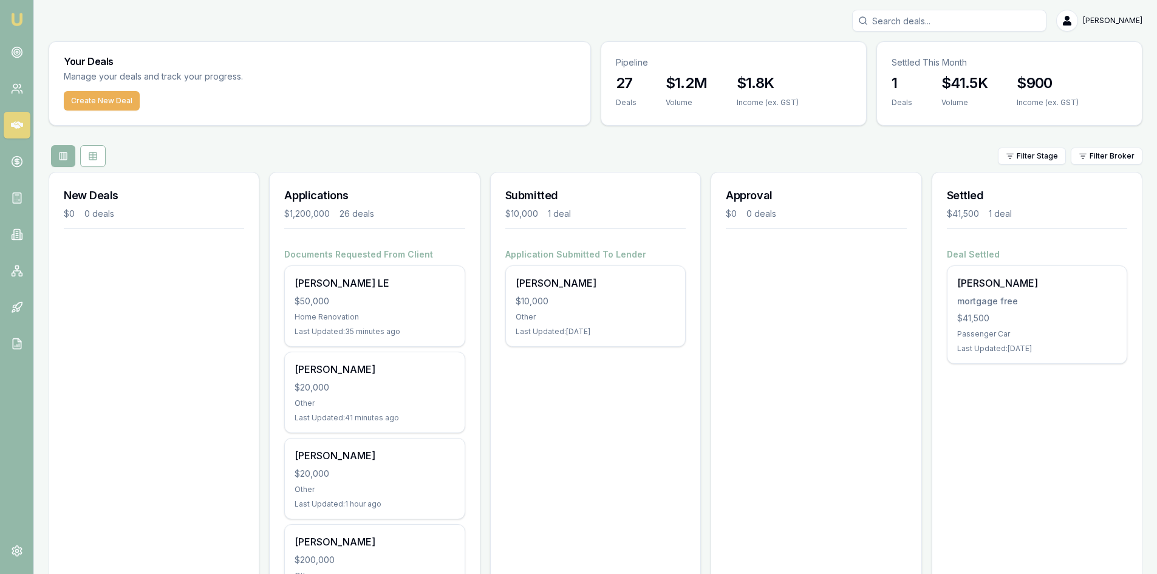
click at [930, 15] on input "Search deals" at bounding box center [949, 21] width 194 height 22
type input "mer"
click at [891, 78] on p "[EMAIL_ADDRESS][DOMAIN_NAME]" at bounding box center [949, 77] width 183 height 12
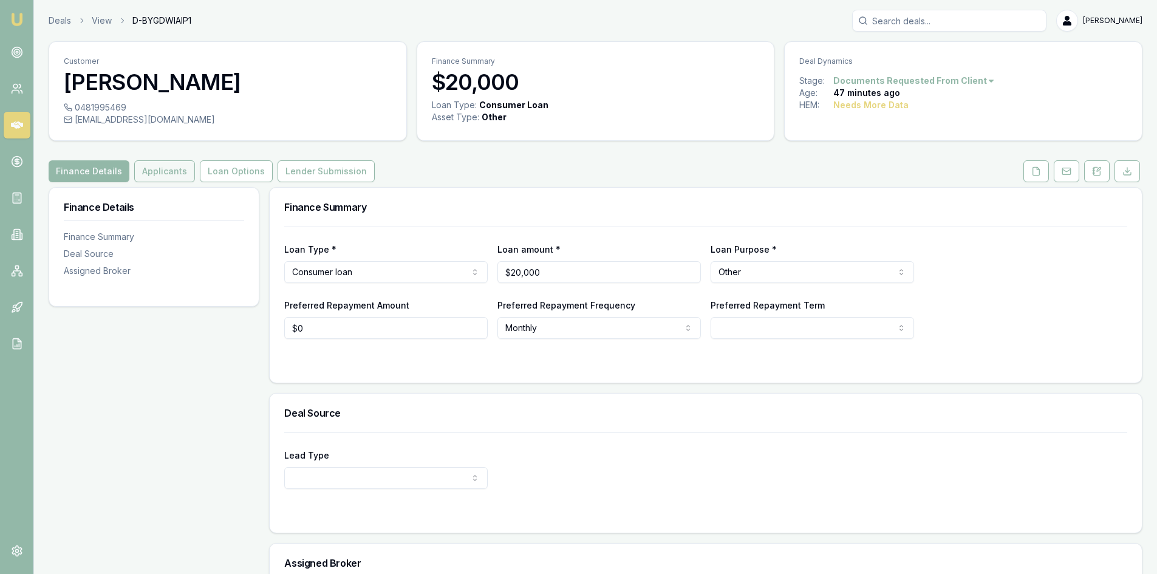
click at [168, 172] on button "Applicants" at bounding box center [164, 171] width 61 height 22
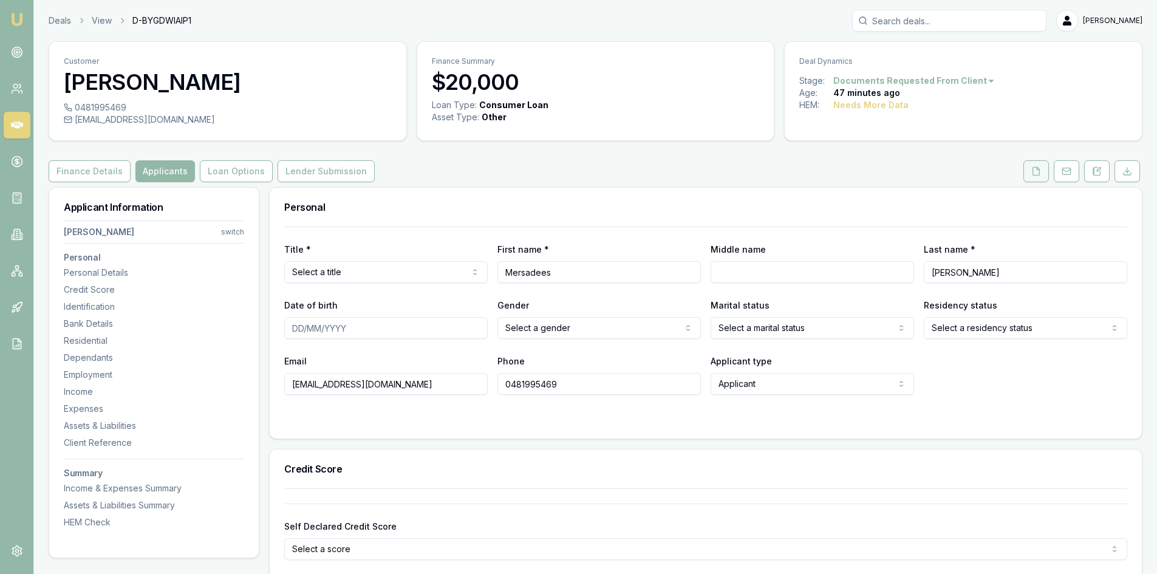
click at [1038, 175] on icon at bounding box center [1036, 171] width 7 height 8
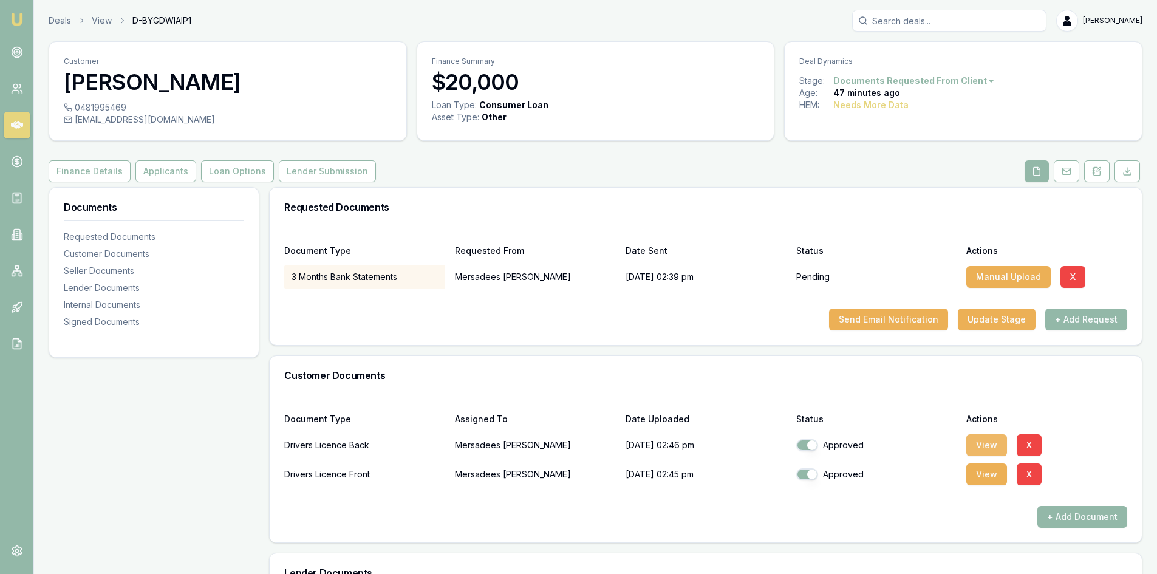
click at [974, 445] on button "View" at bounding box center [987, 445] width 41 height 22
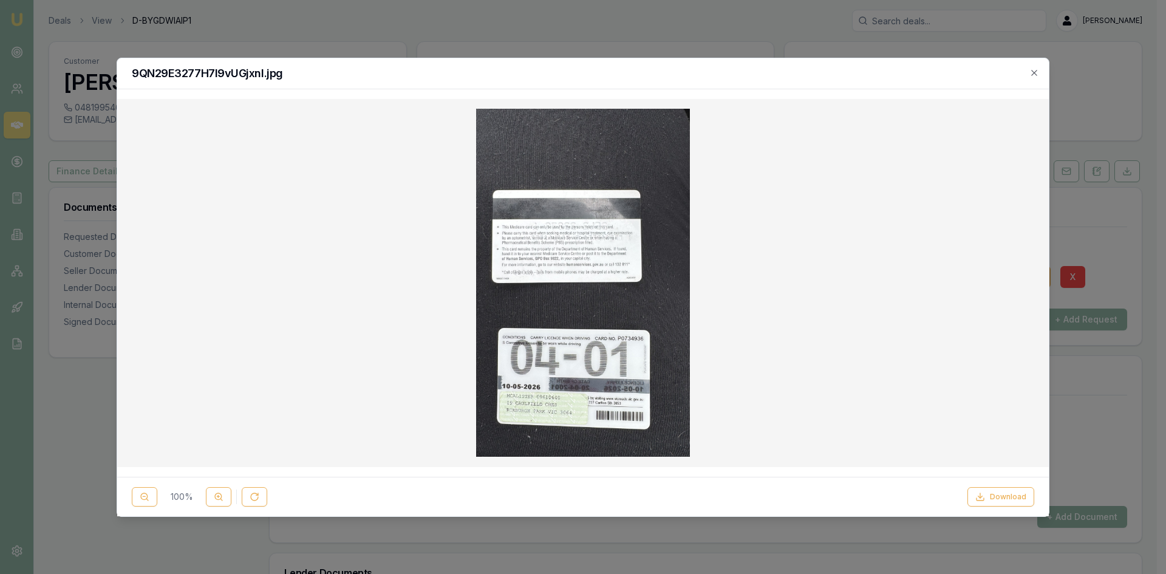
drag, startPoint x: 992, startPoint y: 502, endPoint x: 952, endPoint y: 492, distance: 41.3
click at [992, 502] on button "Download" at bounding box center [1001, 496] width 67 height 19
drag, startPoint x: 1037, startPoint y: 72, endPoint x: 1016, endPoint y: 69, distance: 21.4
click at [1037, 72] on icon "button" at bounding box center [1035, 73] width 10 height 10
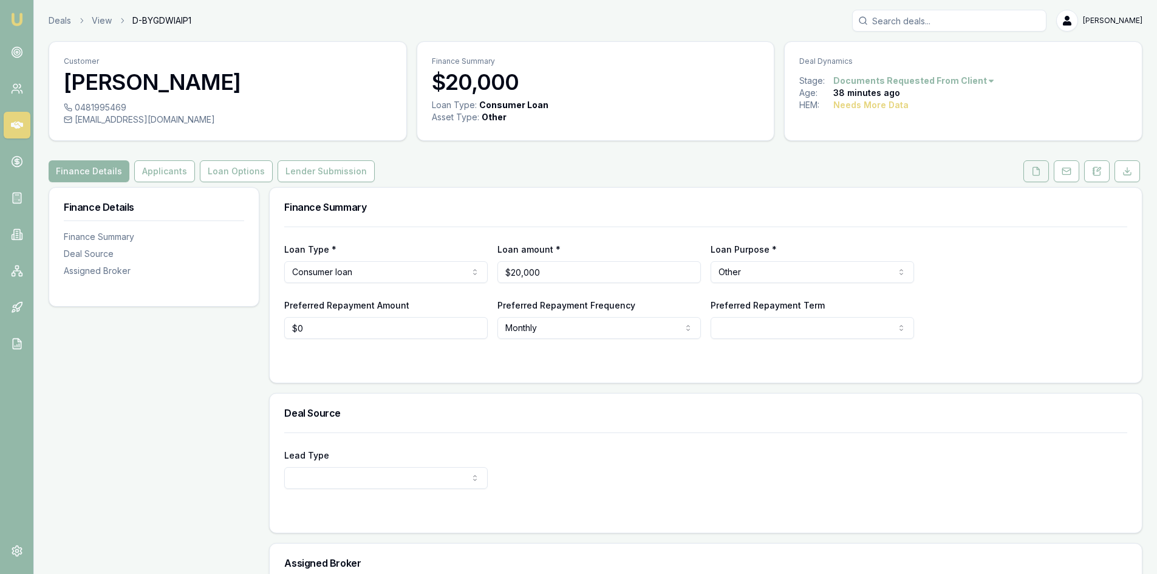
click at [1030, 169] on button at bounding box center [1037, 171] width 26 height 22
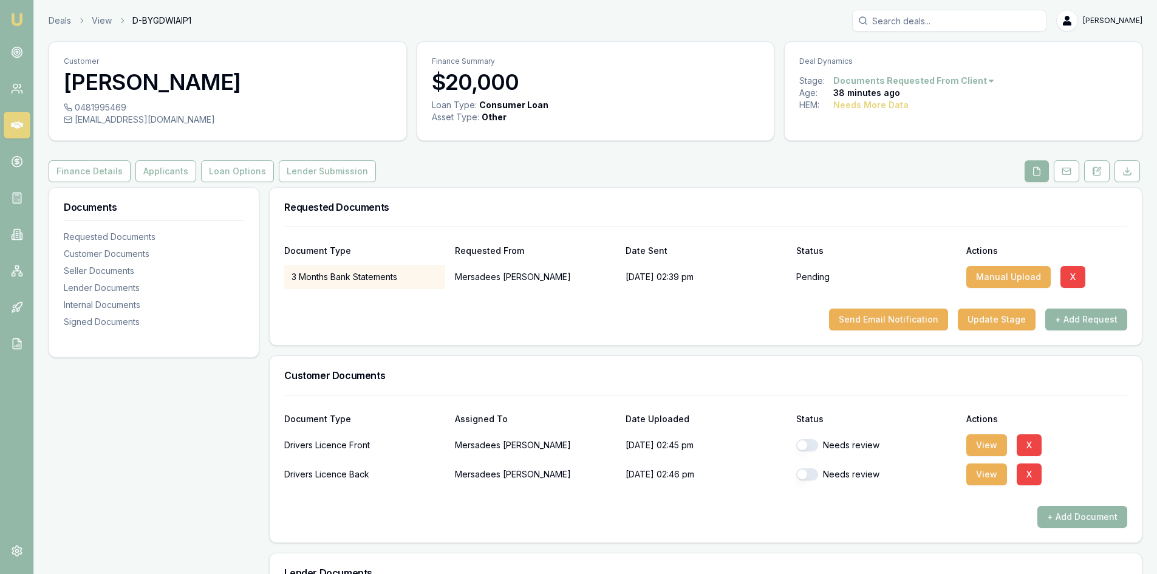
scroll to position [61, 0]
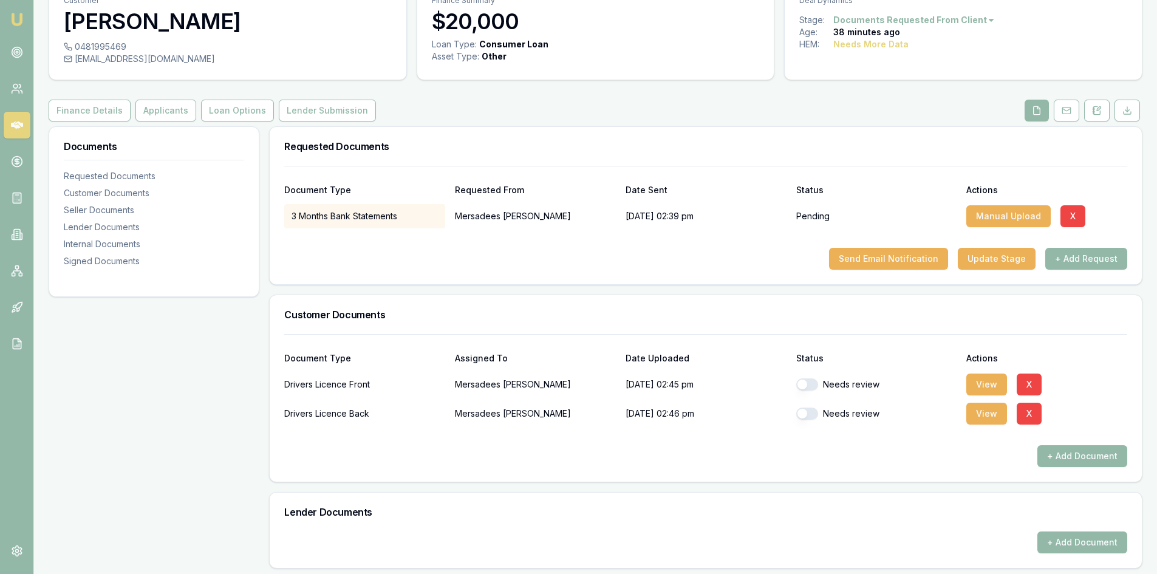
drag, startPoint x: 812, startPoint y: 383, endPoint x: 813, endPoint y: 409, distance: 26.2
click at [812, 383] on button "button" at bounding box center [807, 384] width 22 height 12
checkbox input "true"
click at [813, 412] on button "button" at bounding box center [807, 414] width 22 height 12
checkbox input "true"
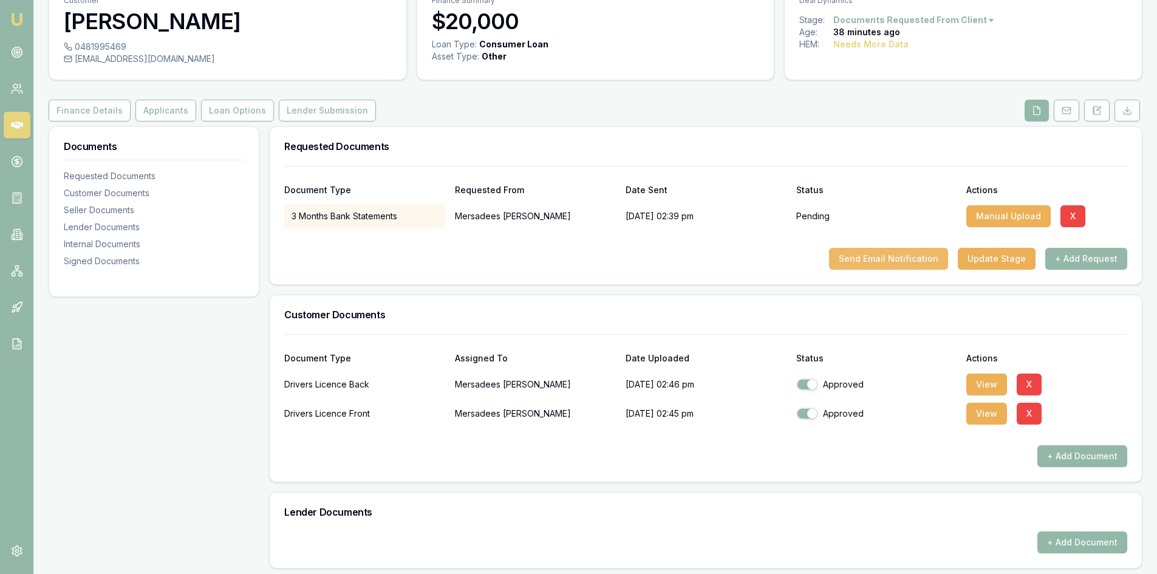
click at [883, 262] on button "Send Email Notification" at bounding box center [888, 259] width 119 height 22
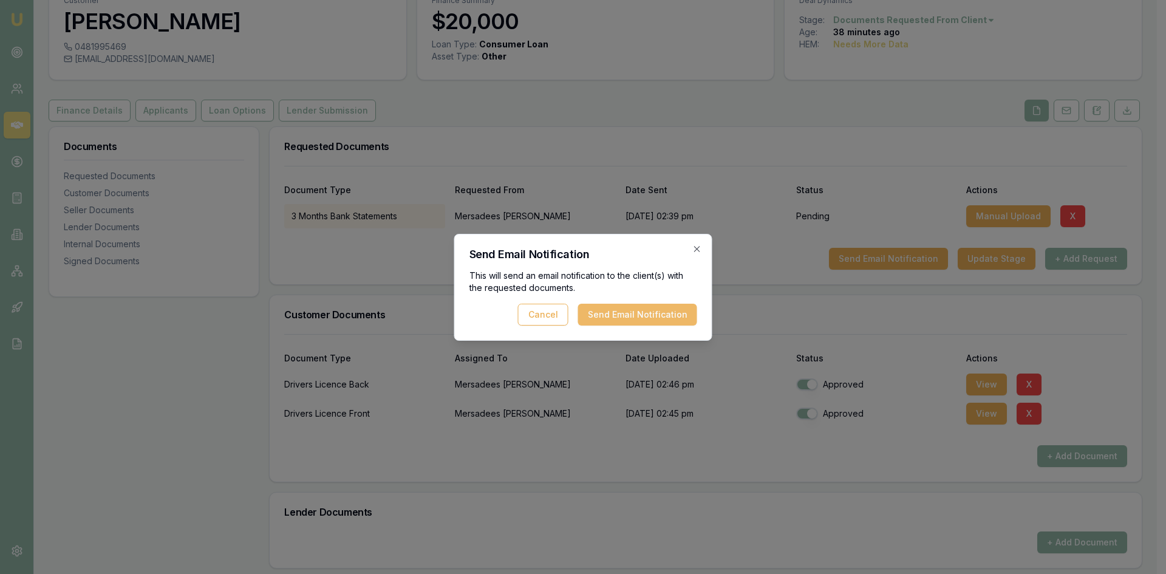
click at [628, 320] on button "Send Email Notification" at bounding box center [637, 315] width 119 height 22
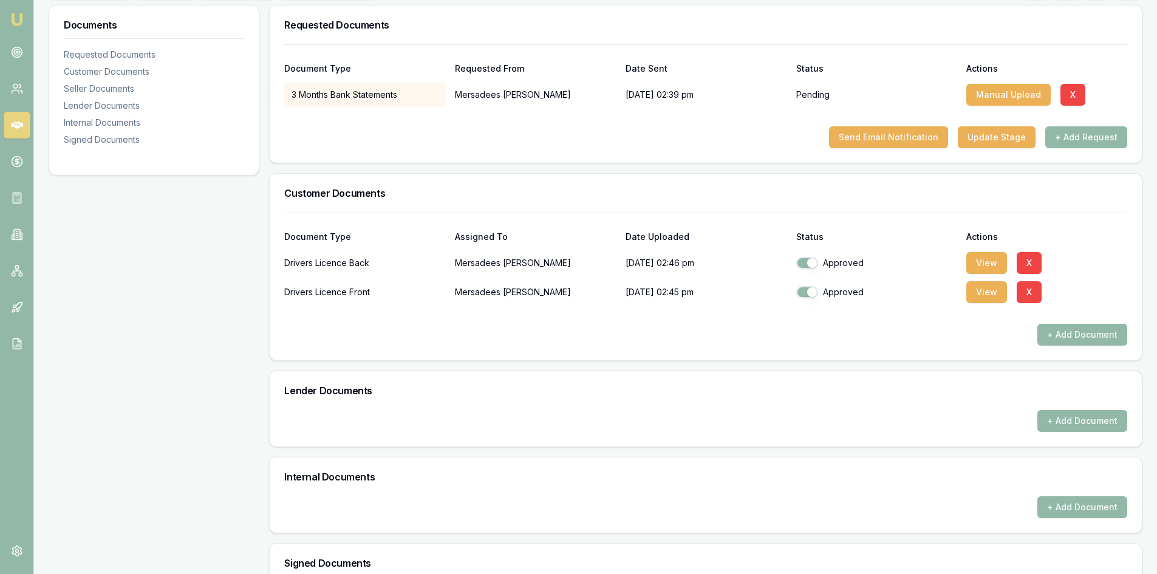
scroll to position [349, 0]
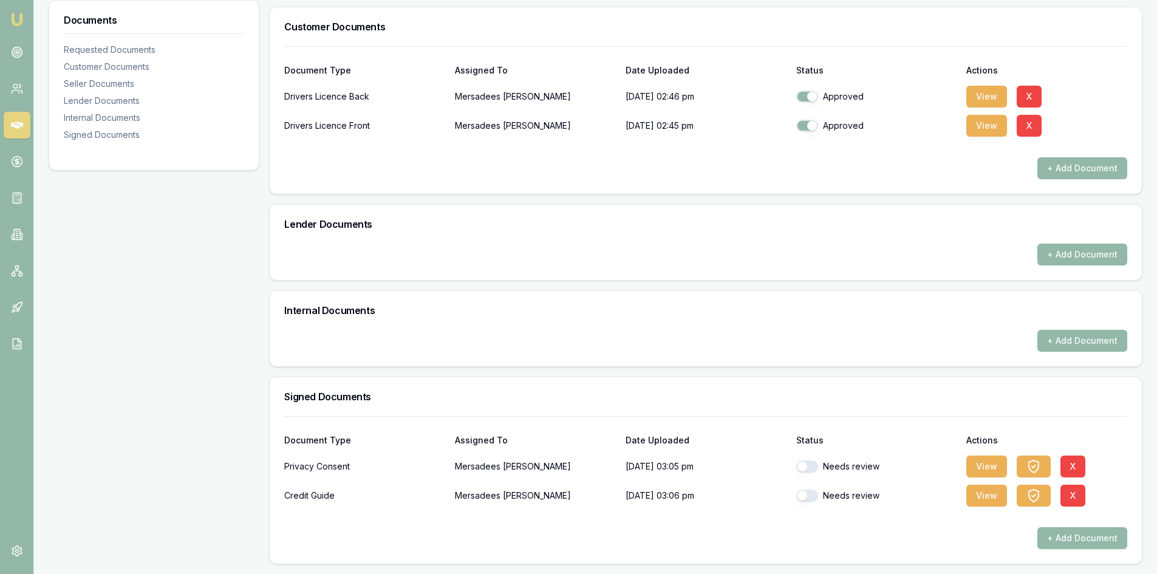
click at [814, 467] on button "button" at bounding box center [807, 466] width 22 height 12
checkbox input "true"
click at [813, 499] on button "button" at bounding box center [807, 496] width 22 height 12
checkbox input "true"
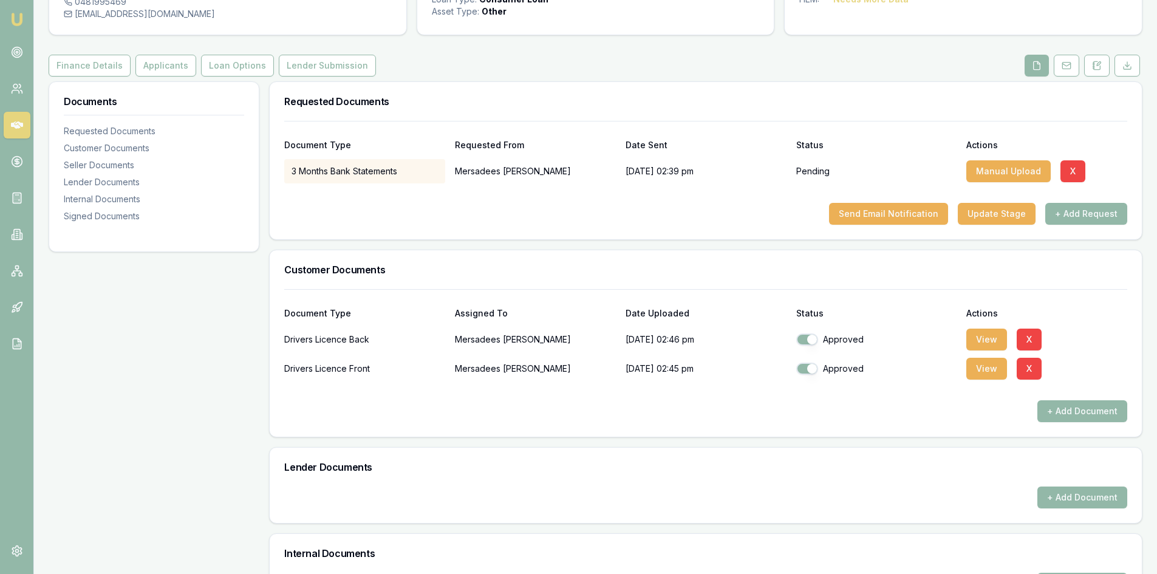
scroll to position [0, 0]
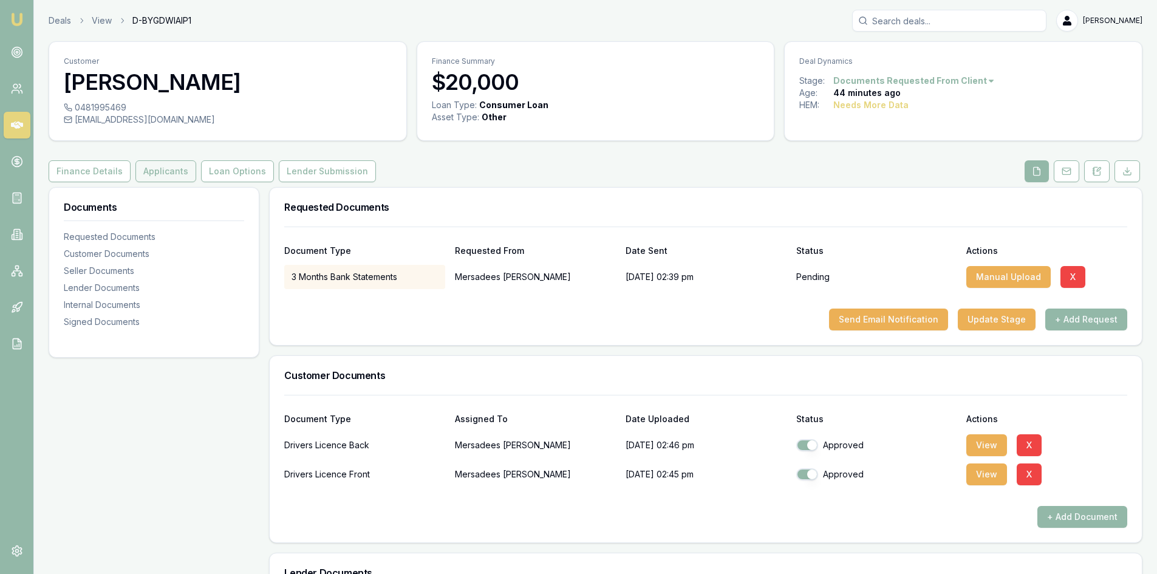
click at [148, 179] on button "Applicants" at bounding box center [165, 171] width 61 height 22
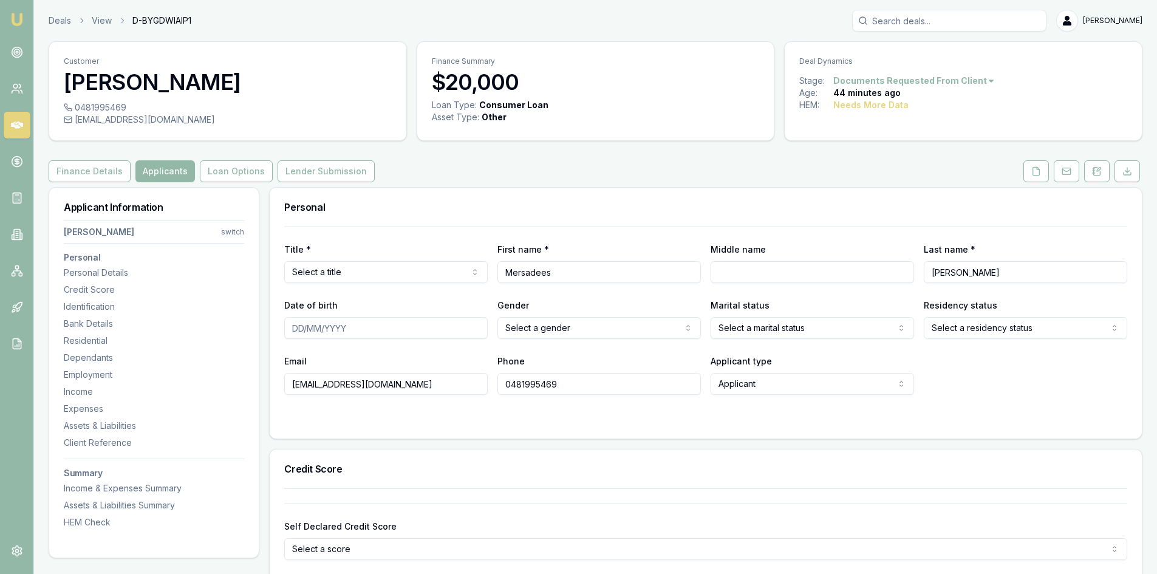
drag, startPoint x: 1041, startPoint y: 169, endPoint x: 971, endPoint y: 169, distance: 69.9
click at [1041, 169] on button at bounding box center [1037, 171] width 26 height 22
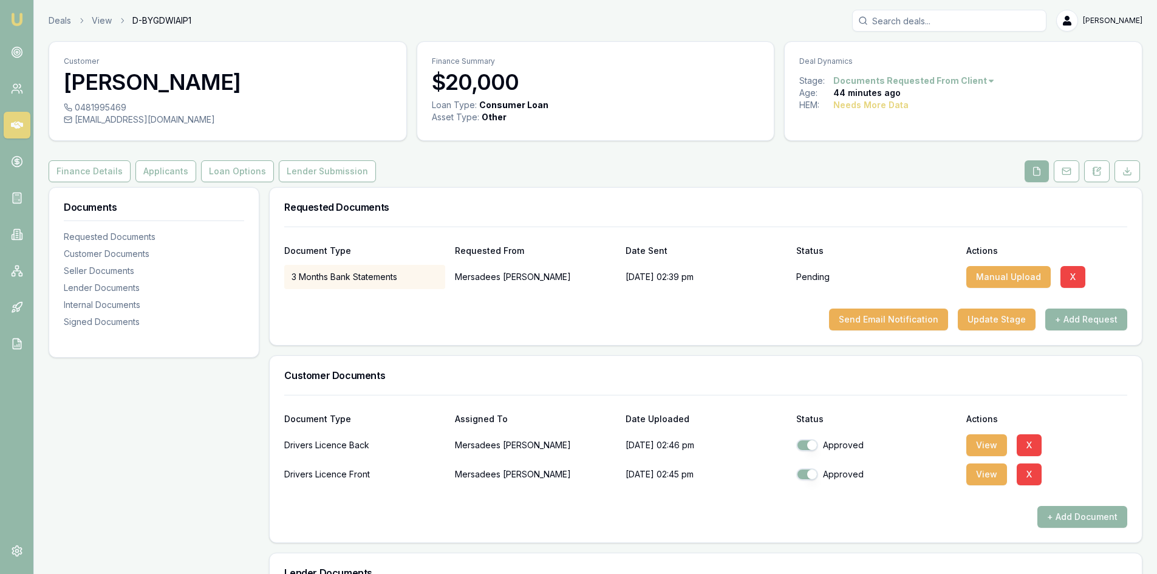
scroll to position [121, 0]
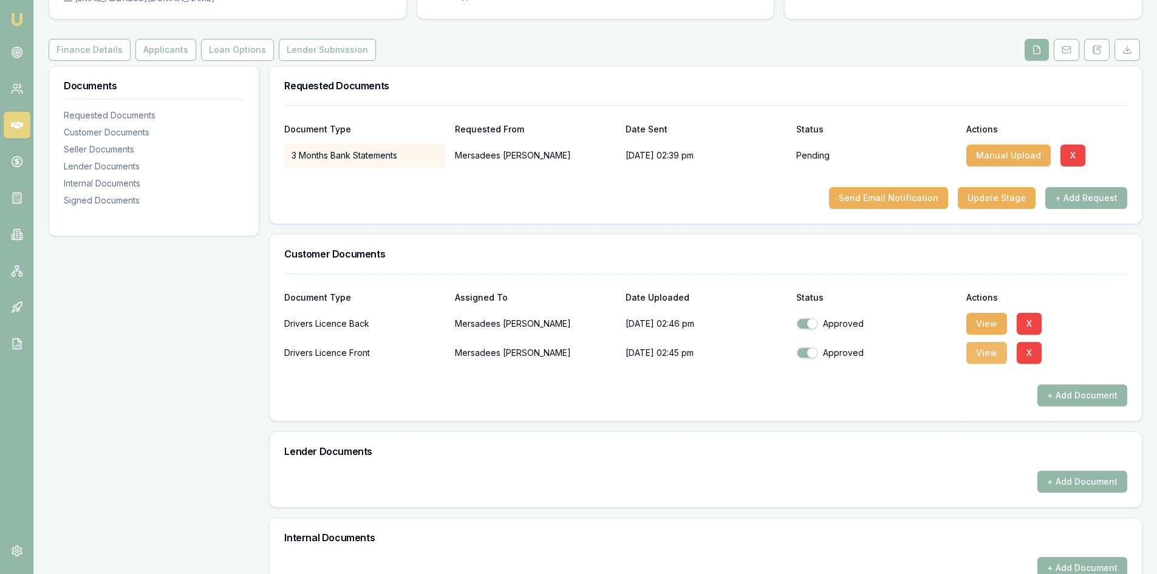
click at [988, 354] on button "View" at bounding box center [987, 353] width 41 height 22
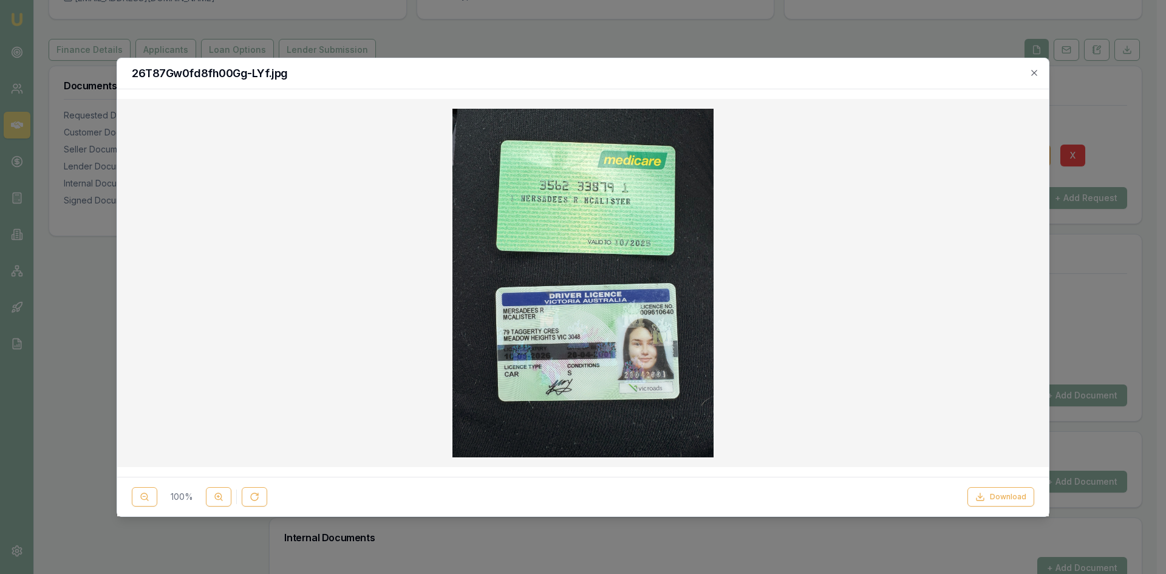
drag, startPoint x: 1036, startPoint y: 75, endPoint x: 1004, endPoint y: 82, distance: 33.5
click at [1036, 75] on icon "button" at bounding box center [1035, 73] width 10 height 10
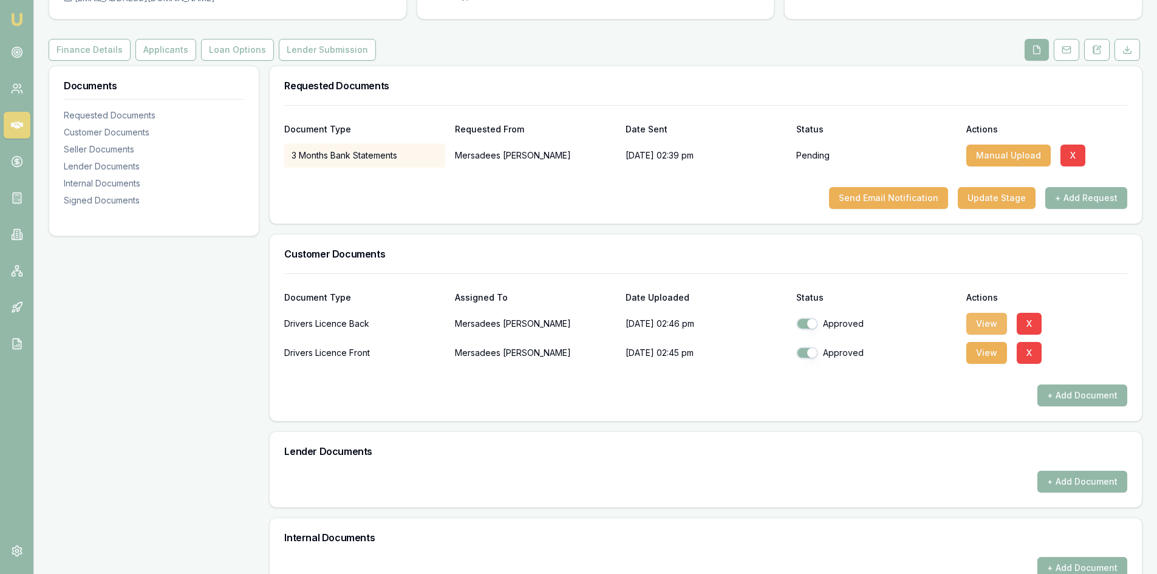
click at [990, 324] on button "View" at bounding box center [987, 324] width 41 height 22
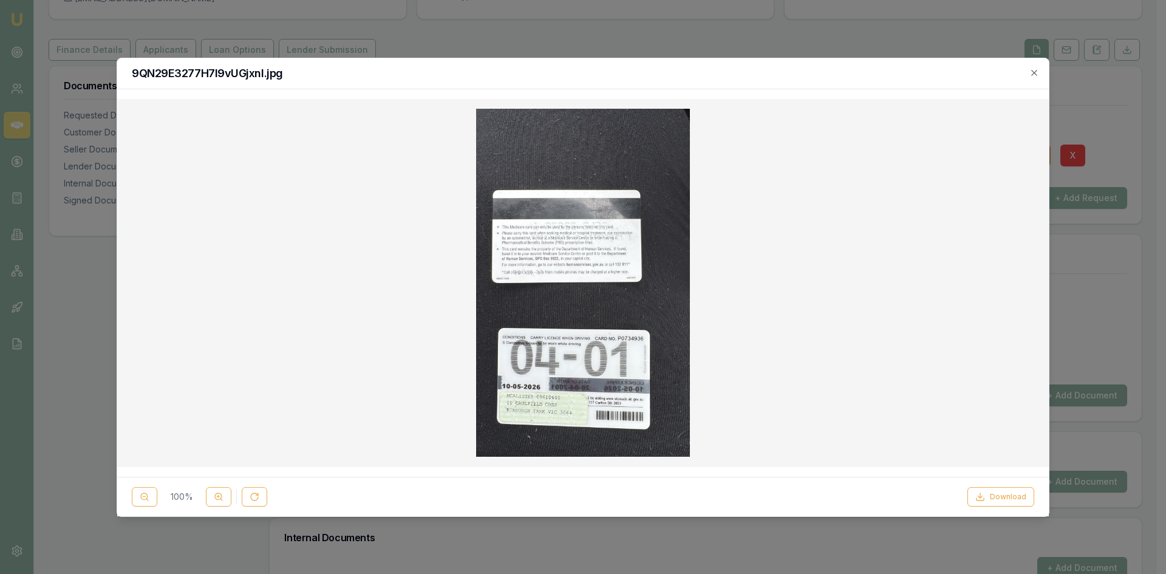
drag, startPoint x: 865, startPoint y: 46, endPoint x: 854, endPoint y: 44, distance: 11.1
click at [865, 46] on div at bounding box center [583, 287] width 1166 height 574
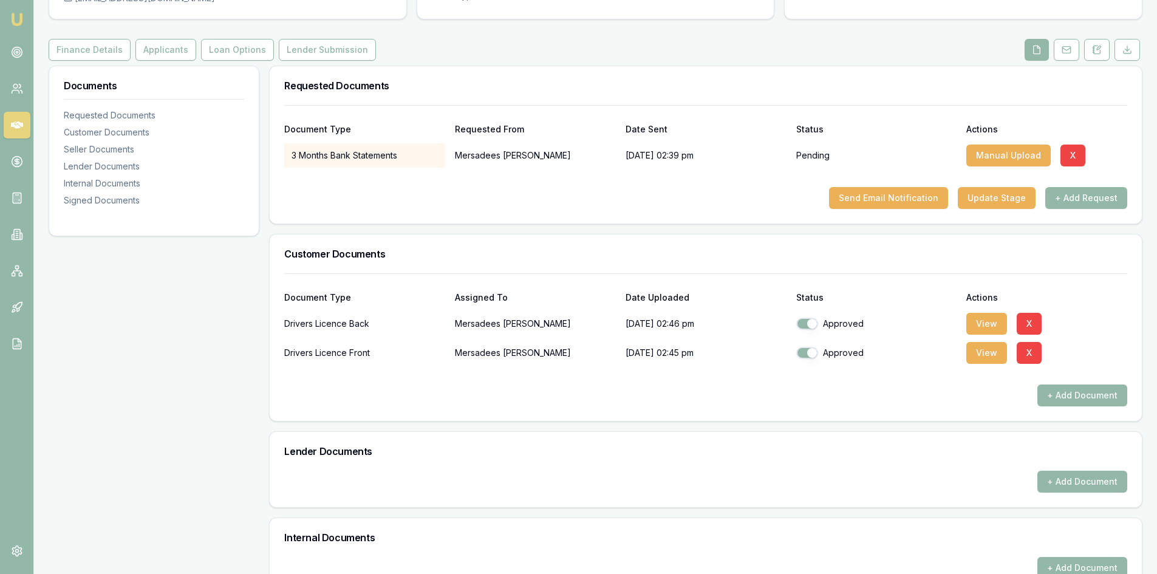
scroll to position [0, 0]
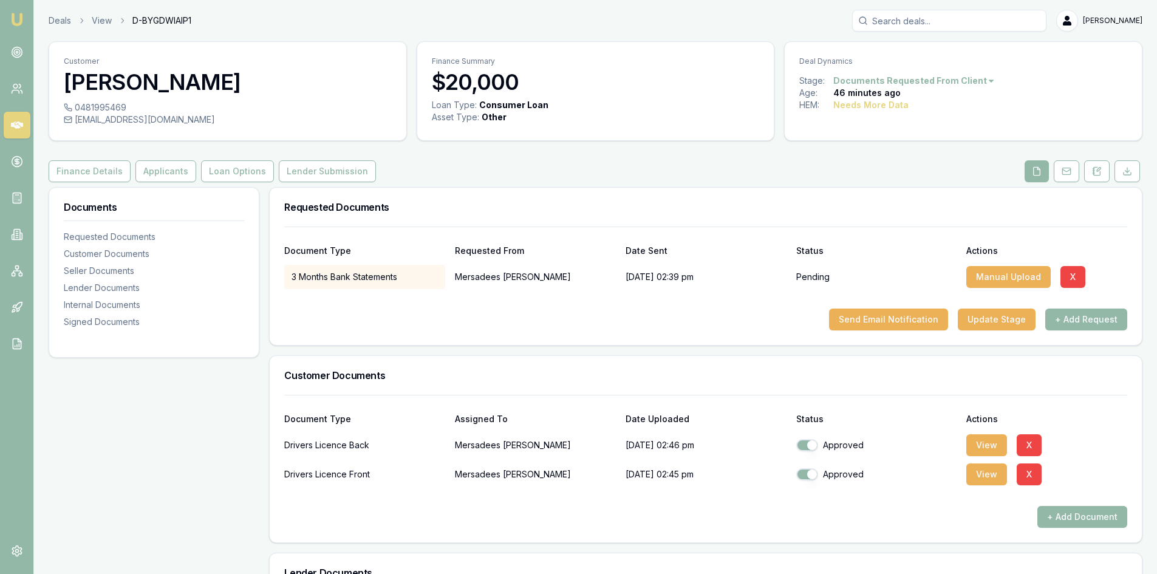
click at [934, 19] on input "Search deals" at bounding box center [949, 21] width 194 height 22
